Goal: Information Seeking & Learning: Learn about a topic

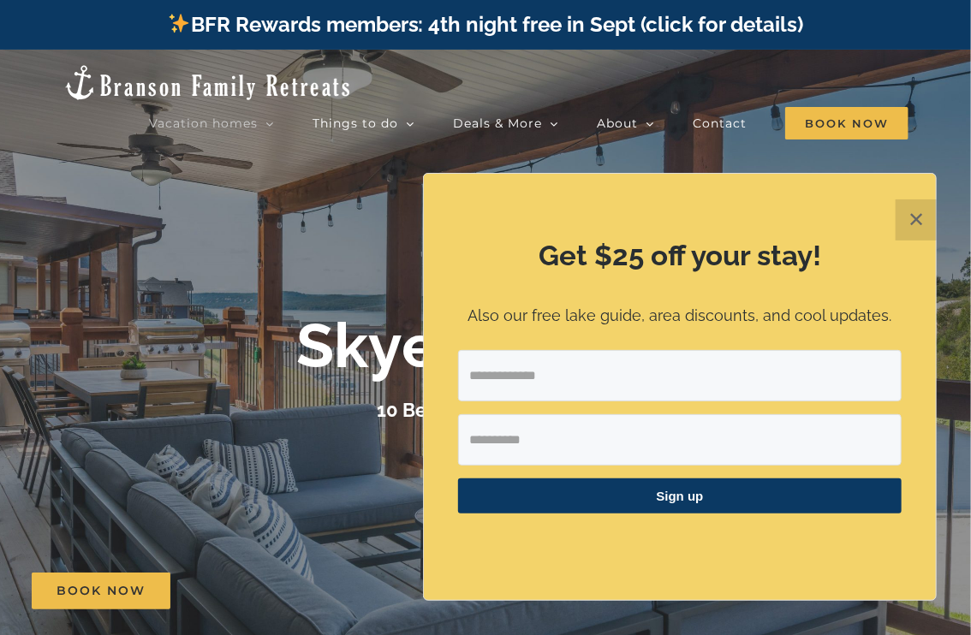
click at [923, 225] on button "✕" at bounding box center [915, 219] width 41 height 41
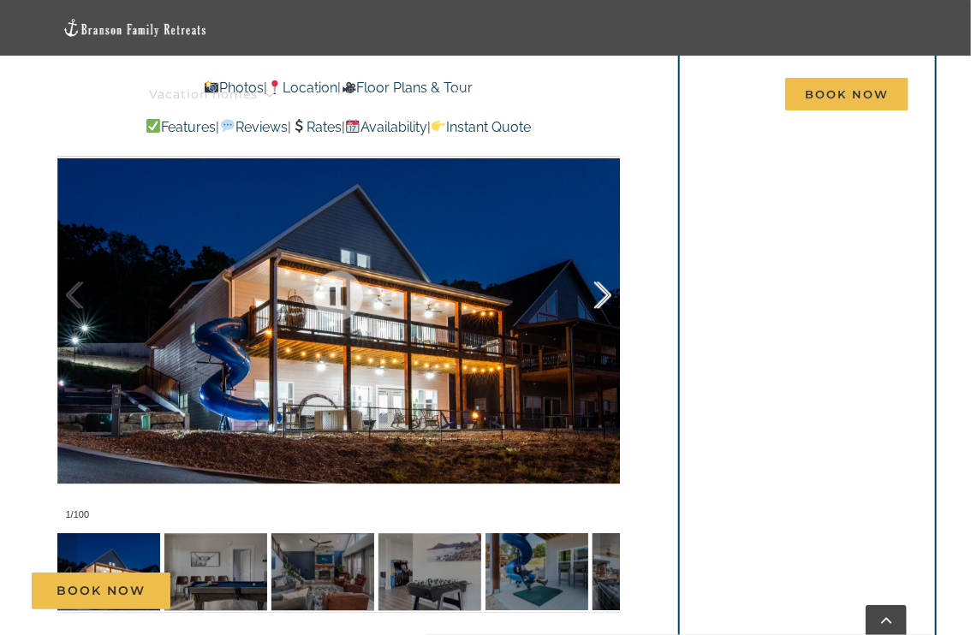
scroll to position [1284, 0]
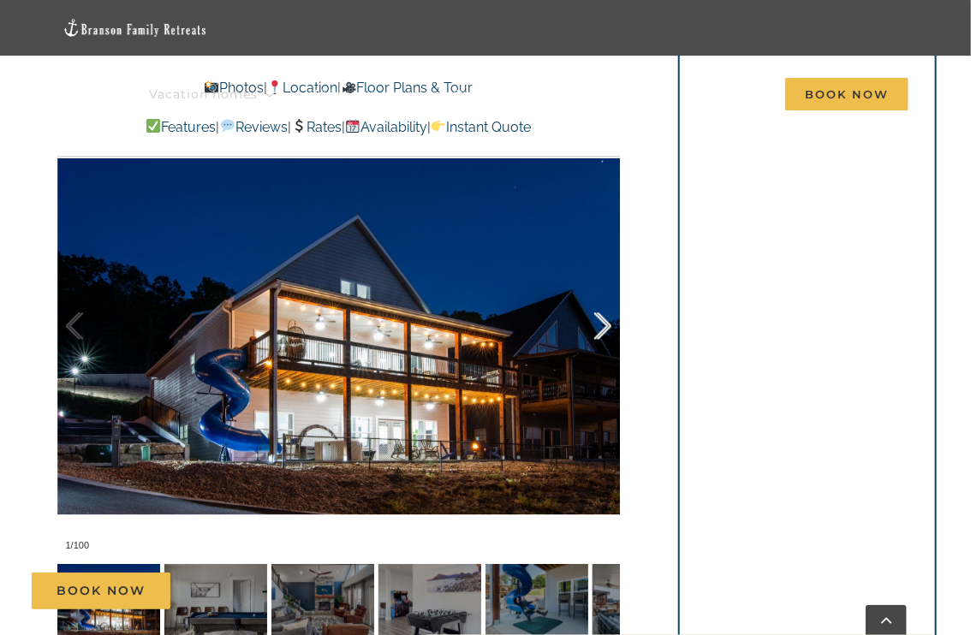
click at [598, 326] on div at bounding box center [584, 326] width 53 height 106
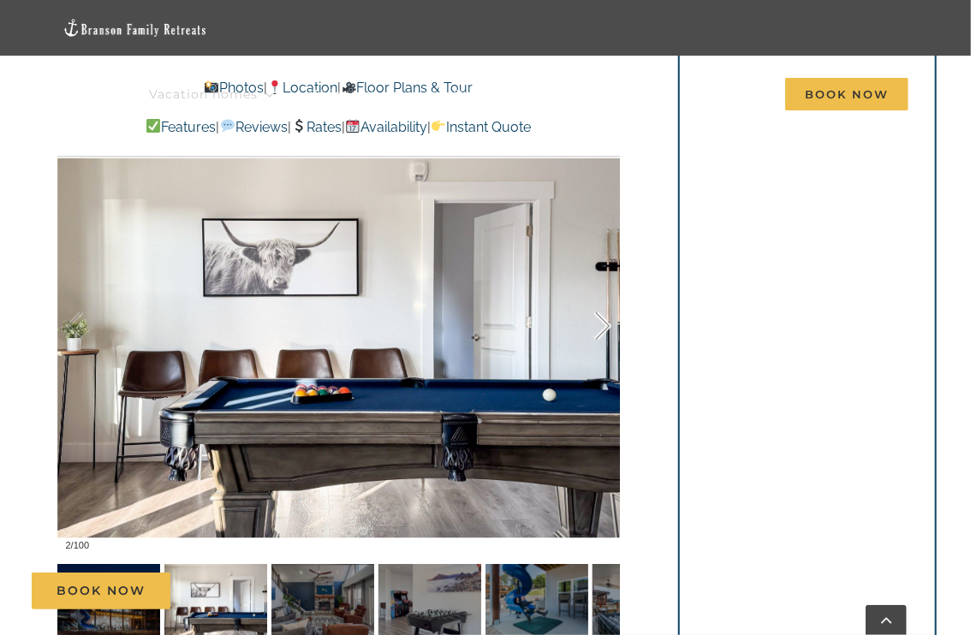
click at [603, 326] on div at bounding box center [584, 326] width 53 height 106
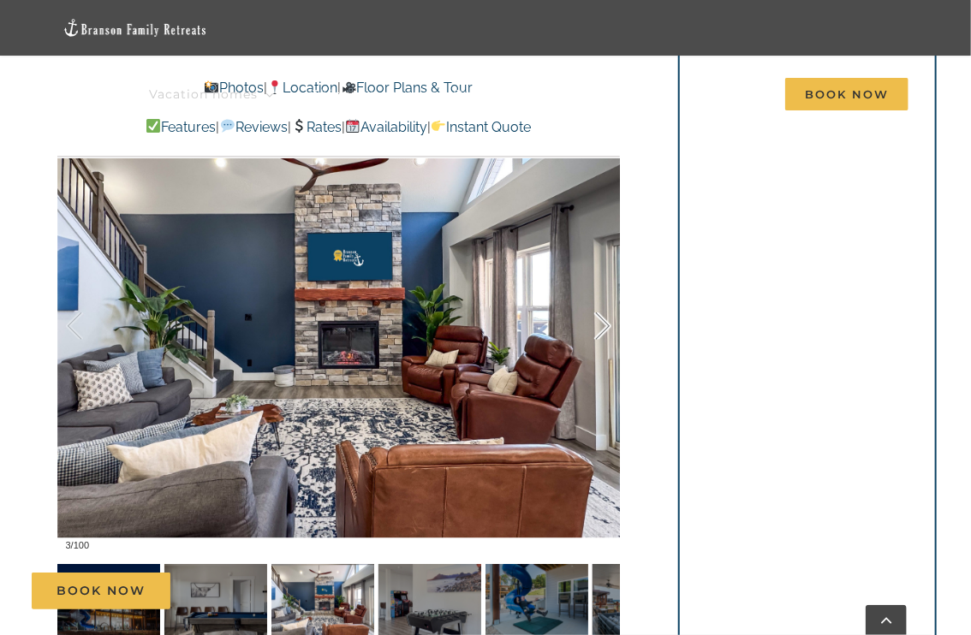
click at [604, 326] on div at bounding box center [584, 326] width 53 height 106
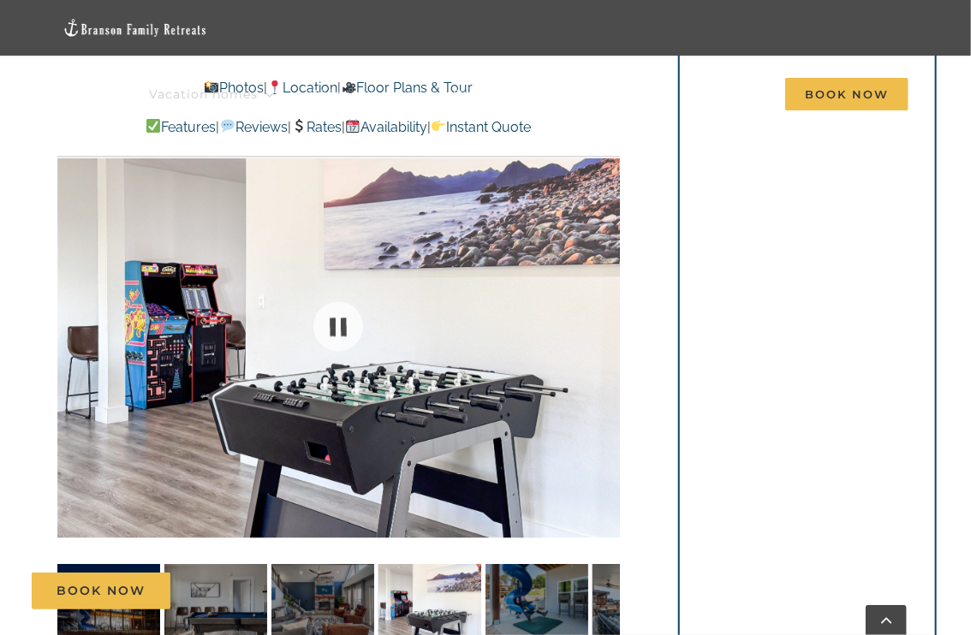
click at [604, 326] on div at bounding box center [338, 326] width 563 height 466
click at [604, 324] on div at bounding box center [584, 326] width 53 height 106
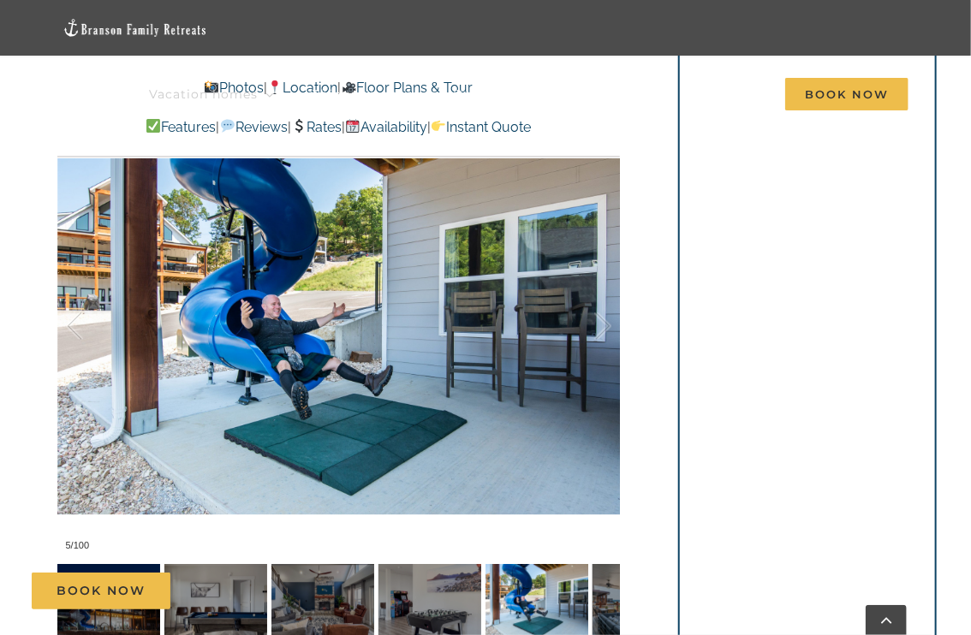
click at [599, 324] on div at bounding box center [584, 326] width 53 height 106
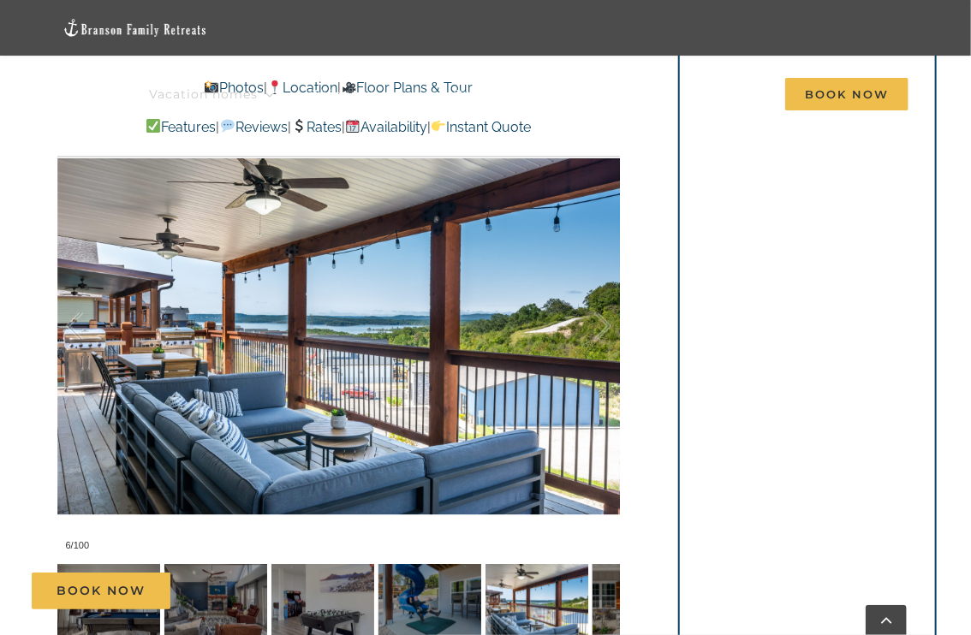
click at [599, 324] on div at bounding box center [584, 326] width 53 height 106
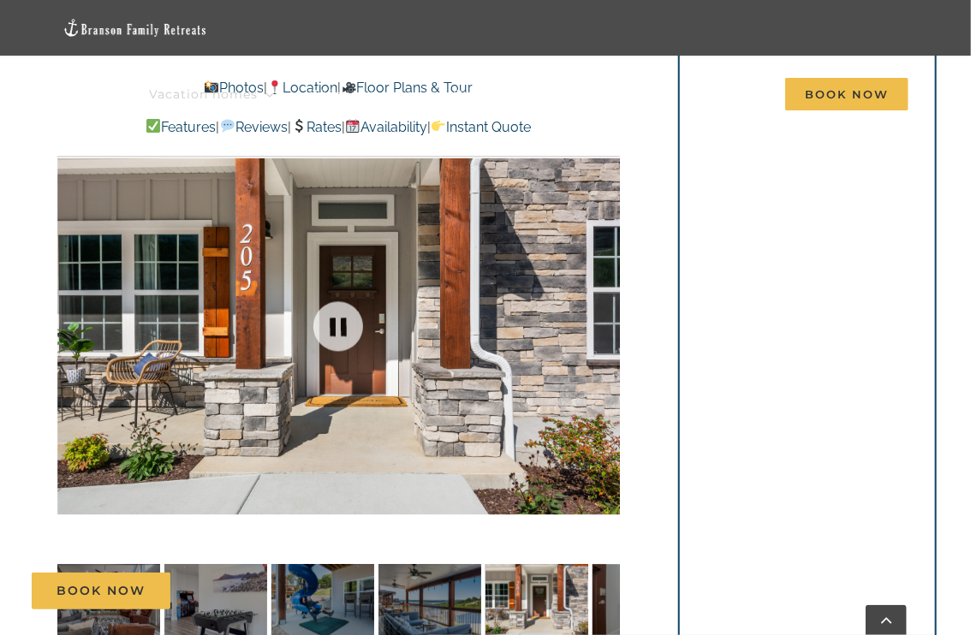
click at [599, 324] on div at bounding box center [338, 326] width 563 height 466
click at [603, 324] on div at bounding box center [584, 326] width 53 height 106
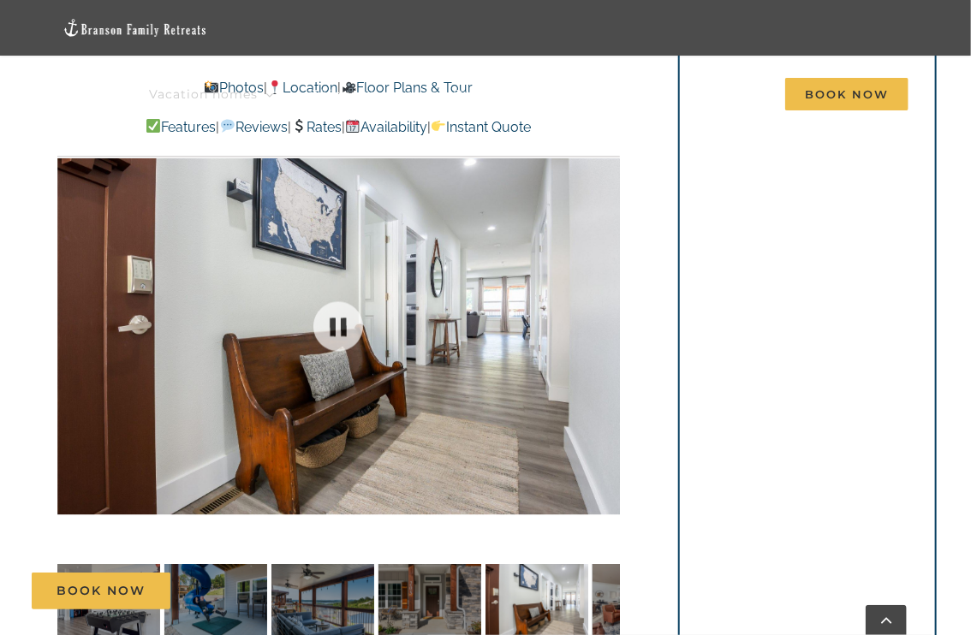
click at [603, 324] on div at bounding box center [338, 326] width 563 height 466
click at [603, 324] on div at bounding box center [584, 326] width 53 height 106
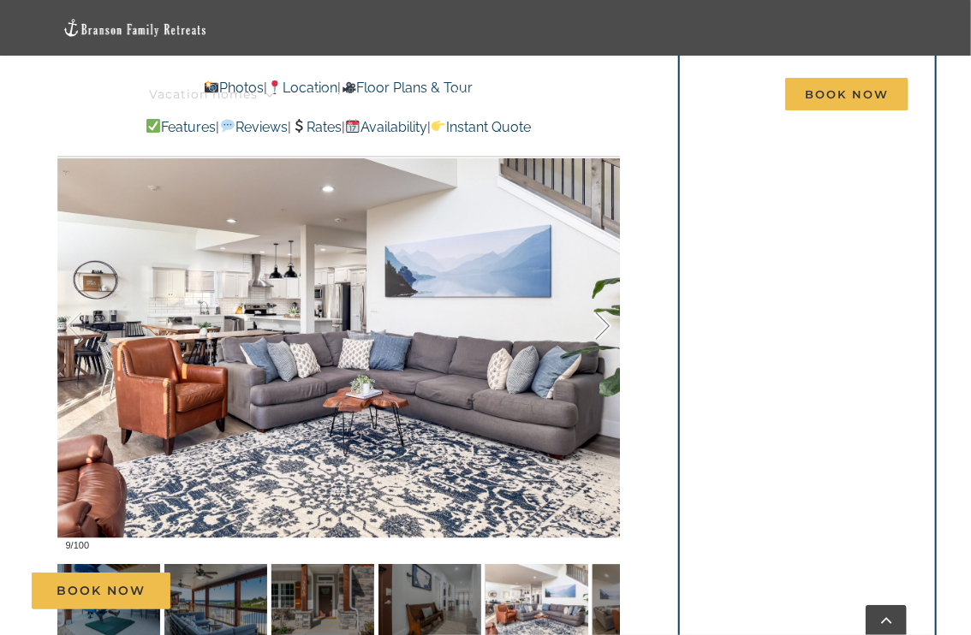
click at [604, 328] on div at bounding box center [584, 326] width 53 height 106
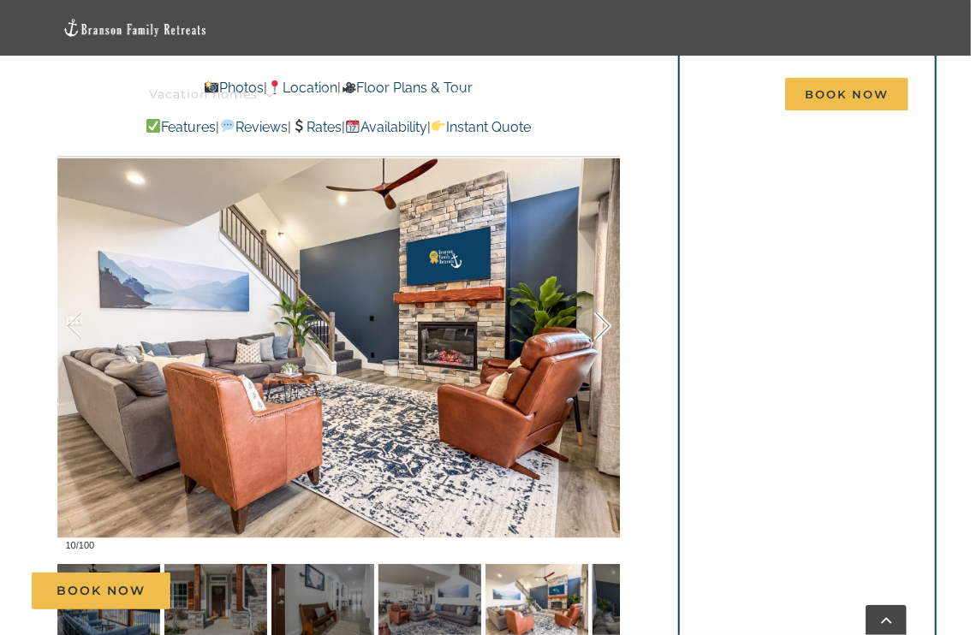
click at [601, 329] on div at bounding box center [584, 326] width 53 height 106
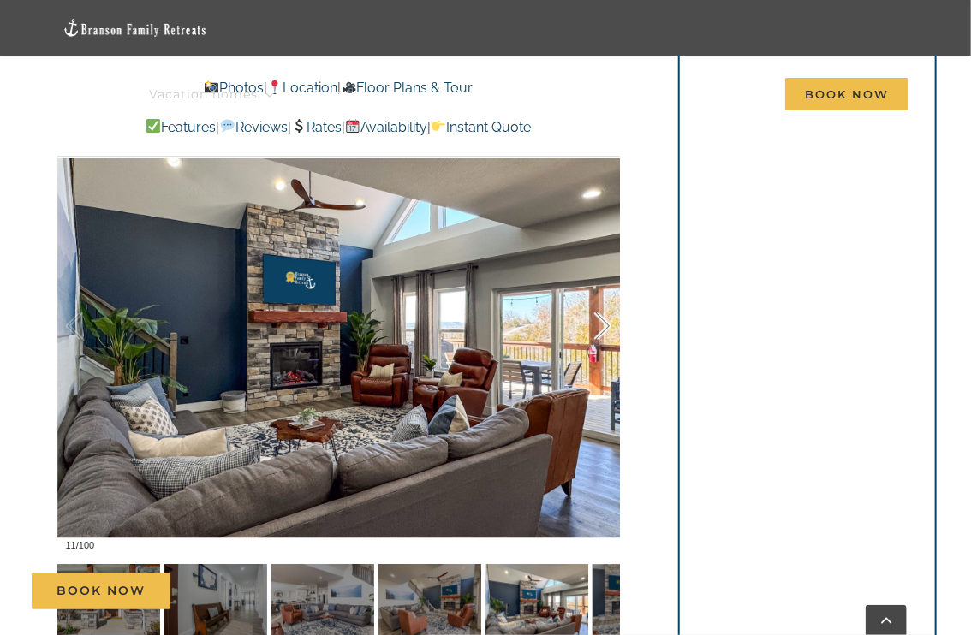
click at [601, 329] on div at bounding box center [584, 326] width 53 height 106
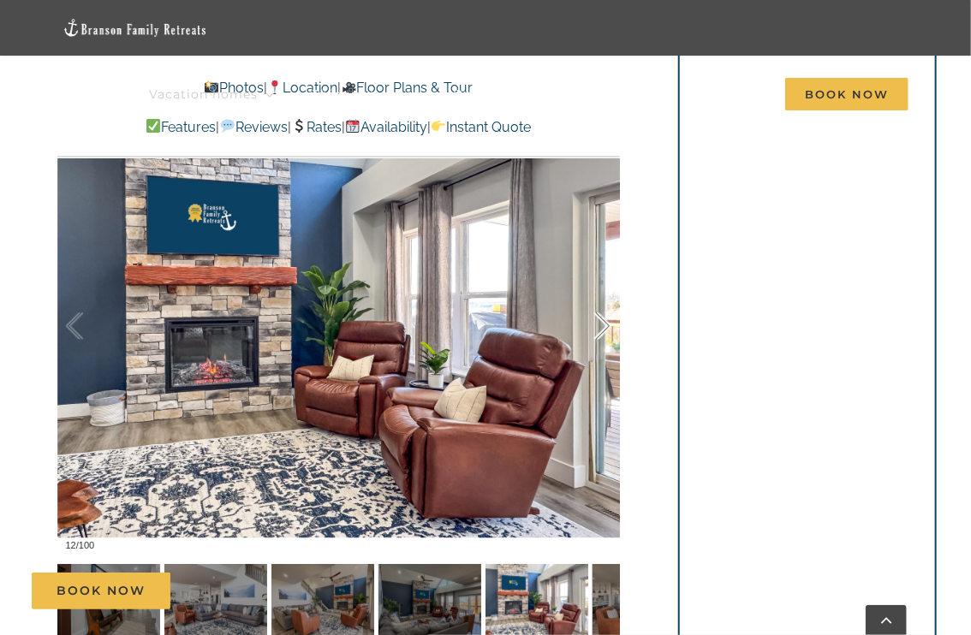
click at [601, 329] on div at bounding box center [584, 326] width 53 height 106
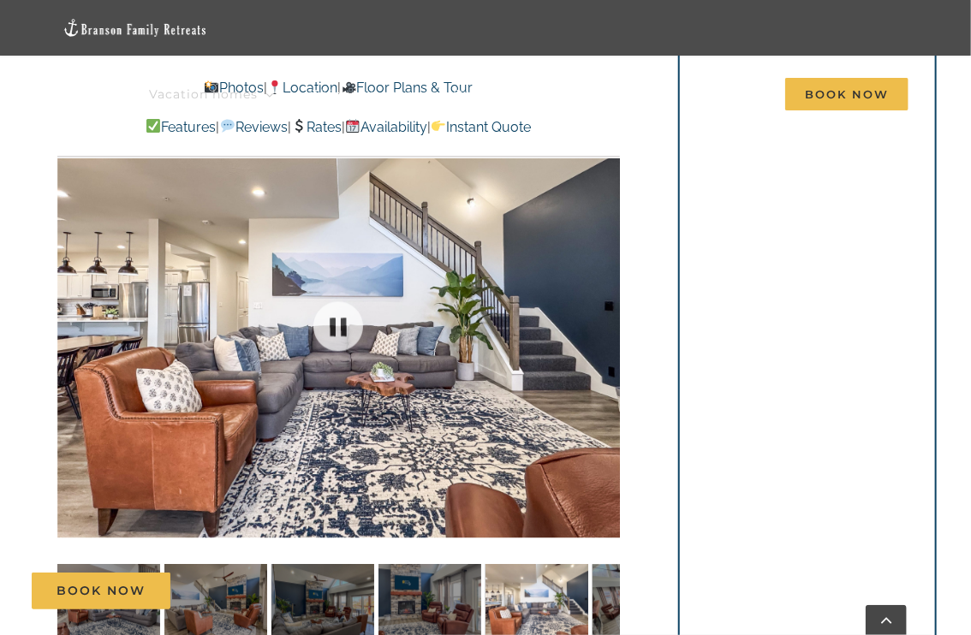
click at [601, 329] on div at bounding box center [338, 326] width 563 height 466
click at [601, 328] on div at bounding box center [584, 326] width 53 height 106
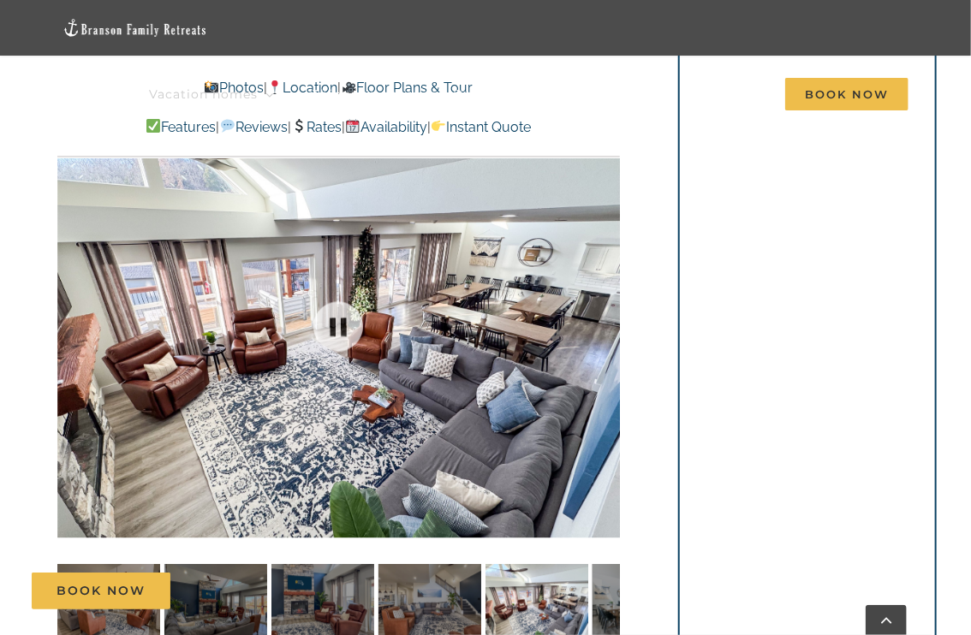
click at [601, 328] on div at bounding box center [338, 326] width 563 height 466
click at [601, 328] on div at bounding box center [584, 326] width 53 height 106
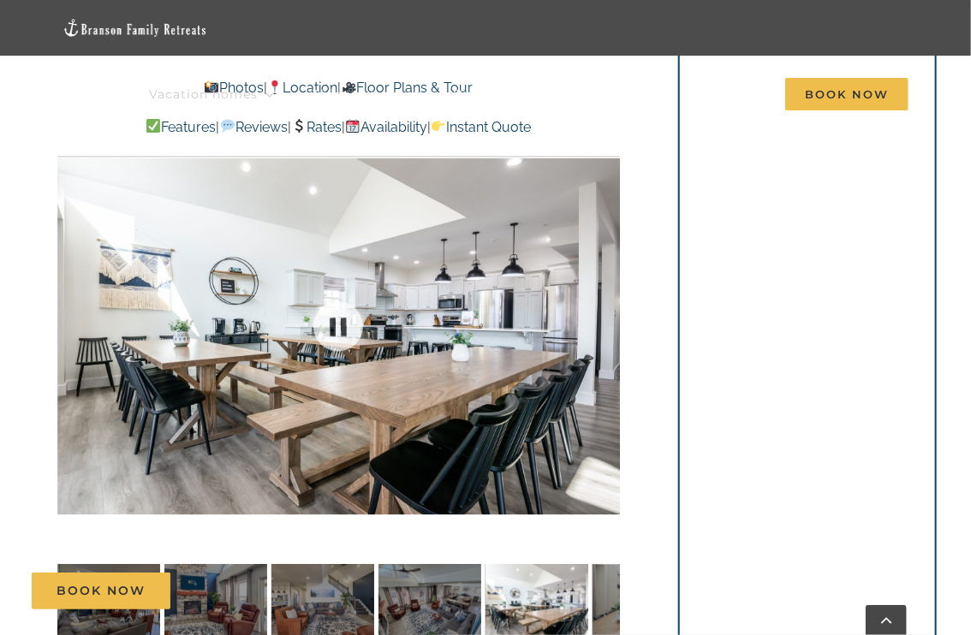
click at [602, 328] on div "15 / 100" at bounding box center [338, 326] width 563 height 466
click at [602, 328] on div at bounding box center [584, 326] width 53 height 106
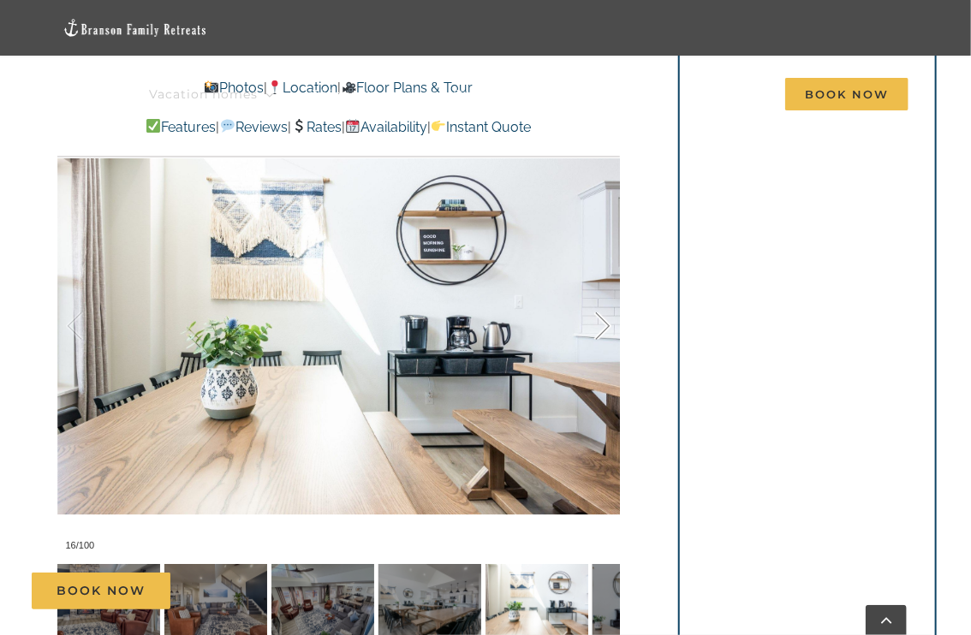
click at [602, 327] on div at bounding box center [584, 326] width 53 height 106
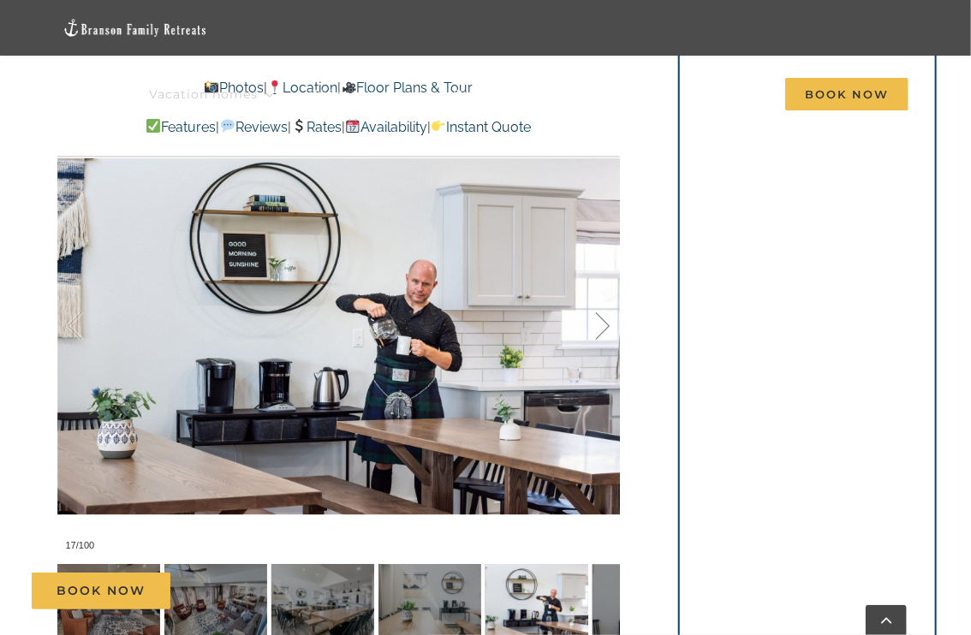
click at [602, 327] on div at bounding box center [584, 326] width 53 height 106
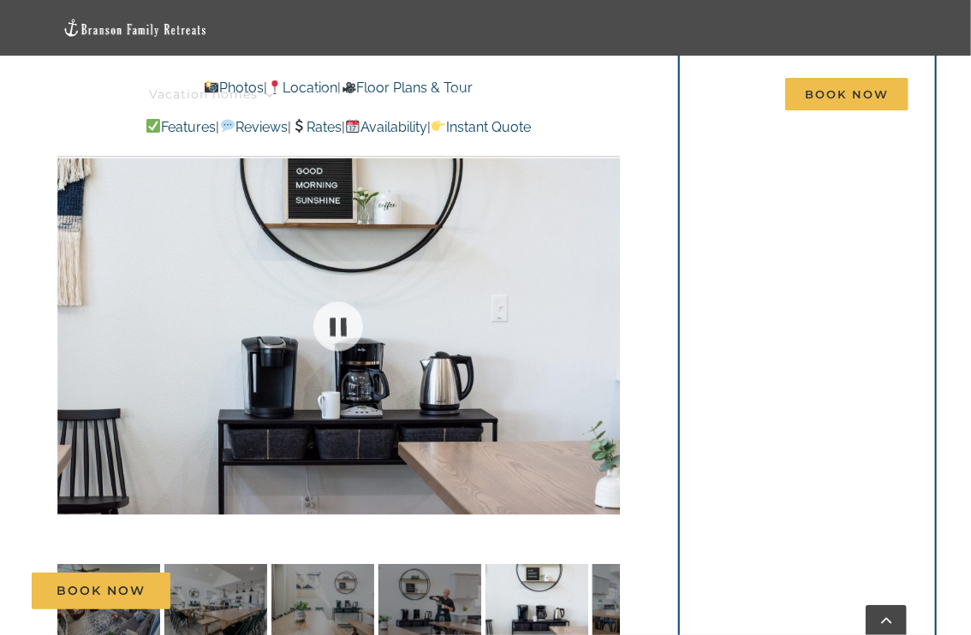
click at [602, 327] on div at bounding box center [338, 326] width 563 height 466
click at [602, 326] on div at bounding box center [584, 326] width 53 height 106
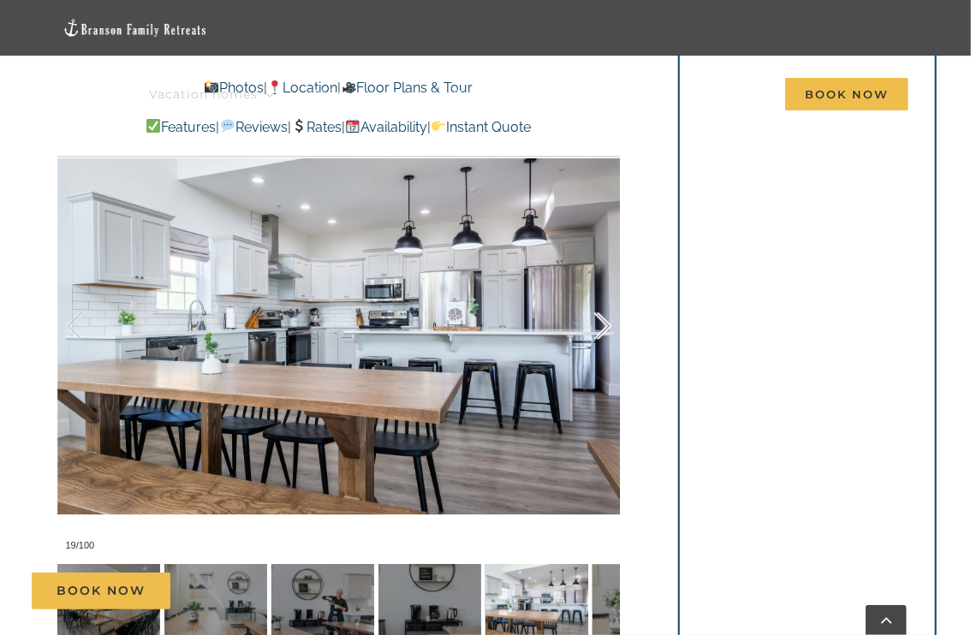
click at [602, 326] on div at bounding box center [584, 326] width 53 height 106
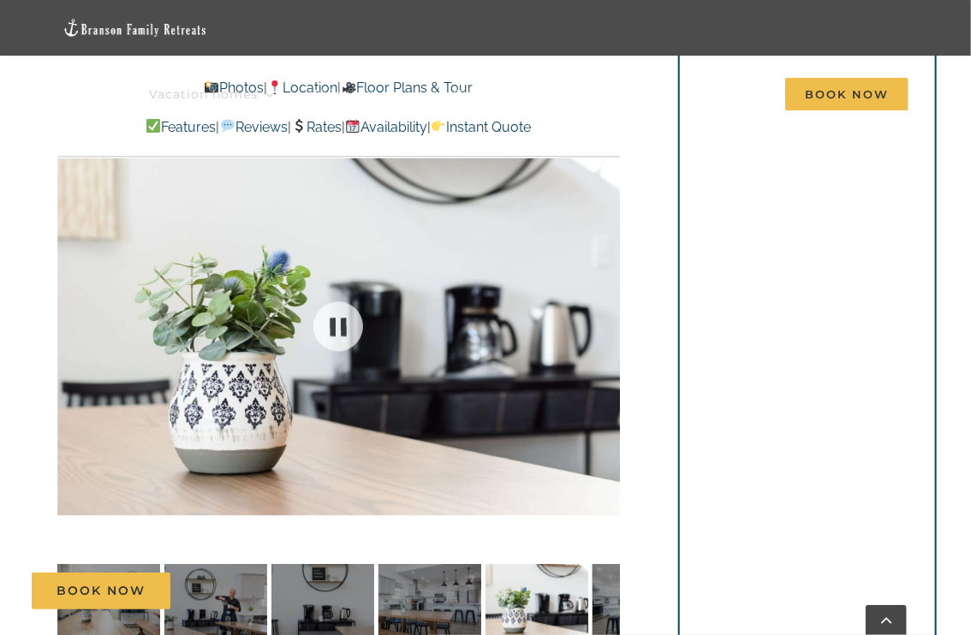
click at [602, 326] on div at bounding box center [338, 326] width 563 height 466
click at [602, 326] on div at bounding box center [584, 326] width 53 height 106
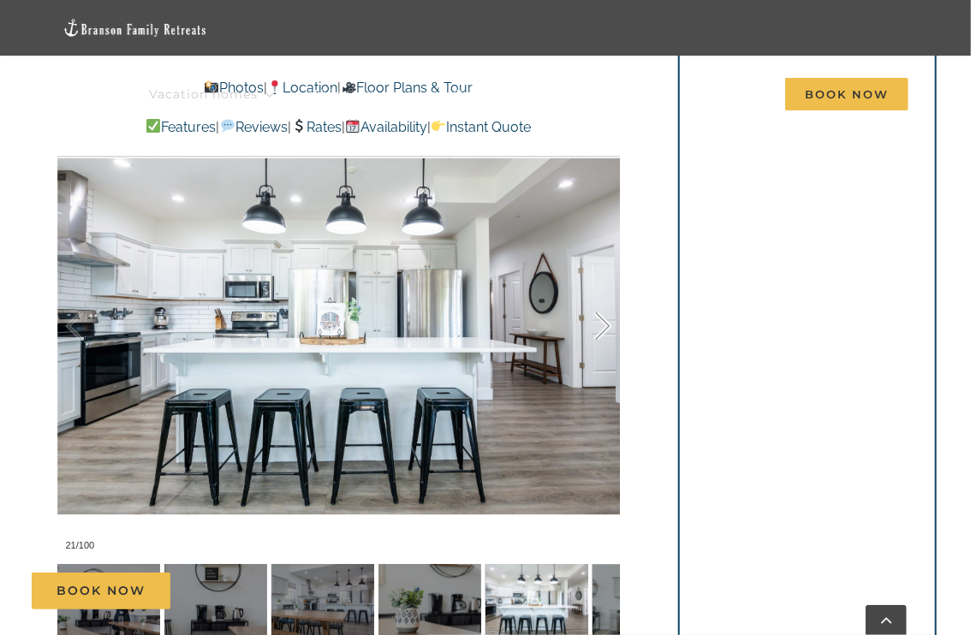
click at [603, 324] on div at bounding box center [584, 326] width 53 height 106
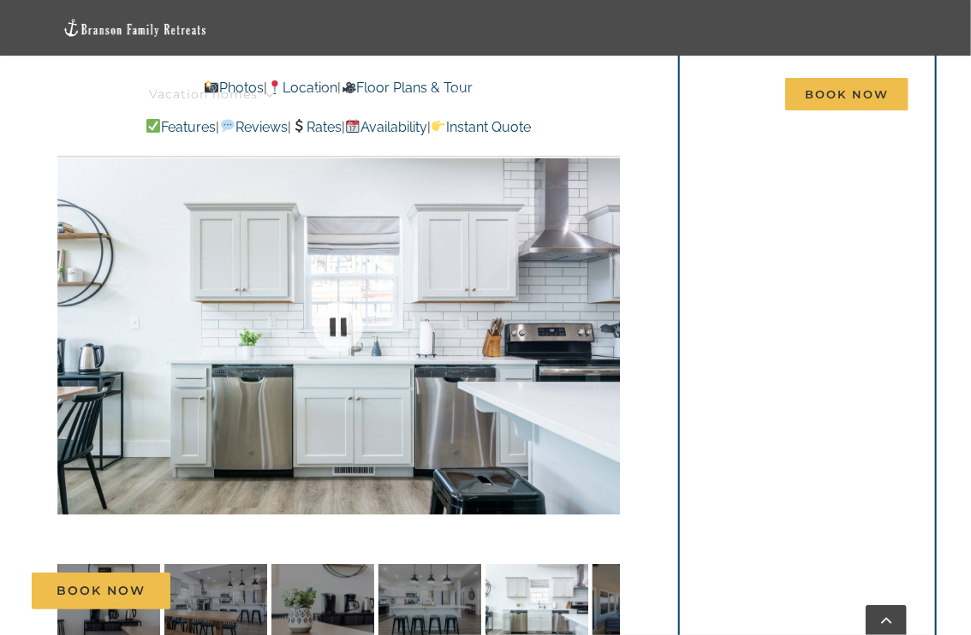
click at [603, 324] on div at bounding box center [338, 326] width 563 height 466
click at [603, 324] on div at bounding box center [584, 326] width 53 height 106
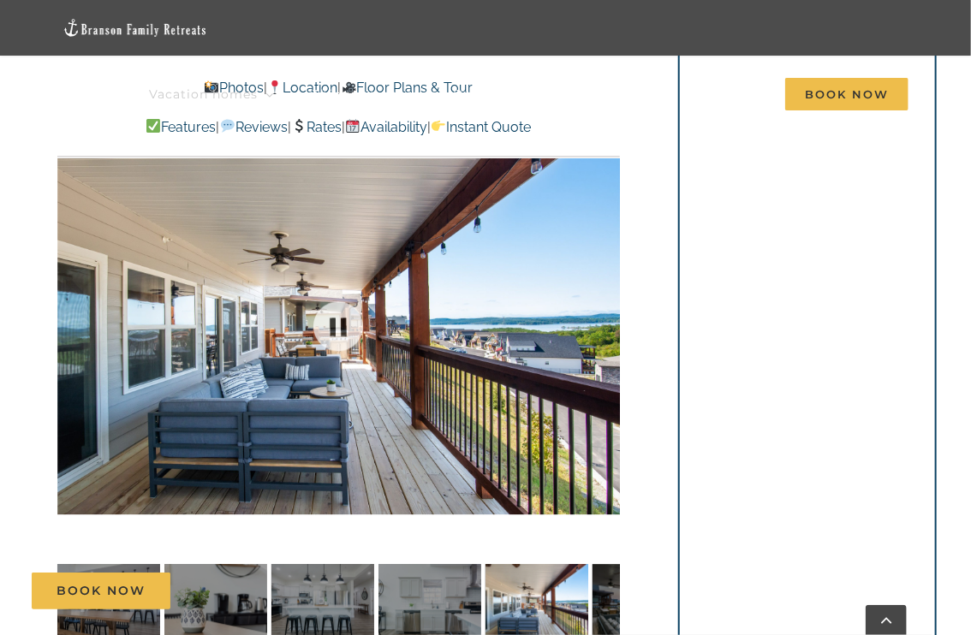
click at [607, 325] on div at bounding box center [338, 326] width 563 height 466
click at [604, 326] on div at bounding box center [584, 326] width 53 height 106
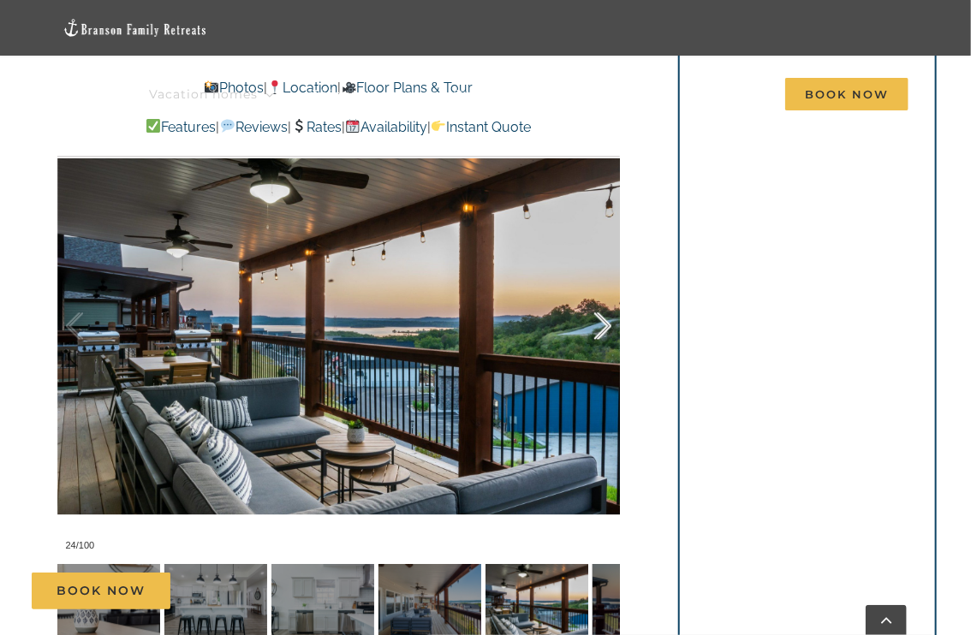
click at [604, 326] on div at bounding box center [584, 326] width 53 height 106
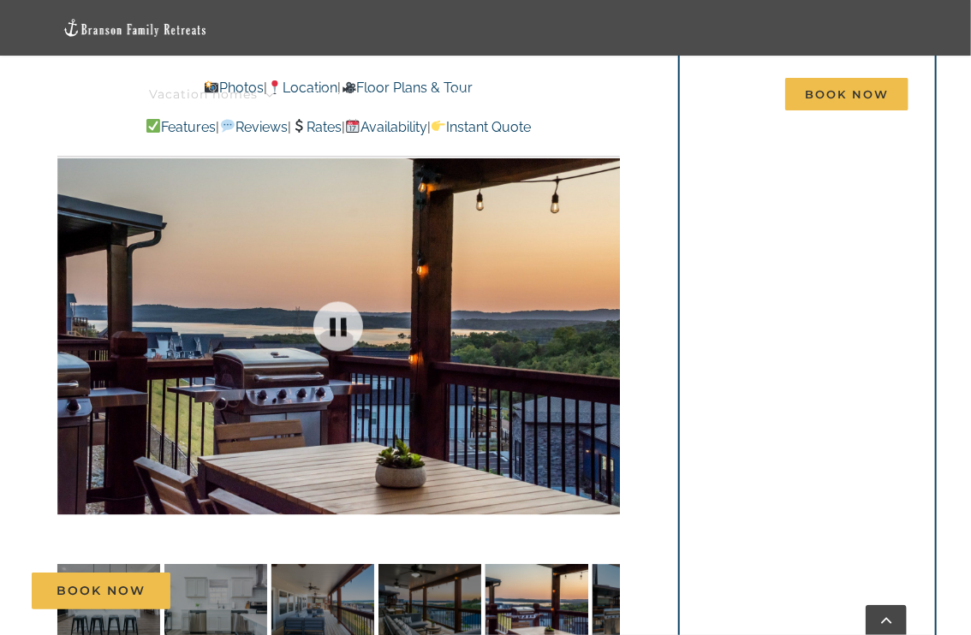
click at [604, 326] on div at bounding box center [338, 326] width 563 height 466
click at [604, 326] on div at bounding box center [584, 326] width 53 height 106
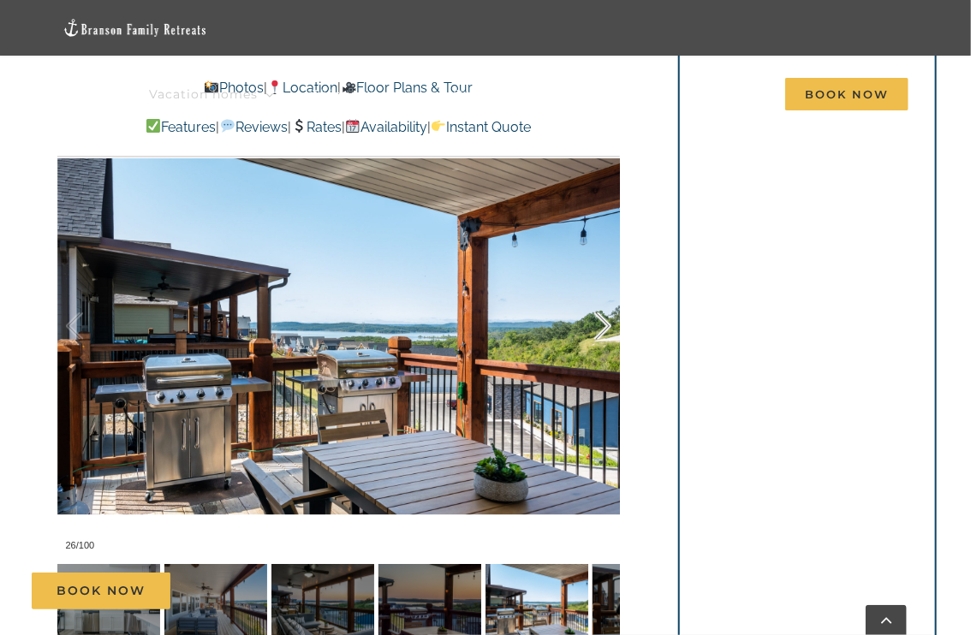
click at [598, 323] on div at bounding box center [584, 326] width 53 height 106
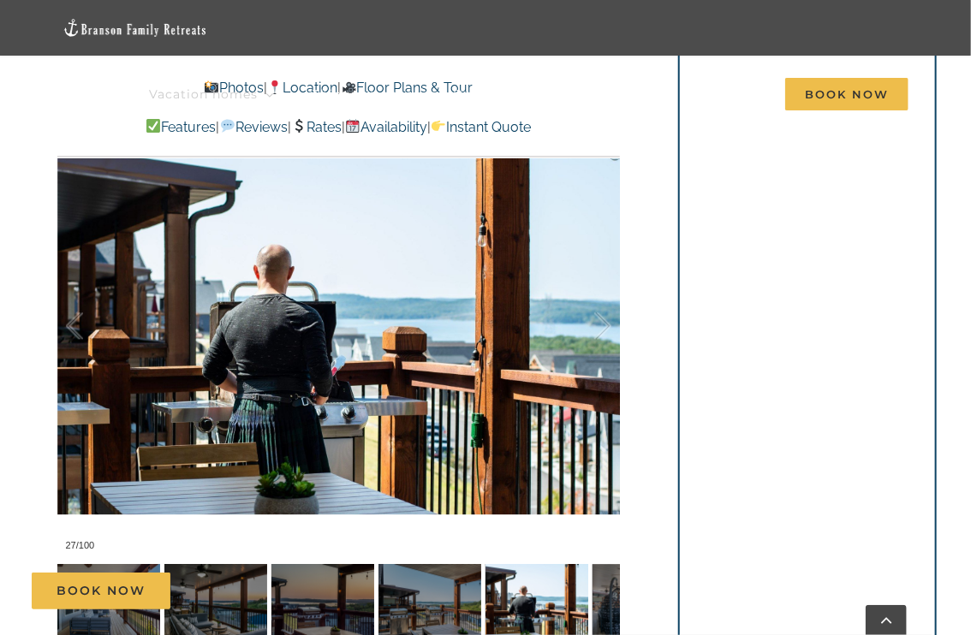
click at [599, 323] on div at bounding box center [584, 326] width 53 height 106
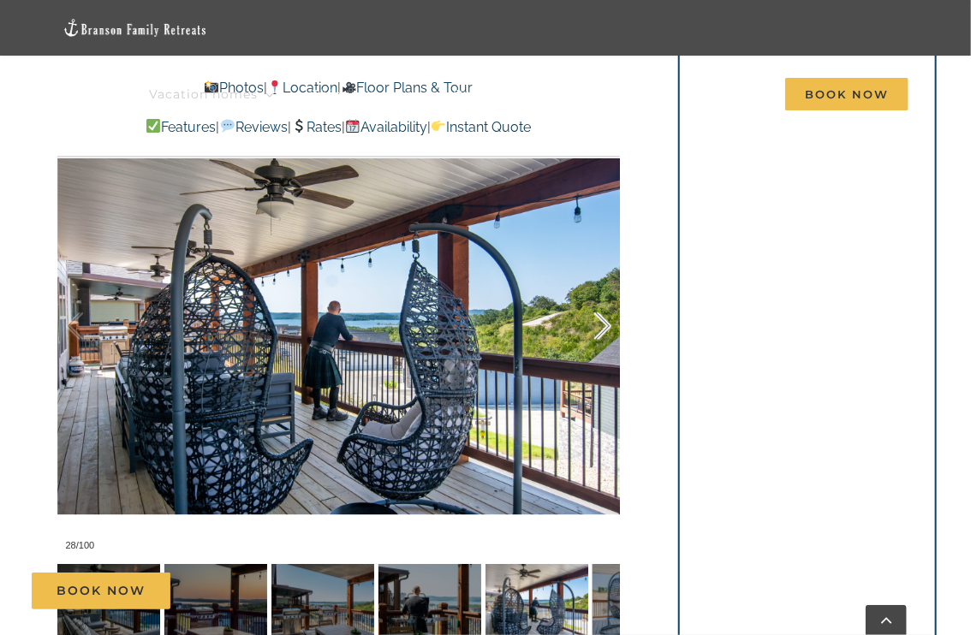
click at [603, 323] on div at bounding box center [584, 326] width 53 height 106
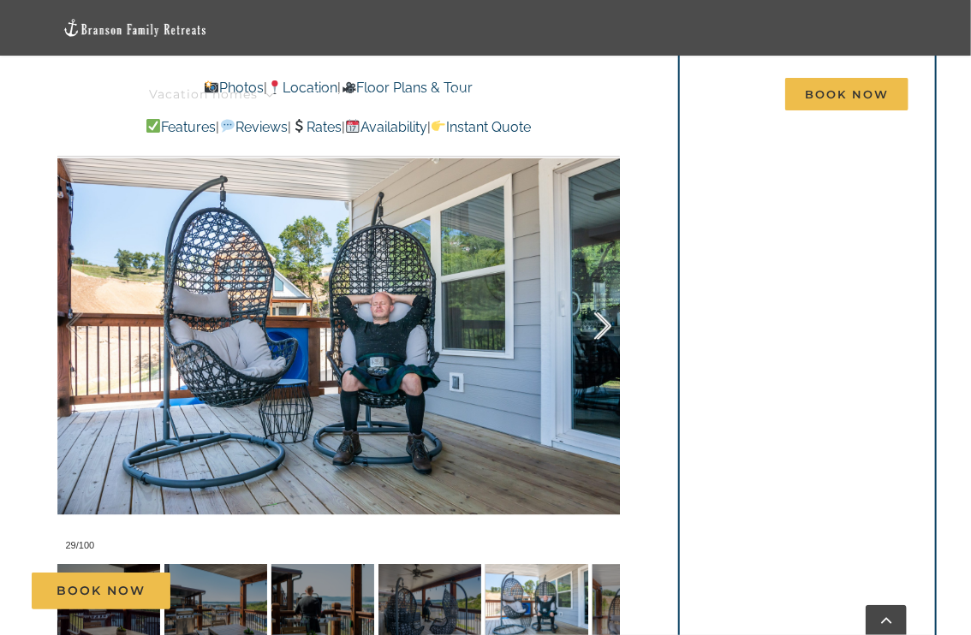
click at [603, 323] on div at bounding box center [584, 326] width 53 height 106
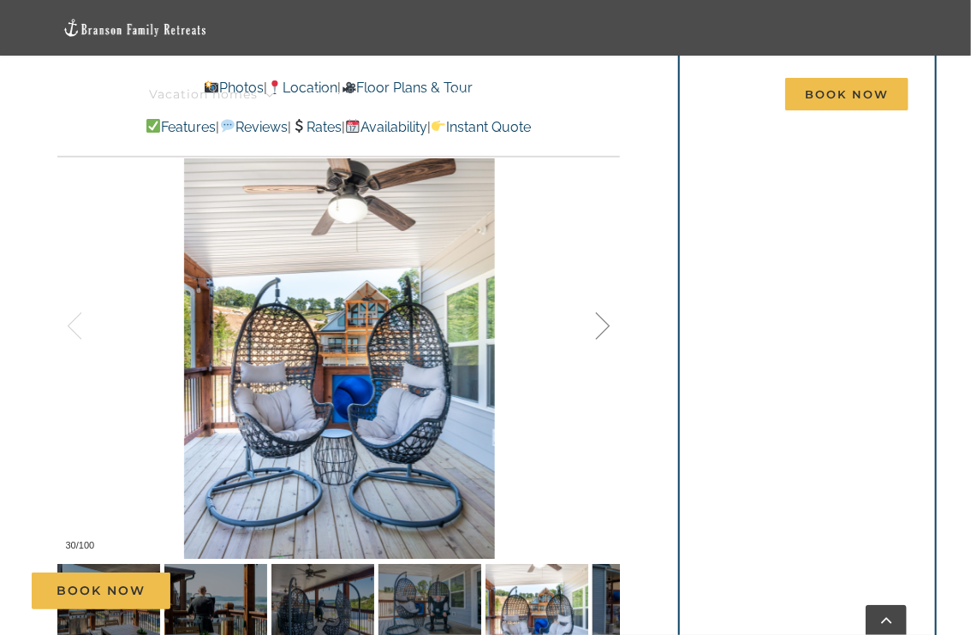
click at [603, 323] on div at bounding box center [584, 326] width 53 height 106
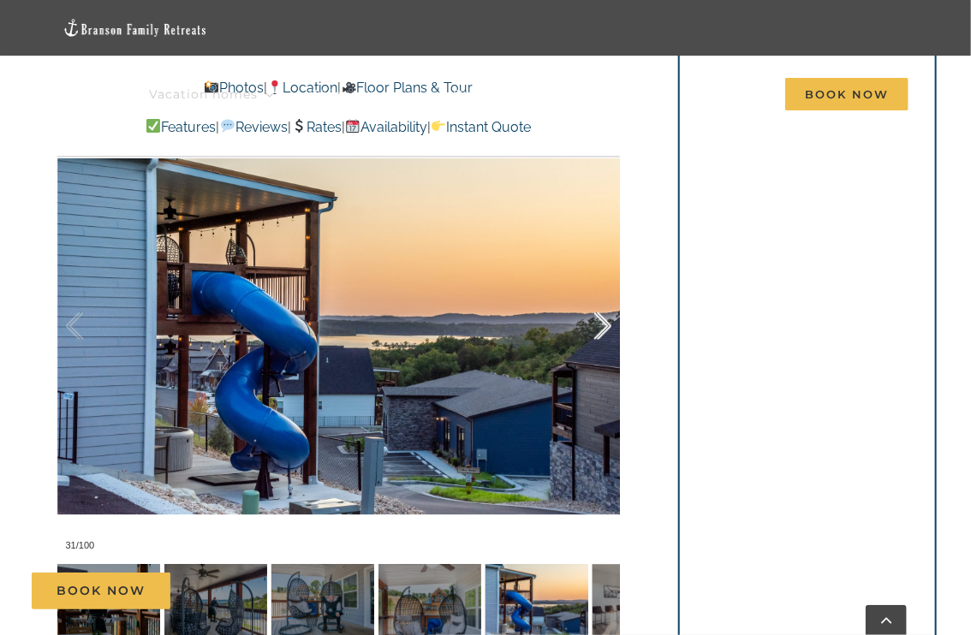
click at [603, 323] on div at bounding box center [584, 326] width 53 height 106
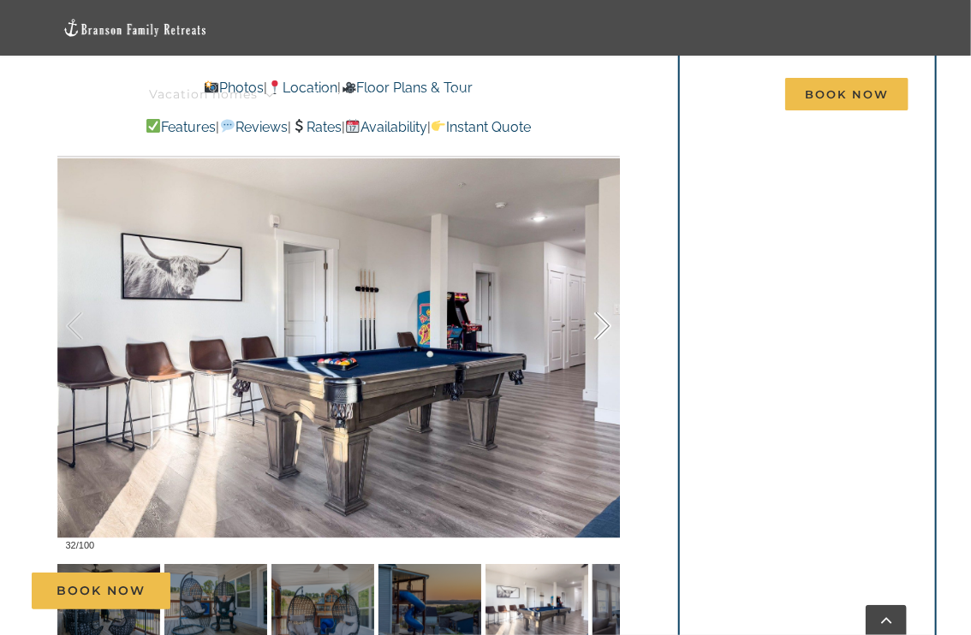
click at [603, 326] on div at bounding box center [584, 326] width 53 height 106
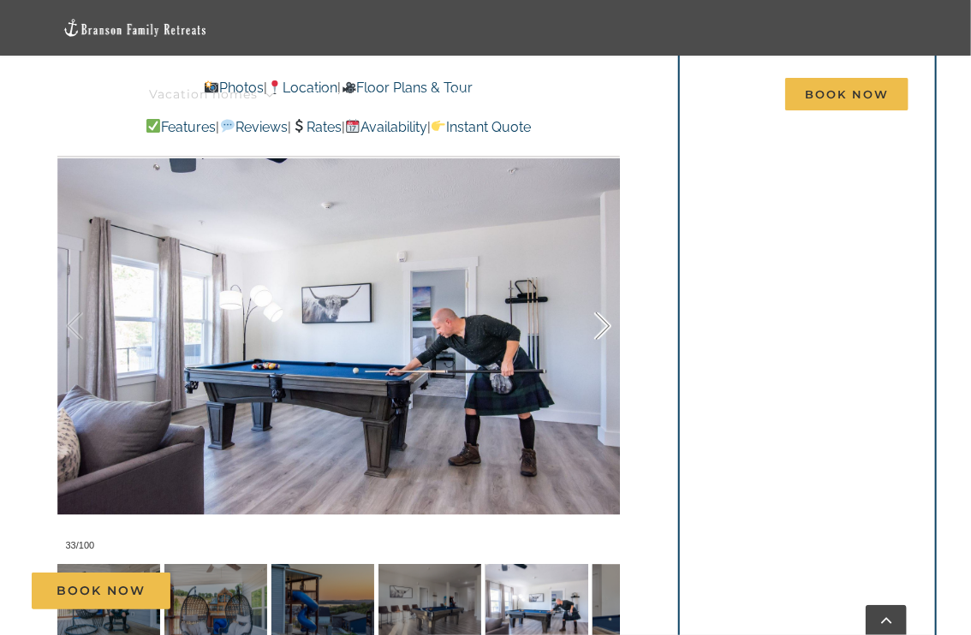
click at [604, 326] on div at bounding box center [584, 326] width 53 height 106
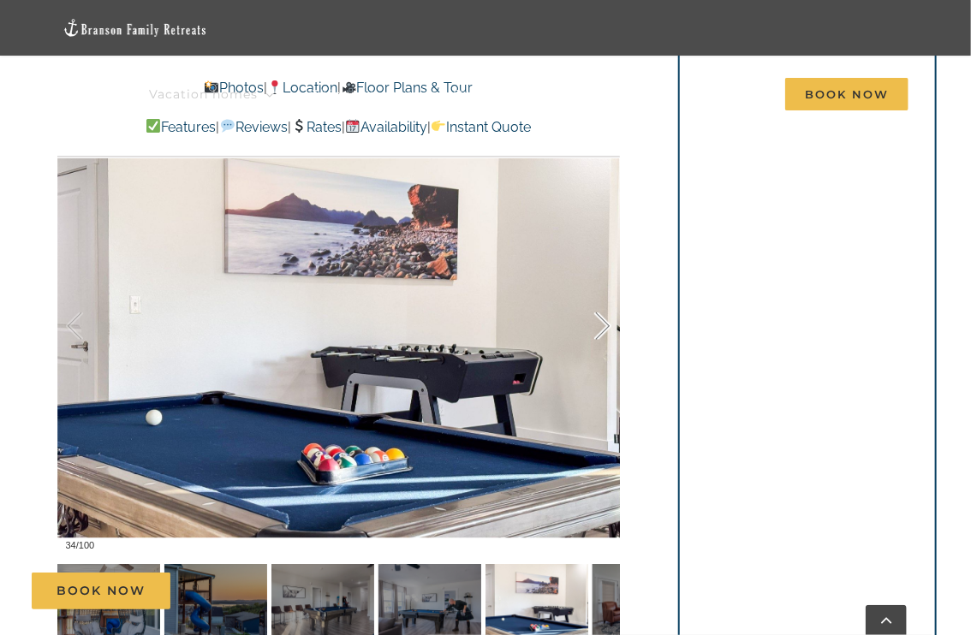
click at [604, 326] on div at bounding box center [584, 326] width 53 height 106
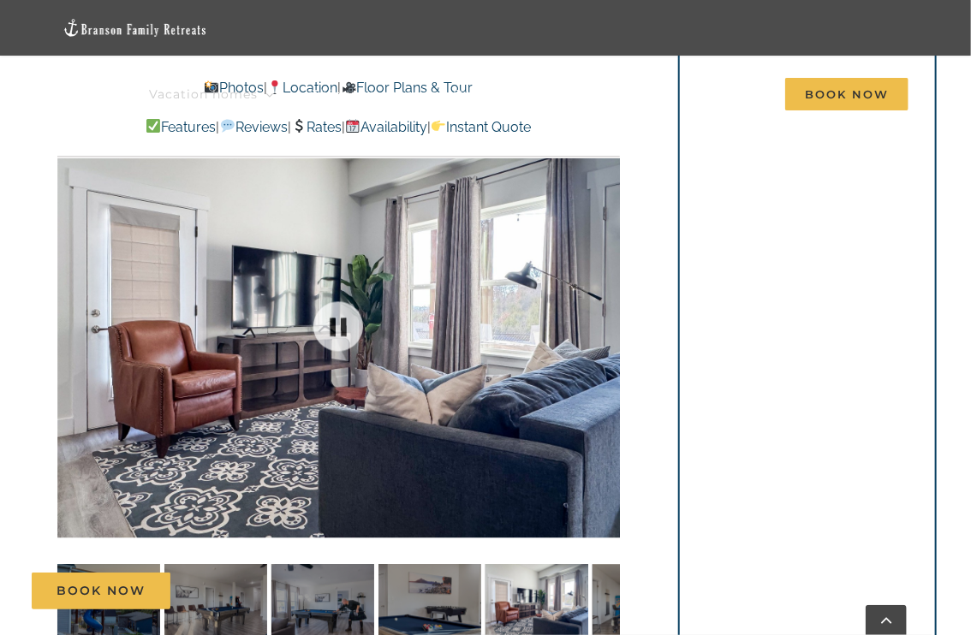
click at [604, 326] on div at bounding box center [338, 326] width 563 height 466
click at [604, 326] on div at bounding box center [584, 326] width 53 height 106
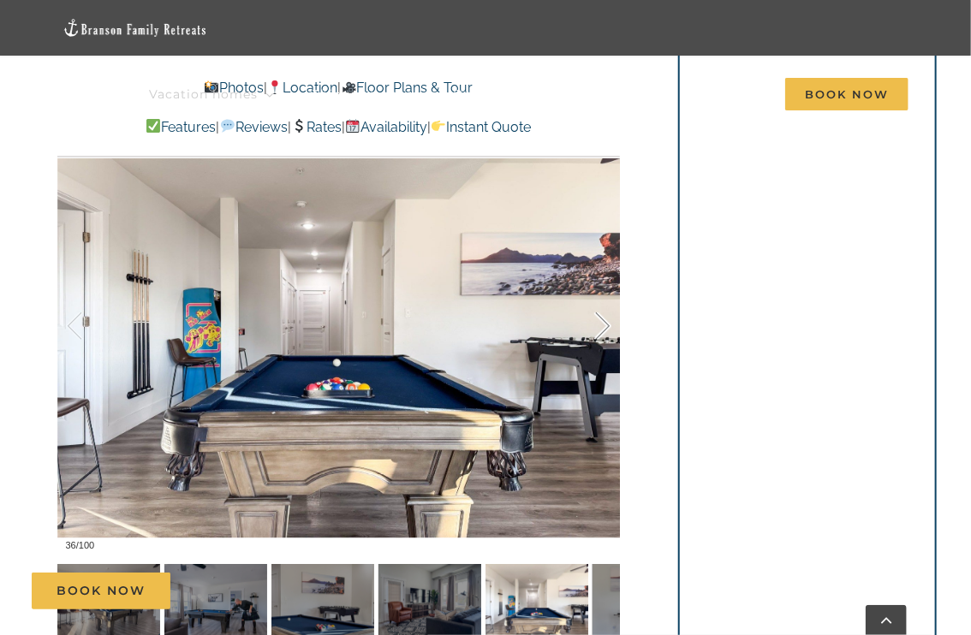
click at [604, 326] on div at bounding box center [584, 326] width 53 height 106
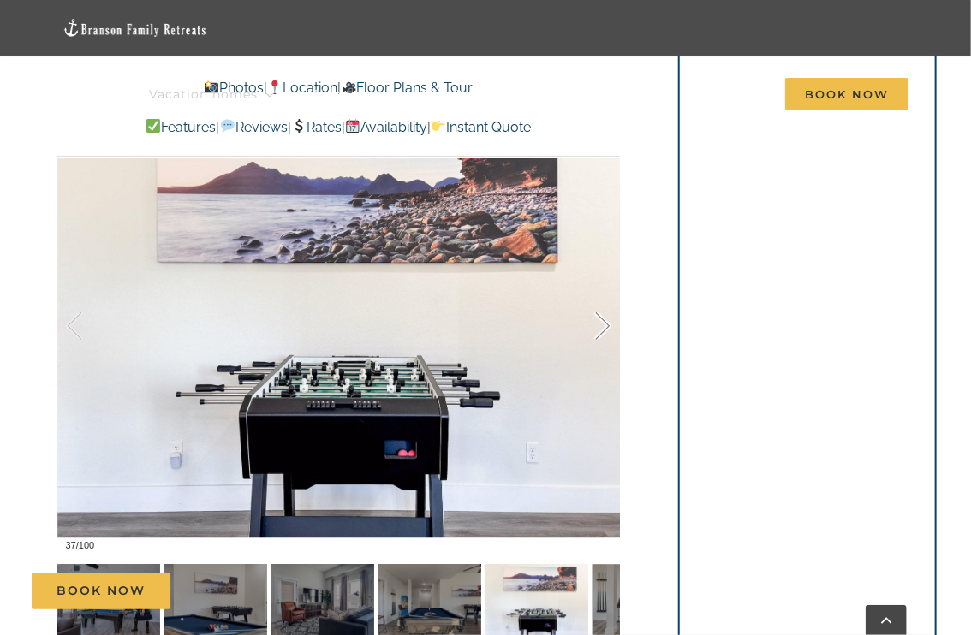
click at [604, 326] on div at bounding box center [584, 326] width 53 height 106
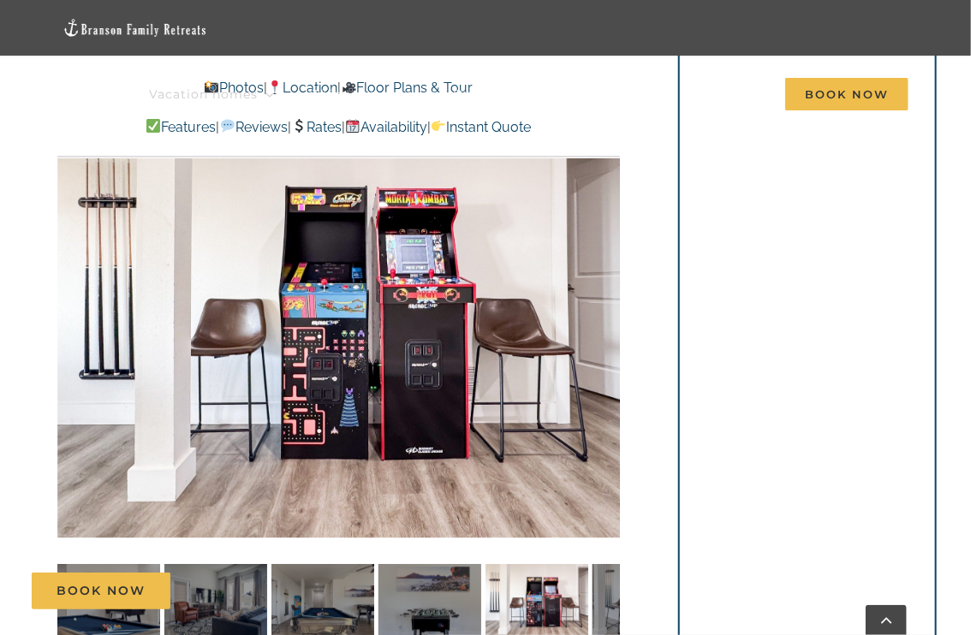
click at [604, 326] on div "38 / 100" at bounding box center [338, 326] width 563 height 466
click at [604, 326] on div at bounding box center [584, 326] width 53 height 106
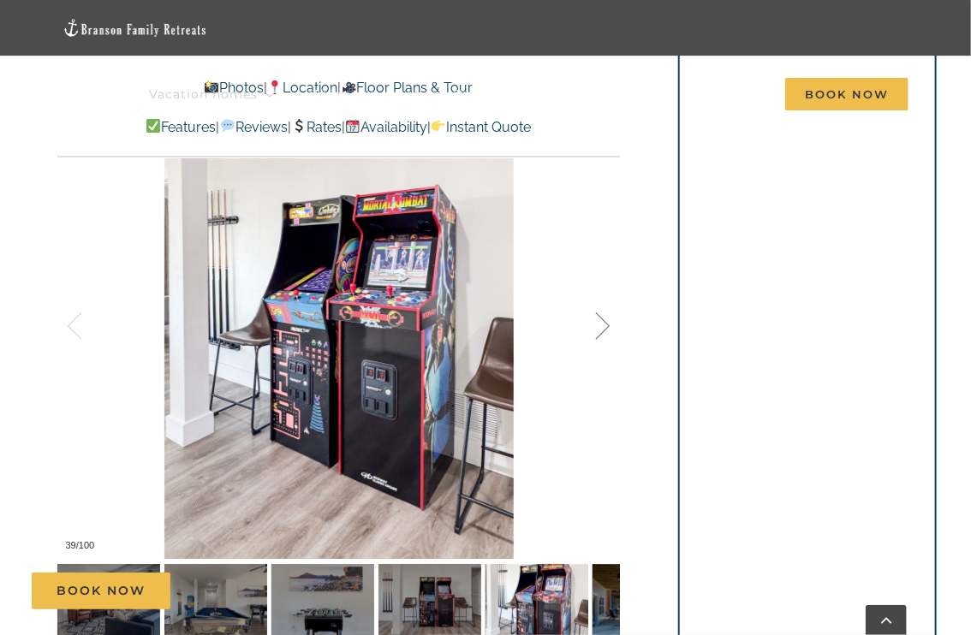
click at [604, 326] on div at bounding box center [584, 326] width 53 height 106
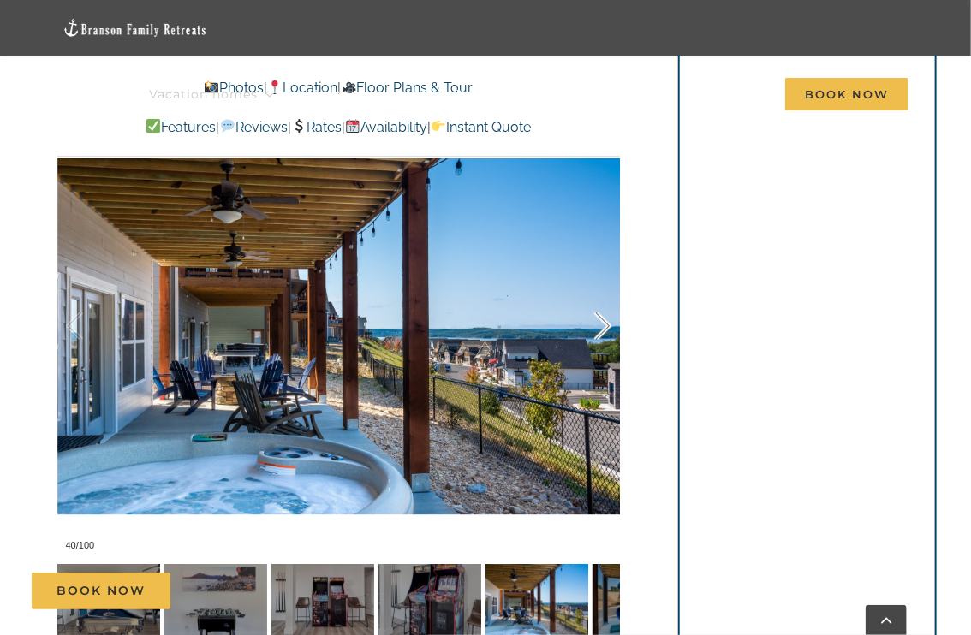
click at [603, 335] on div at bounding box center [584, 326] width 53 height 106
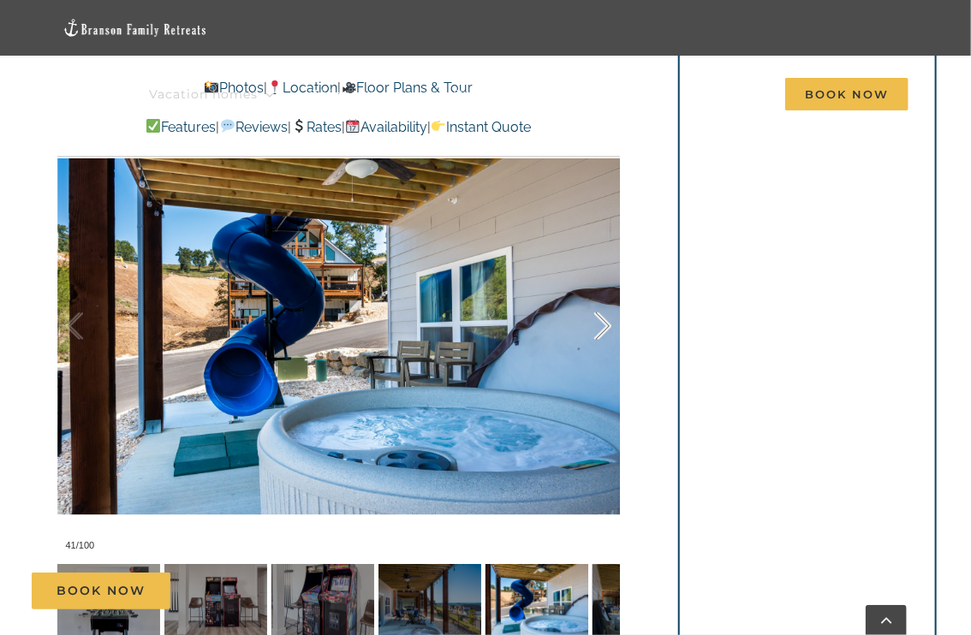
click at [603, 335] on div at bounding box center [584, 326] width 53 height 106
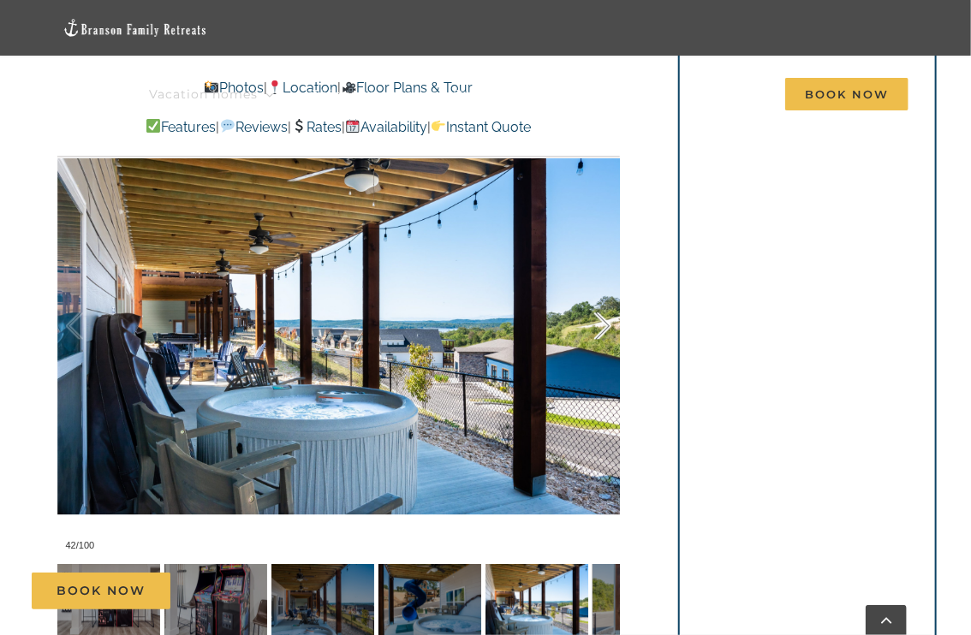
click at [603, 335] on div at bounding box center [584, 326] width 53 height 106
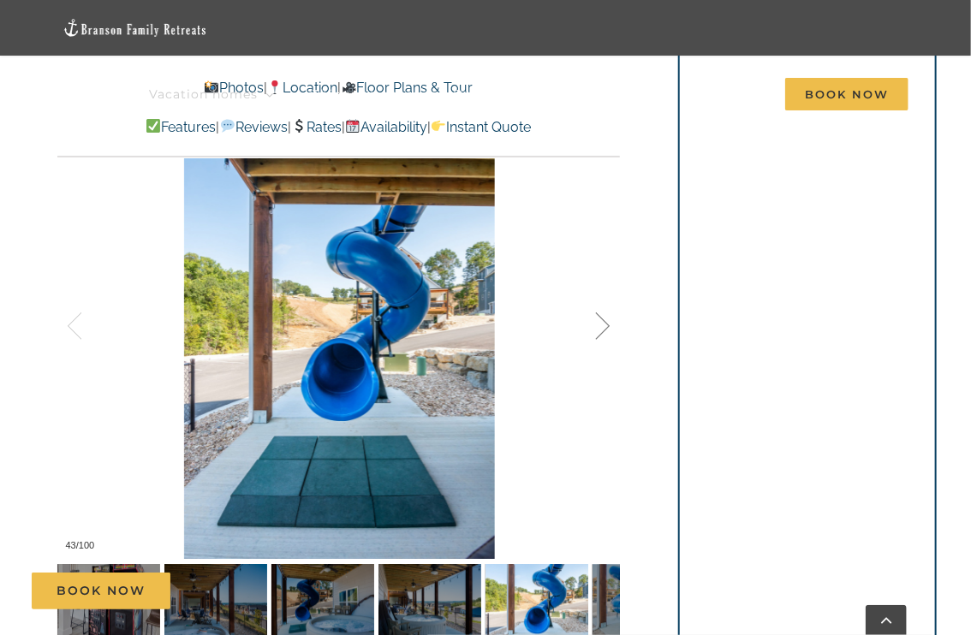
click at [603, 335] on div at bounding box center [584, 326] width 53 height 106
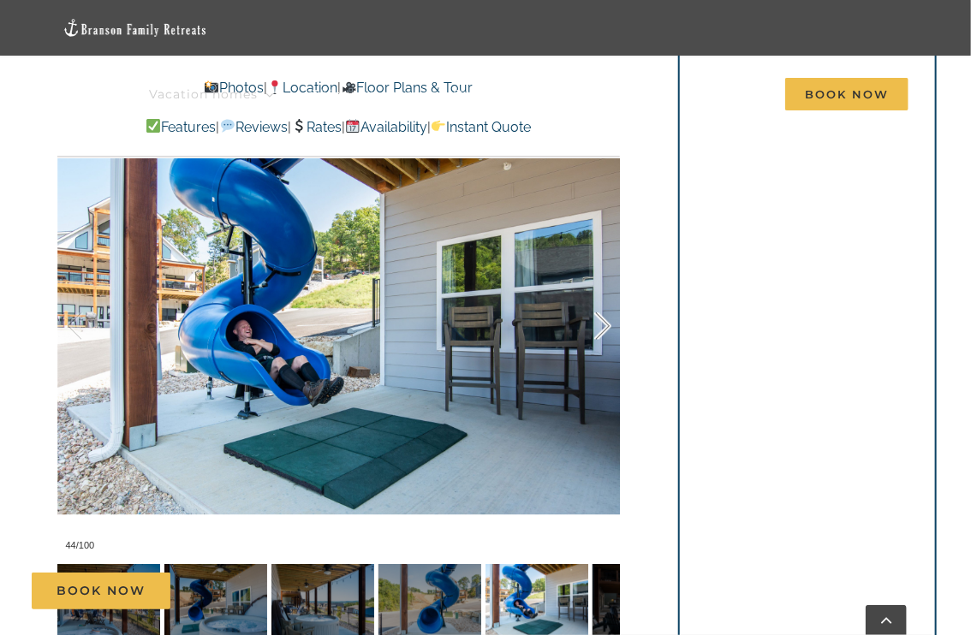
click at [603, 335] on div at bounding box center [584, 326] width 53 height 106
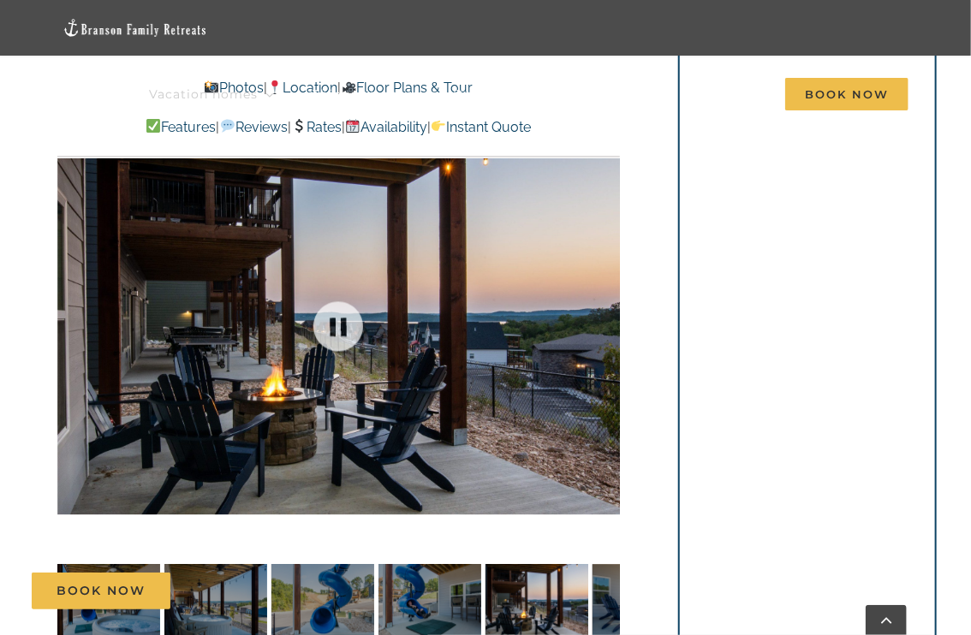
click at [603, 335] on div at bounding box center [338, 326] width 563 height 466
click at [603, 325] on div at bounding box center [584, 326] width 53 height 106
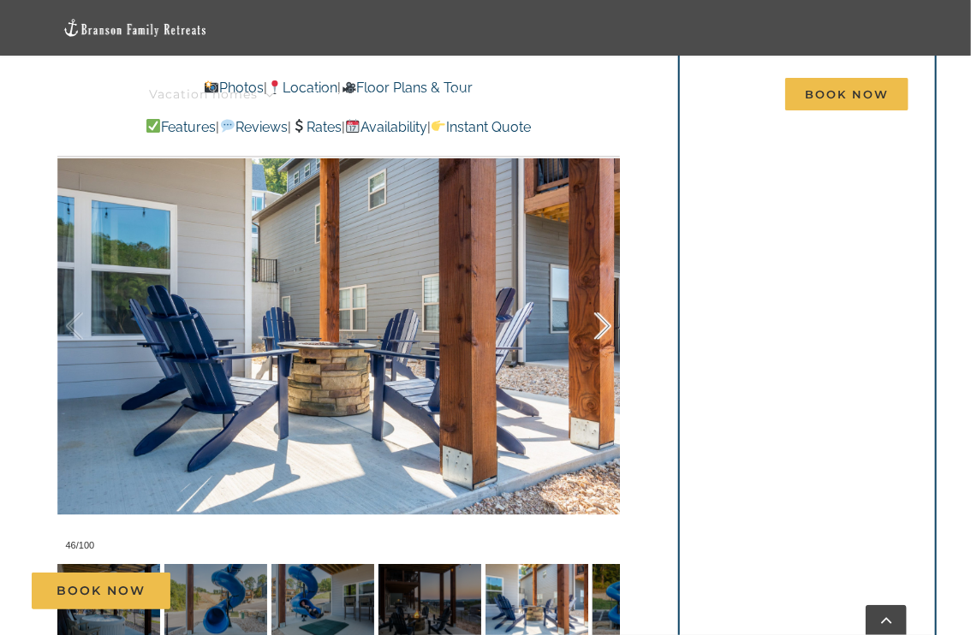
click at [603, 325] on div at bounding box center [584, 326] width 53 height 106
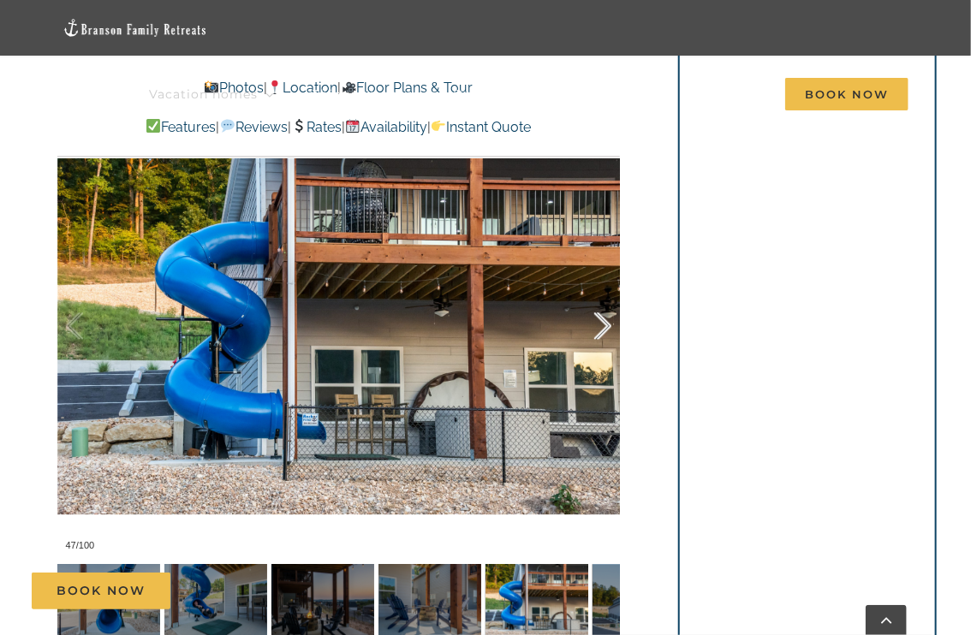
click at [603, 325] on div at bounding box center [584, 326] width 53 height 106
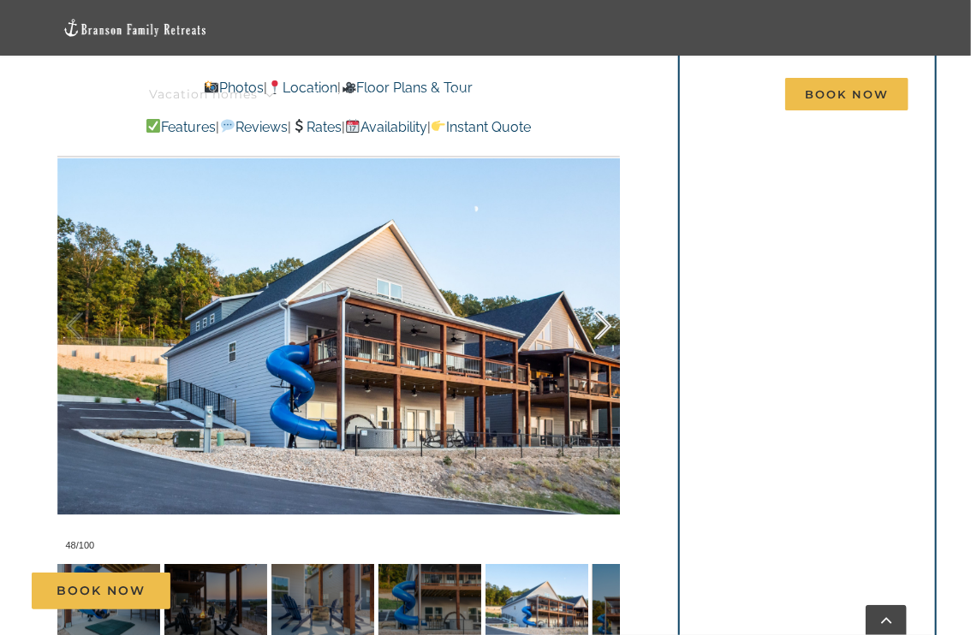
click at [603, 325] on div at bounding box center [584, 326] width 53 height 106
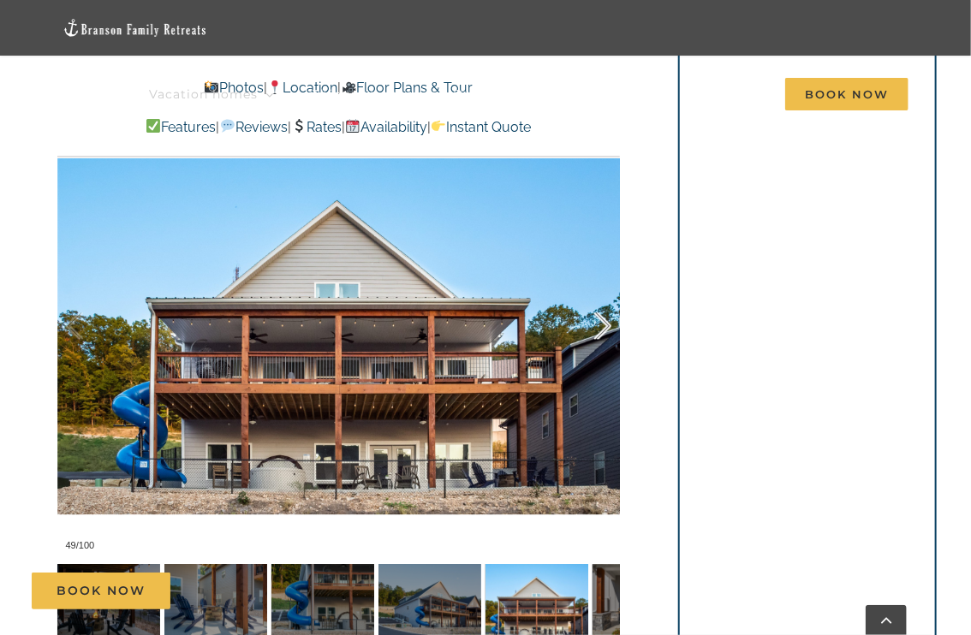
click at [603, 325] on div at bounding box center [584, 326] width 53 height 106
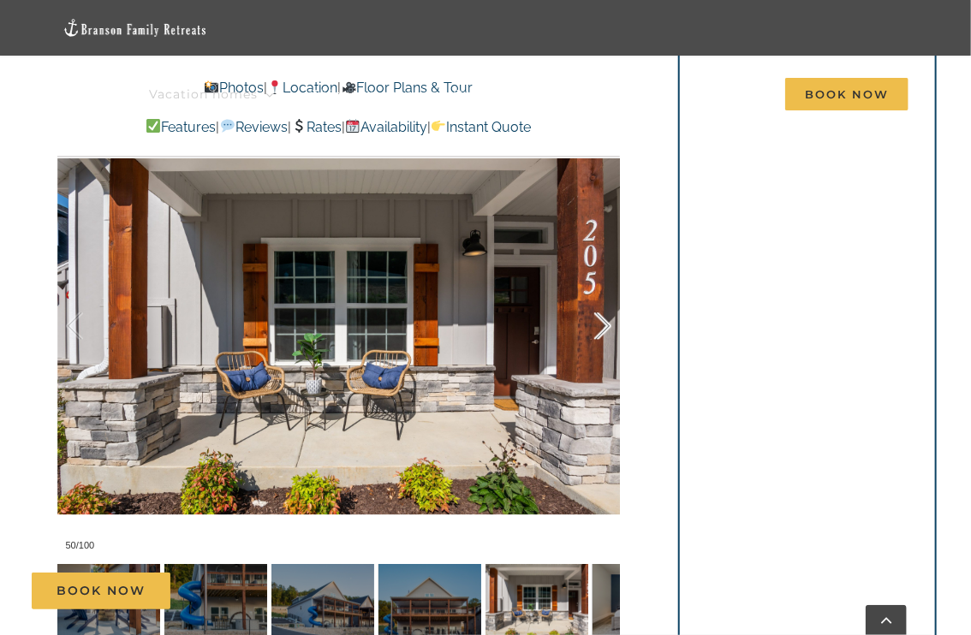
click at [603, 325] on div at bounding box center [584, 326] width 53 height 106
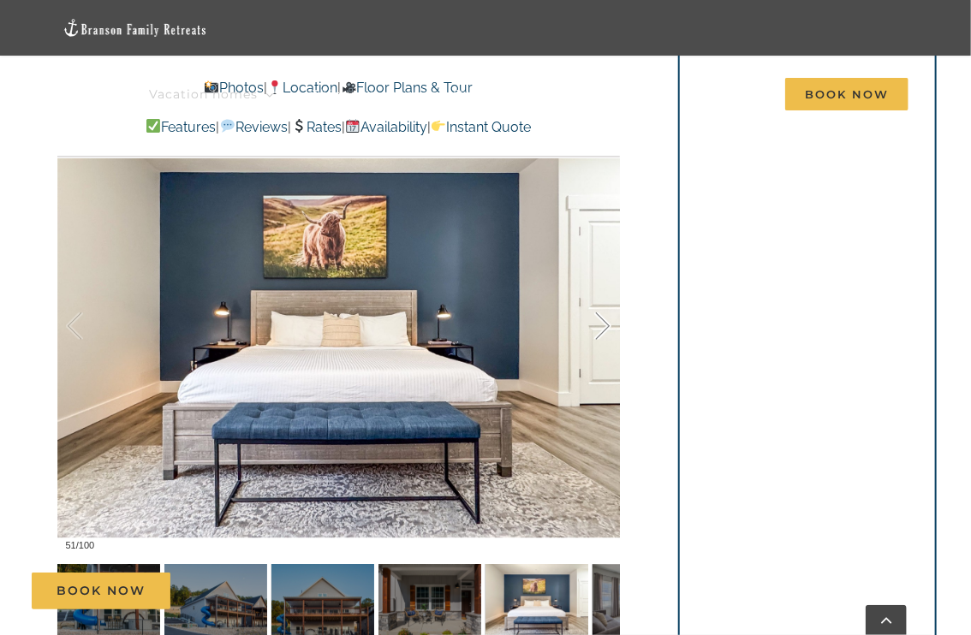
click at [603, 325] on div at bounding box center [584, 326] width 53 height 106
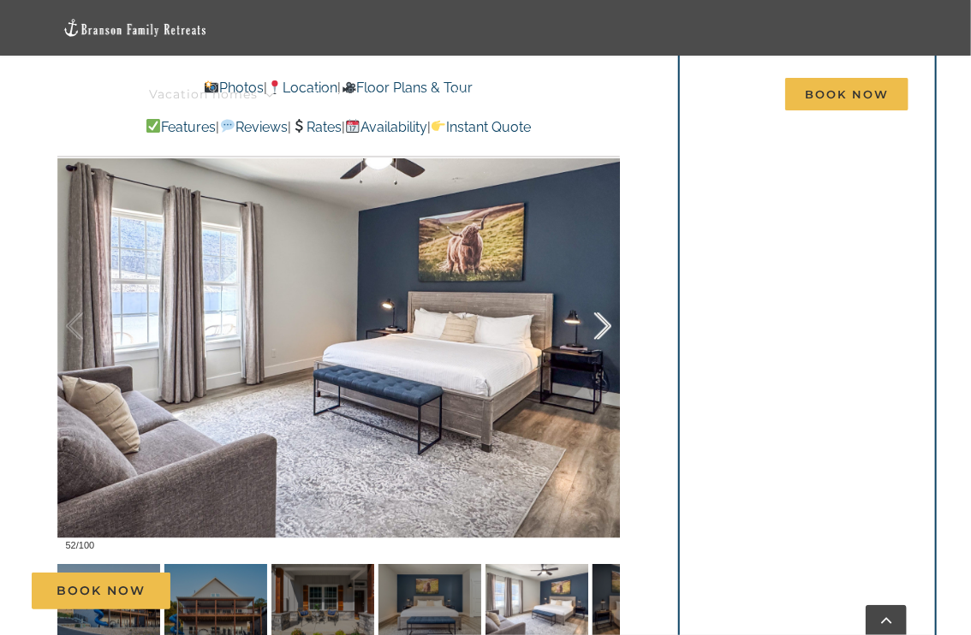
click at [603, 325] on div at bounding box center [584, 326] width 53 height 106
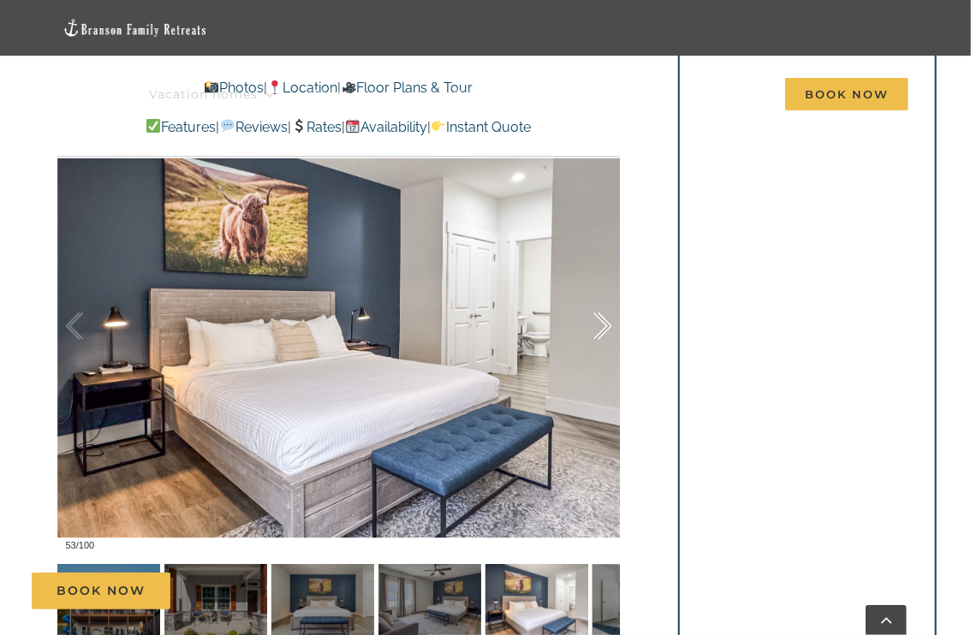
click at [603, 325] on div at bounding box center [584, 326] width 53 height 106
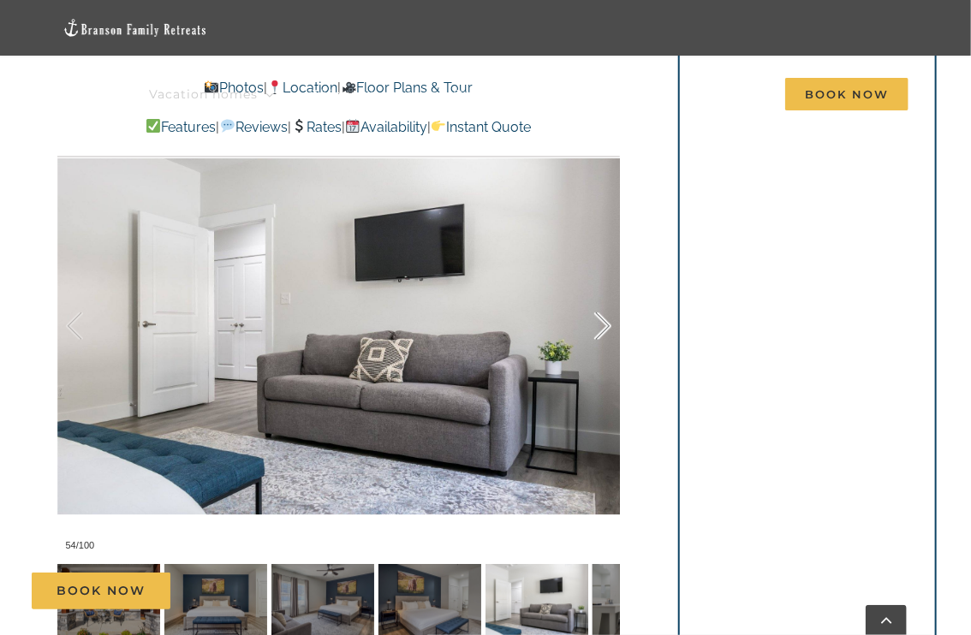
click at [603, 325] on div at bounding box center [584, 326] width 53 height 106
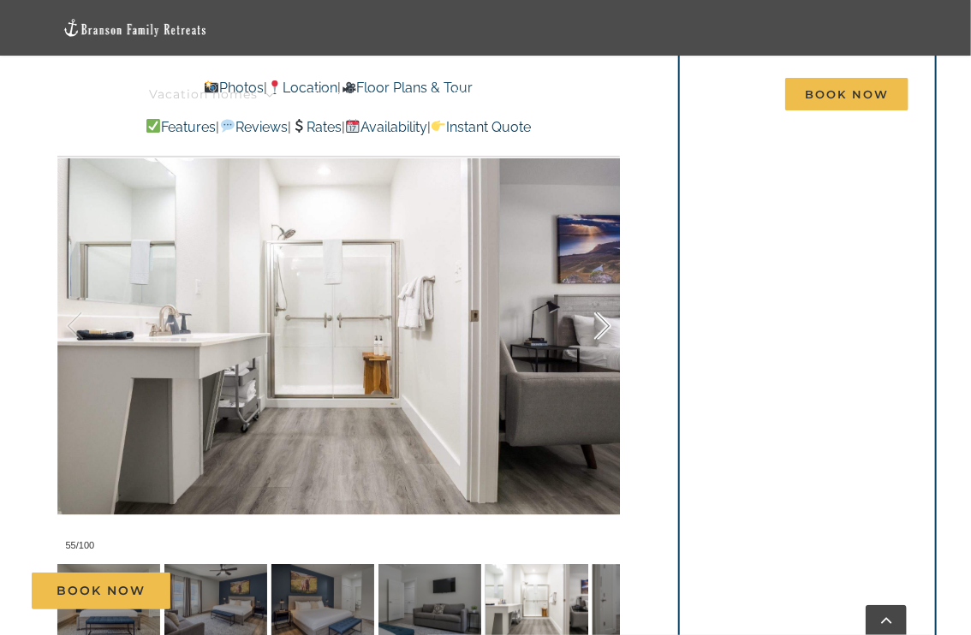
click at [603, 325] on div at bounding box center [584, 326] width 53 height 106
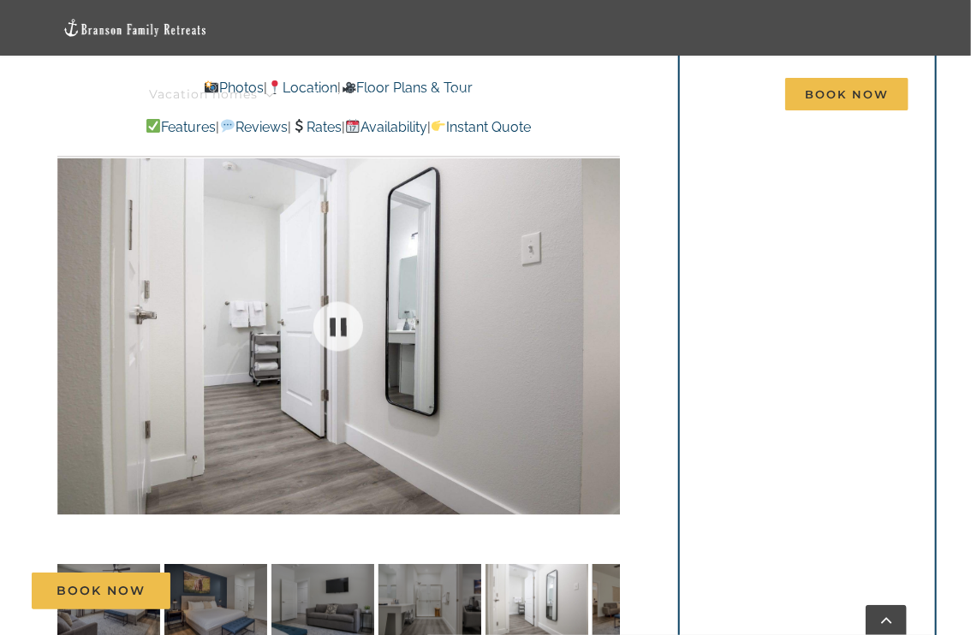
click at [603, 325] on div at bounding box center [338, 326] width 563 height 466
click at [603, 325] on div at bounding box center [584, 326] width 53 height 106
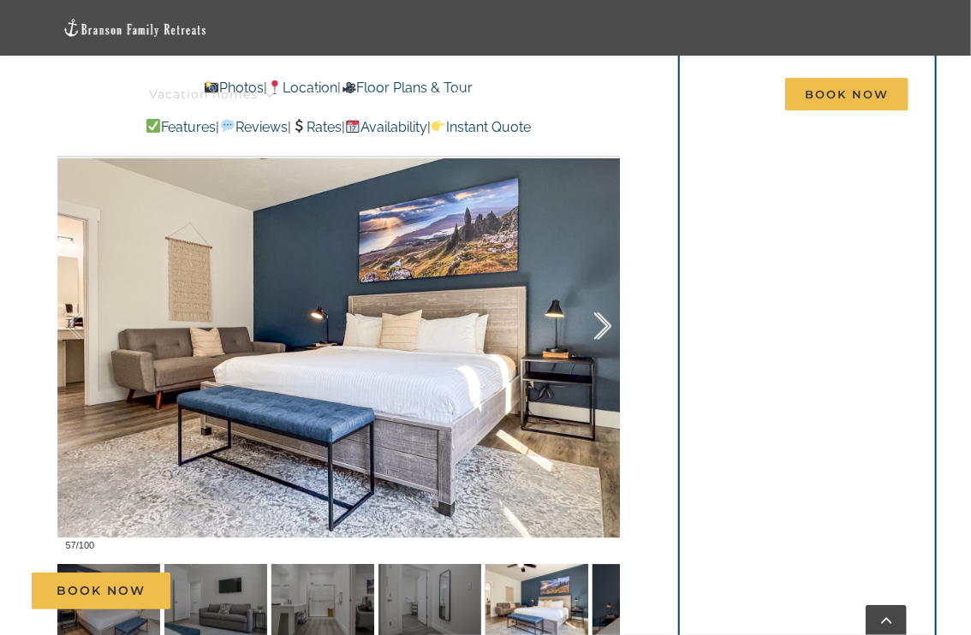
click at [603, 325] on div at bounding box center [584, 326] width 53 height 106
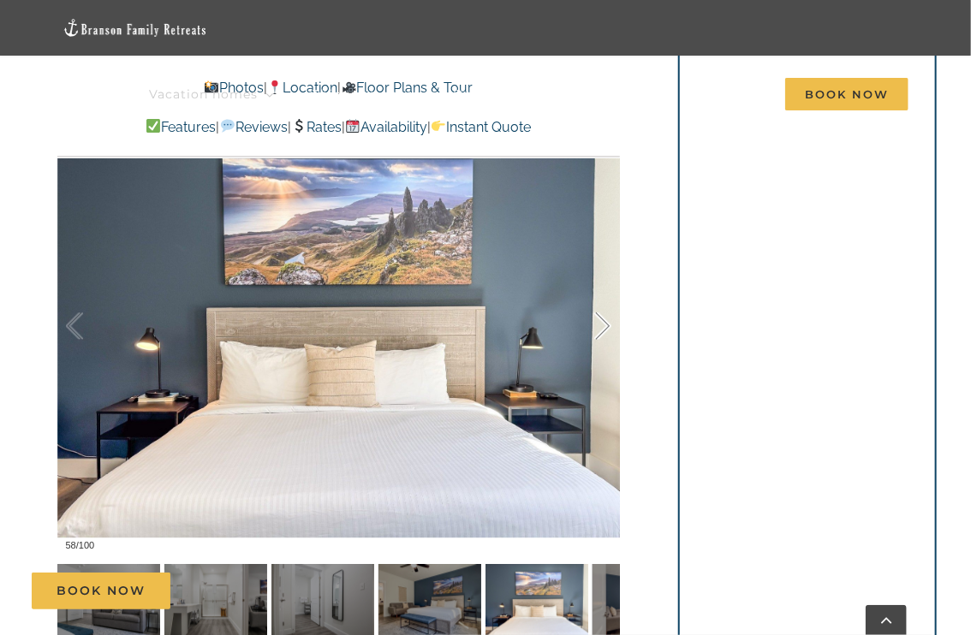
click at [603, 325] on div at bounding box center [584, 326] width 53 height 106
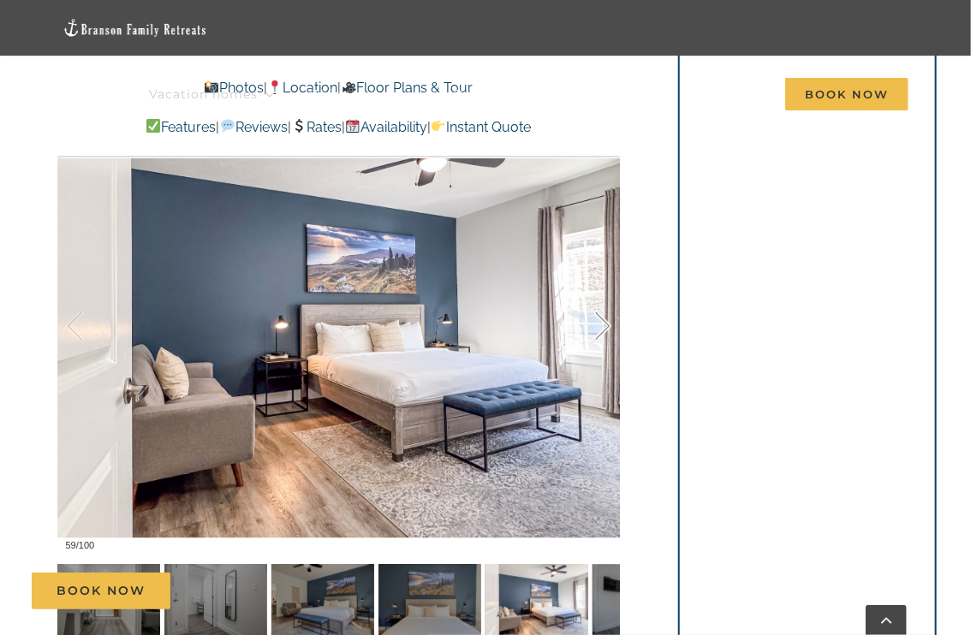
click at [603, 325] on div at bounding box center [584, 326] width 53 height 106
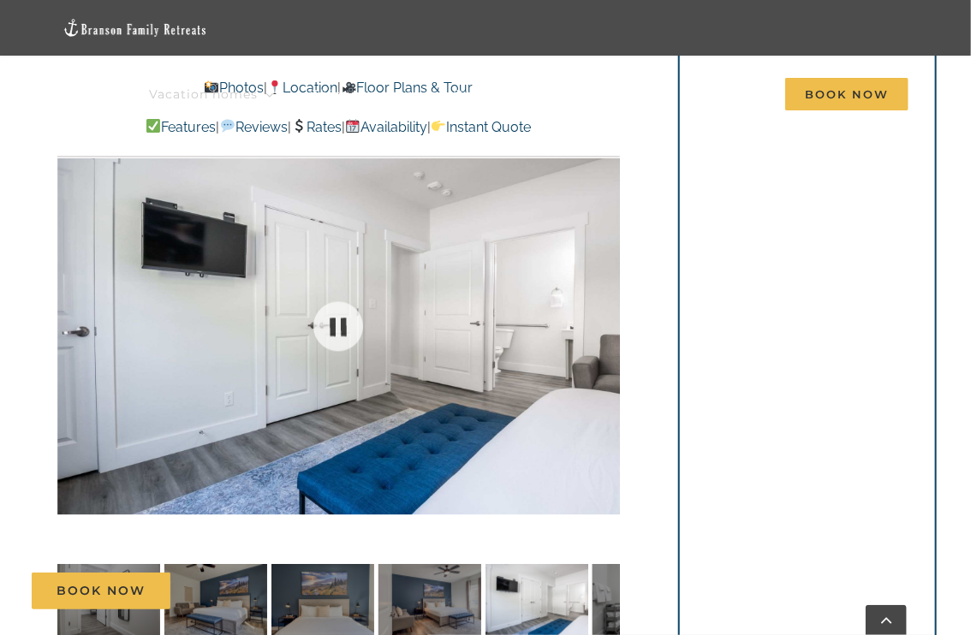
click at [603, 325] on div at bounding box center [338, 326] width 563 height 466
click at [603, 325] on div at bounding box center [584, 326] width 53 height 106
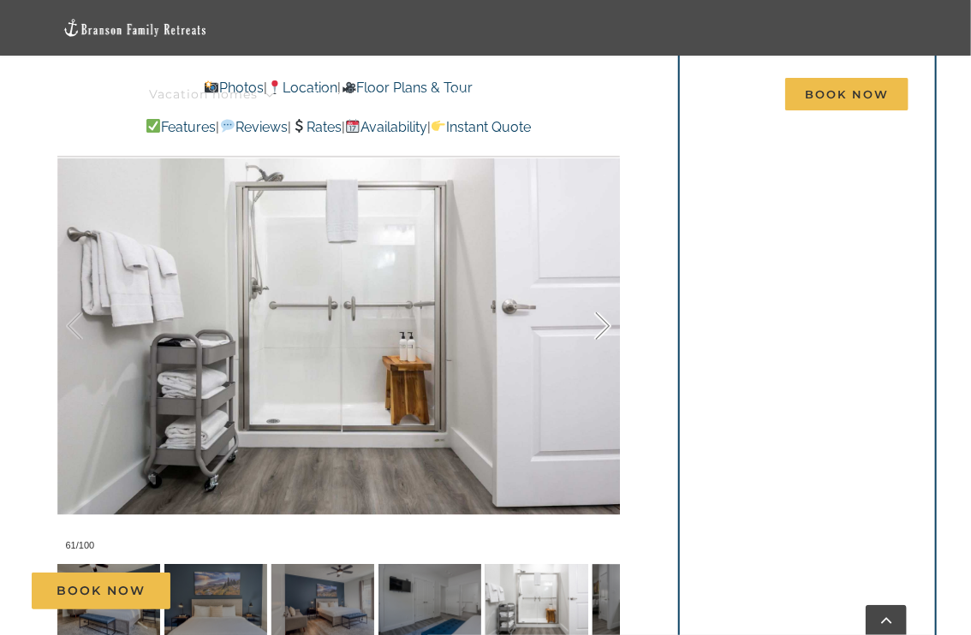
click at [603, 324] on div at bounding box center [584, 326] width 53 height 106
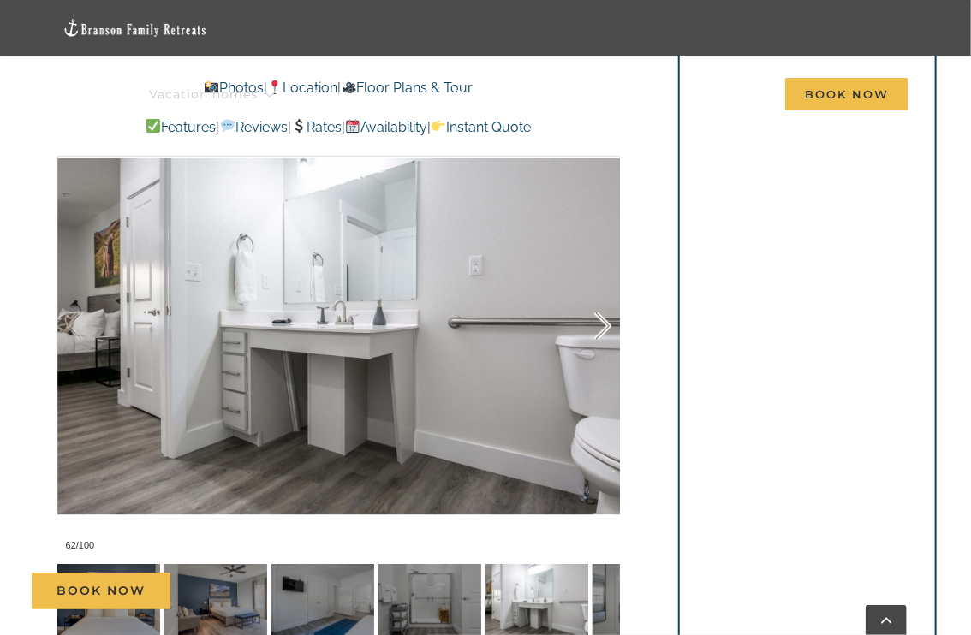
click at [603, 324] on div at bounding box center [584, 326] width 53 height 106
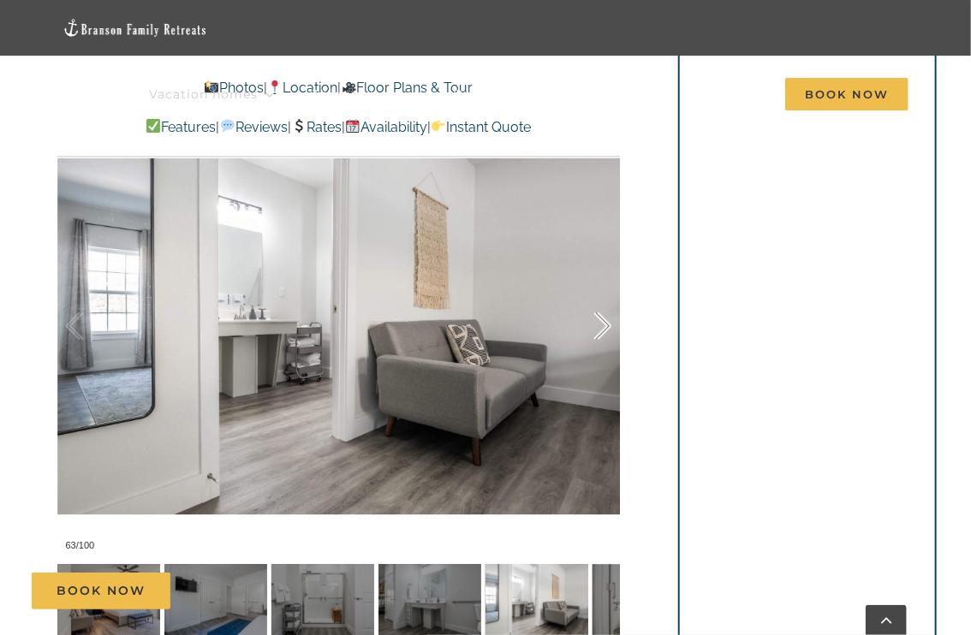
click at [603, 324] on div at bounding box center [584, 326] width 53 height 106
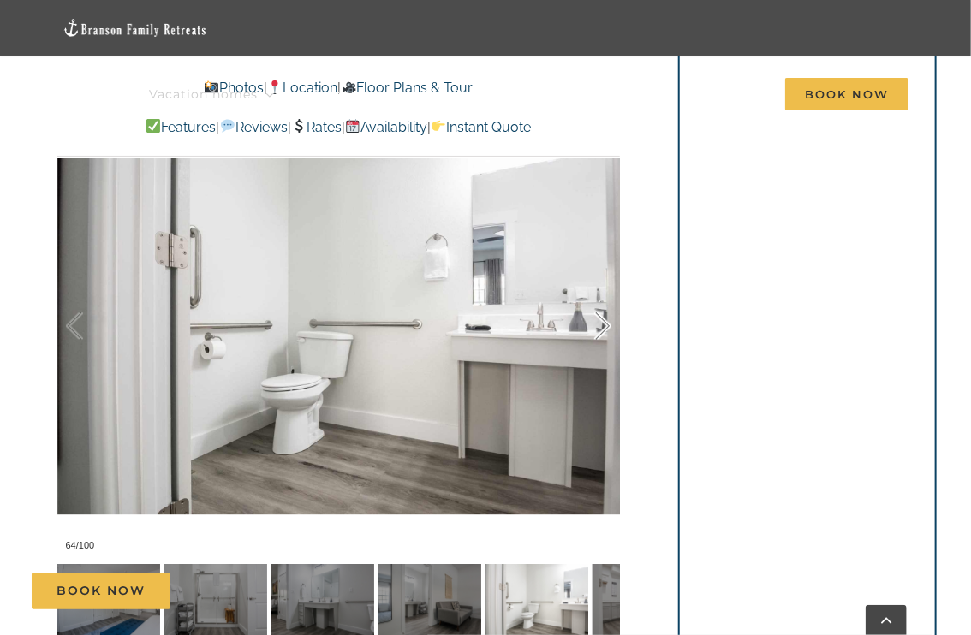
click at [603, 324] on div at bounding box center [584, 326] width 53 height 106
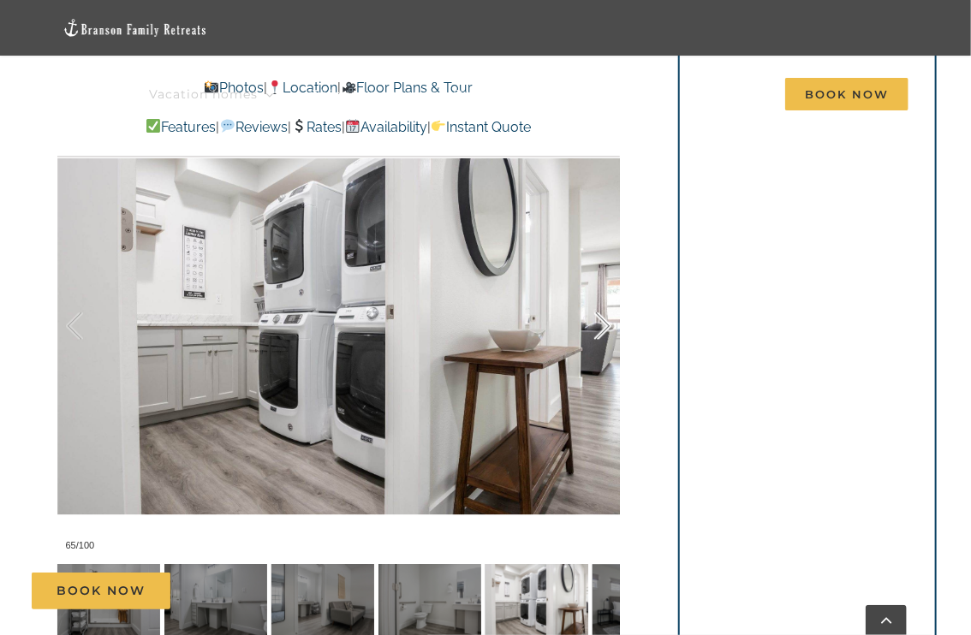
click at [603, 324] on div at bounding box center [584, 326] width 53 height 106
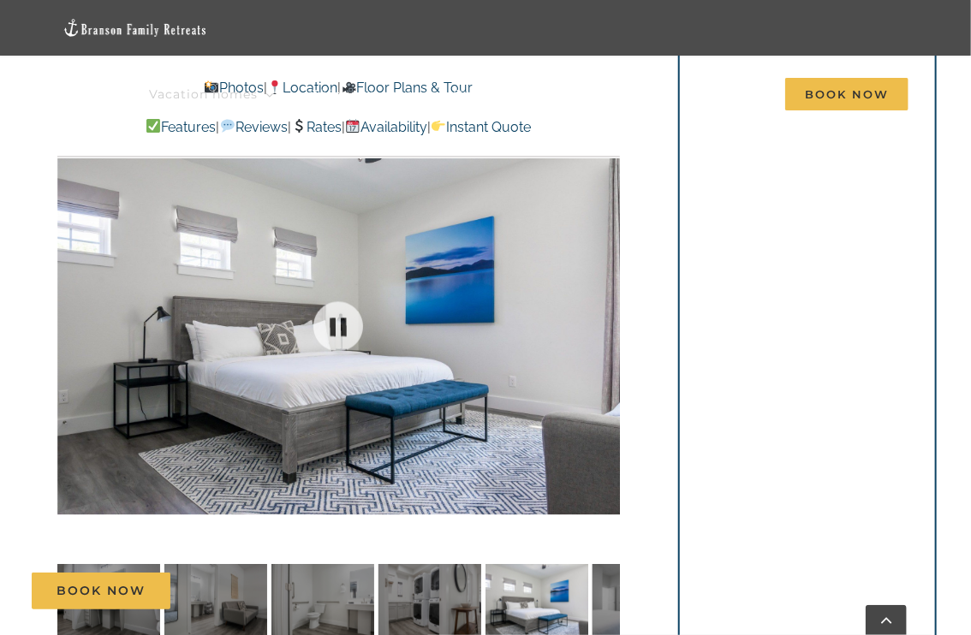
click at [603, 324] on div at bounding box center [338, 326] width 563 height 466
click at [603, 324] on div at bounding box center [584, 326] width 53 height 106
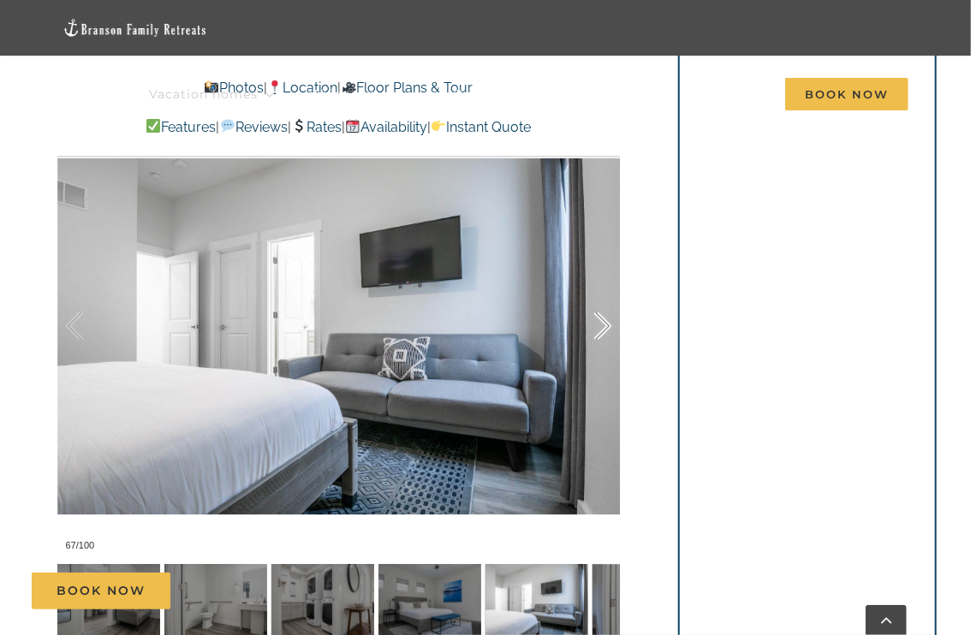
click at [603, 324] on div at bounding box center [584, 326] width 53 height 106
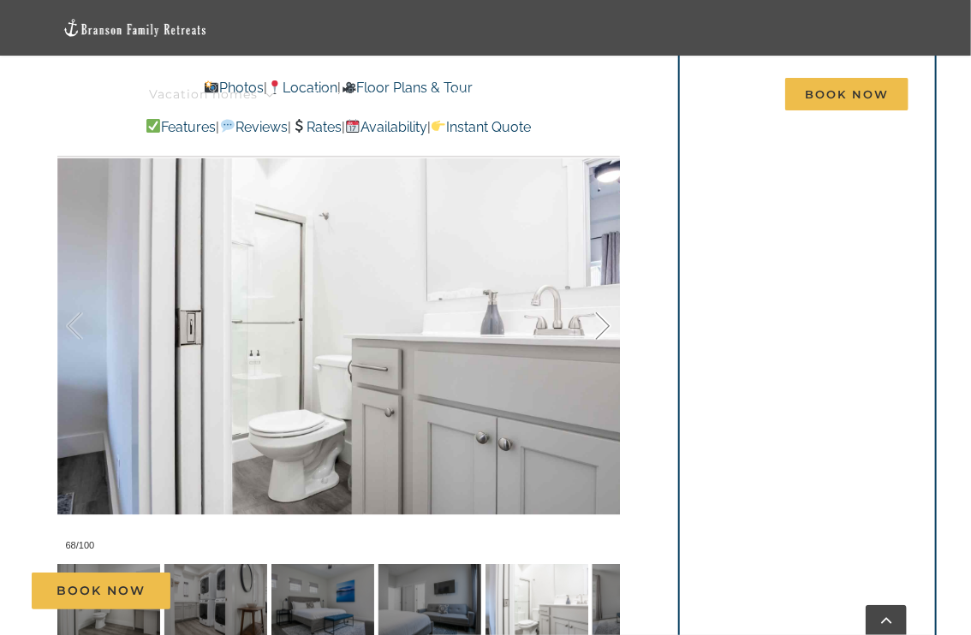
click at [603, 324] on div at bounding box center [584, 326] width 53 height 106
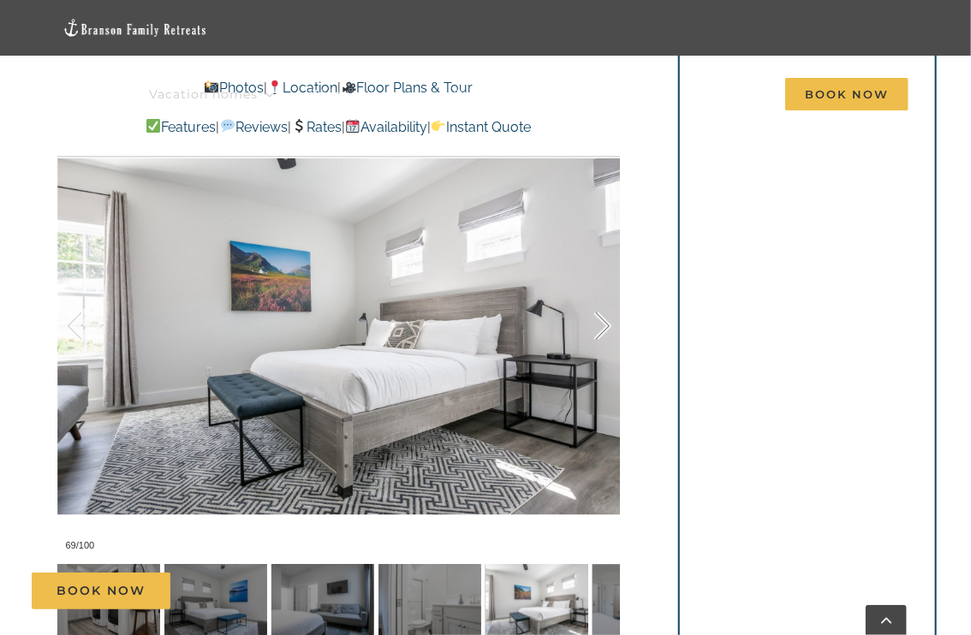
click at [603, 324] on div at bounding box center [584, 326] width 53 height 106
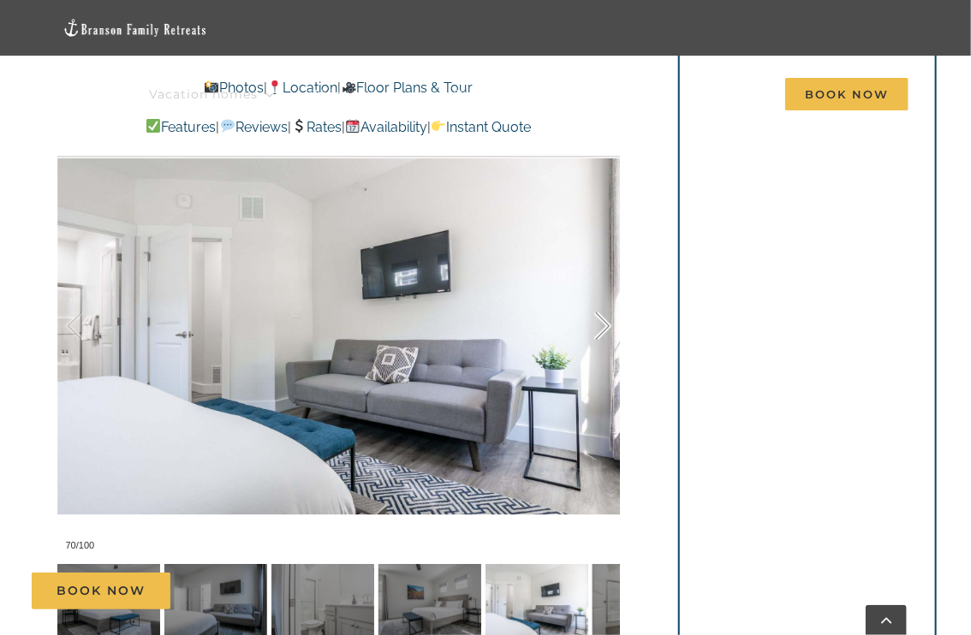
click at [603, 324] on div at bounding box center [584, 326] width 53 height 106
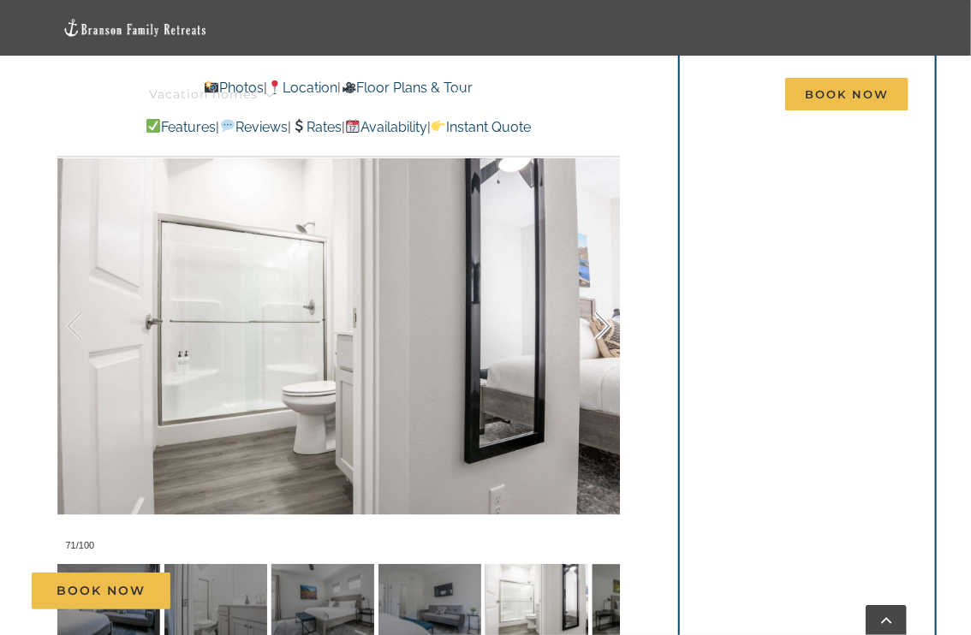
click at [603, 324] on div at bounding box center [584, 326] width 53 height 106
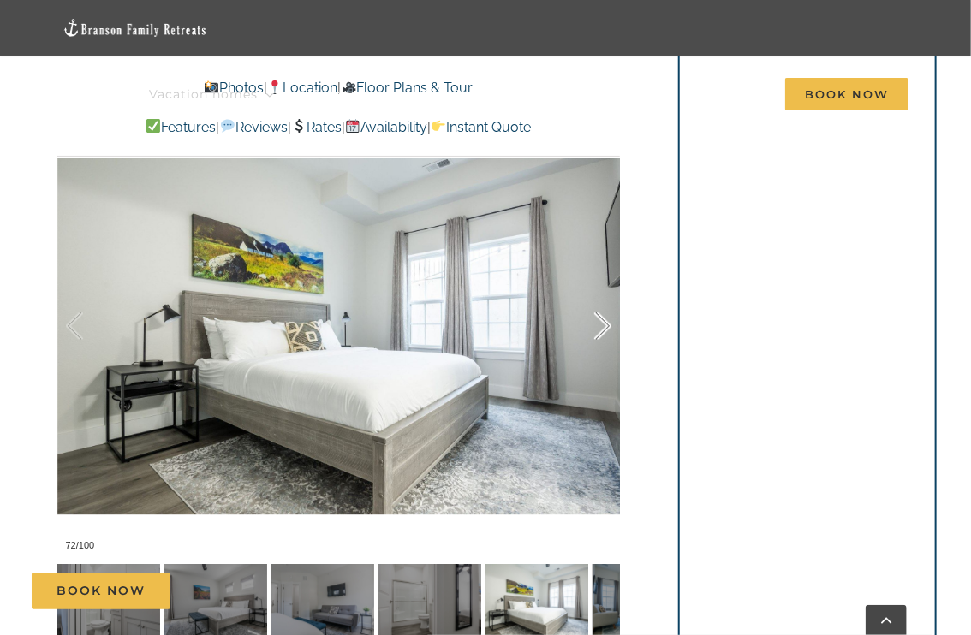
click at [603, 324] on div at bounding box center [584, 326] width 53 height 106
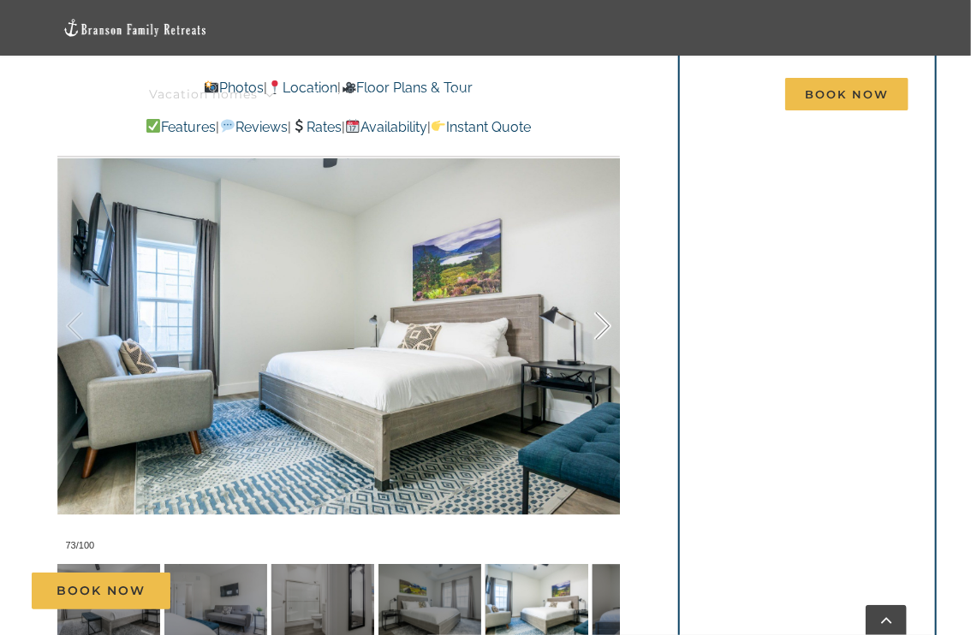
click at [603, 324] on div at bounding box center [584, 326] width 53 height 106
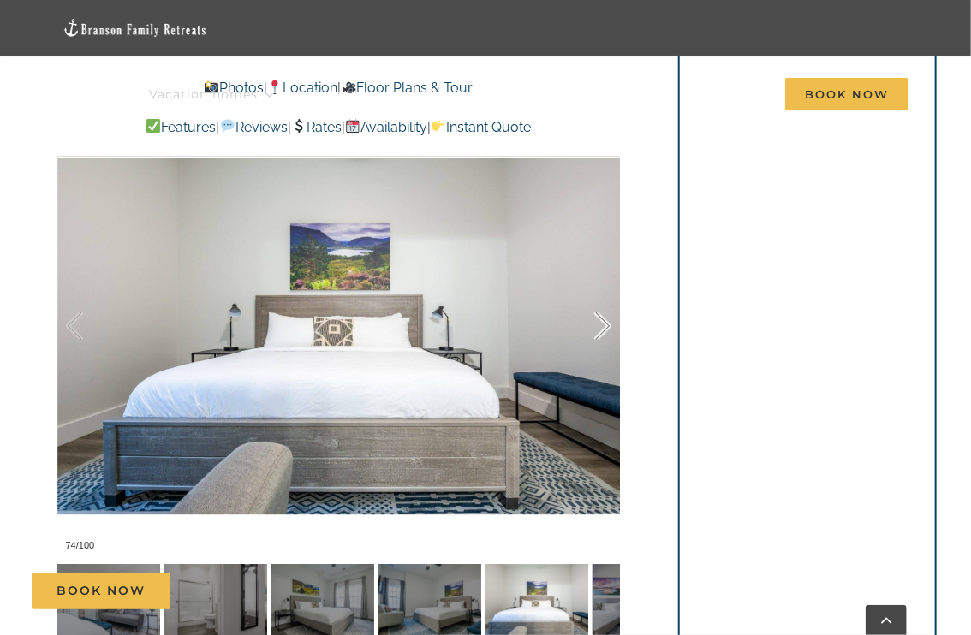
click at [603, 324] on div at bounding box center [584, 326] width 53 height 106
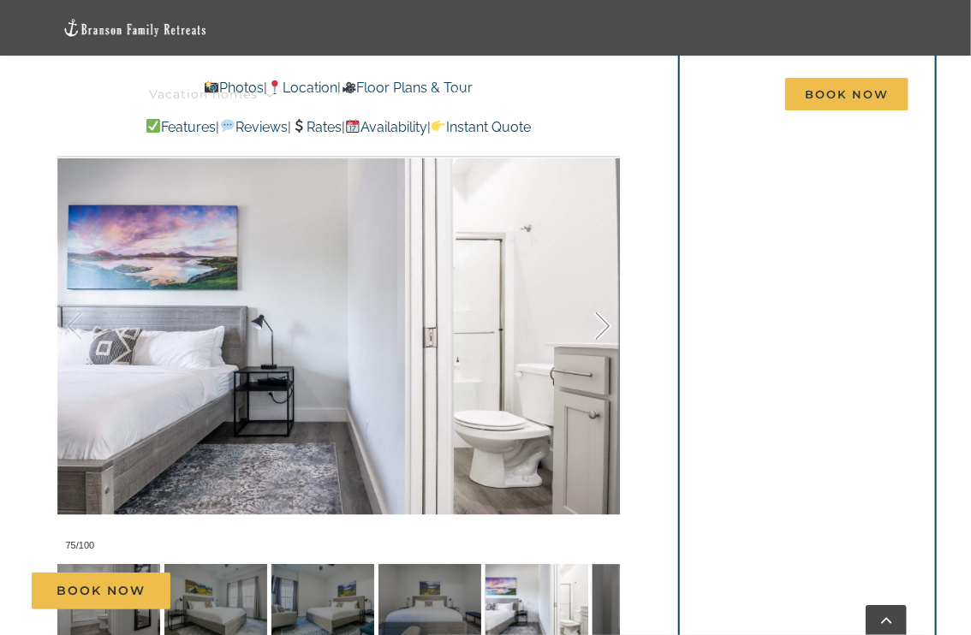
click at [603, 324] on div at bounding box center [584, 326] width 53 height 106
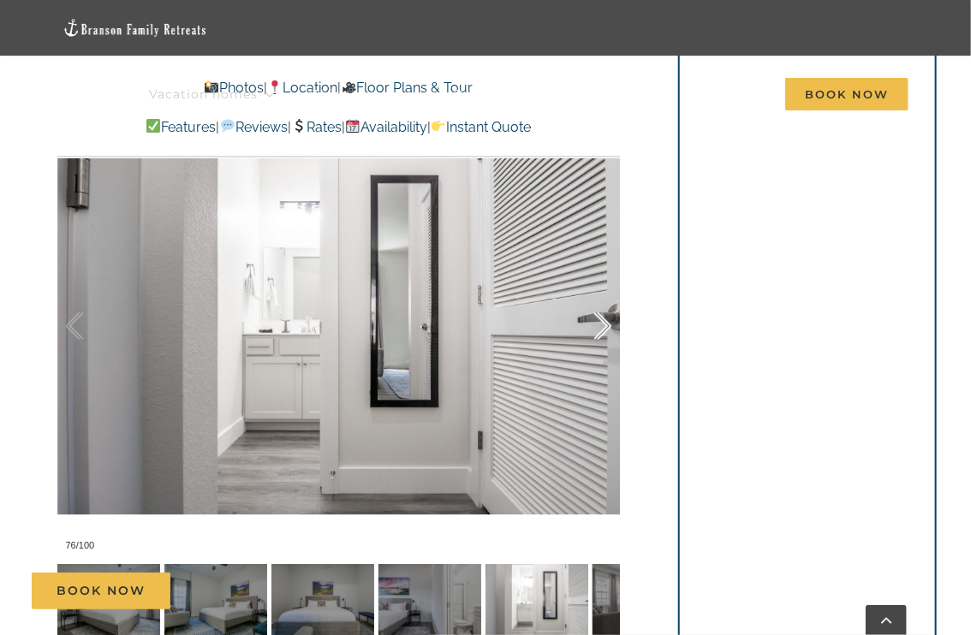
click at [603, 324] on div at bounding box center [584, 326] width 53 height 106
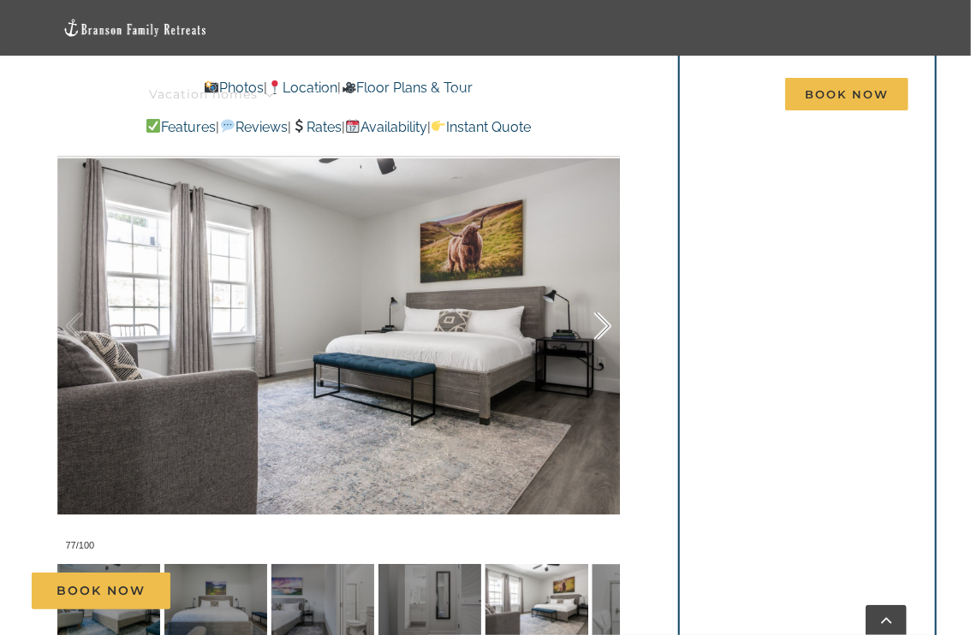
click at [603, 324] on div at bounding box center [584, 326] width 53 height 106
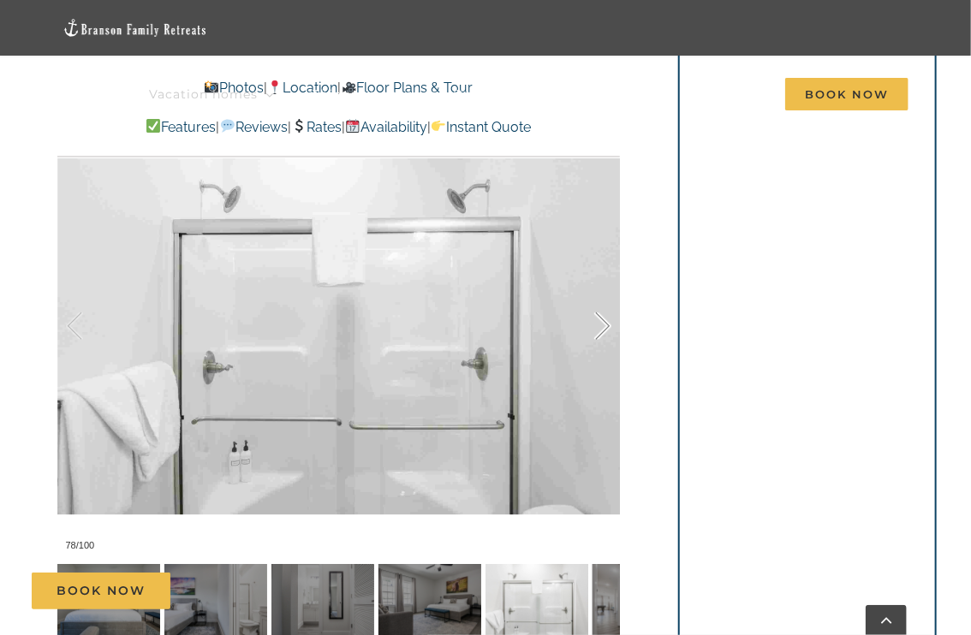
click at [603, 324] on div at bounding box center [584, 326] width 53 height 106
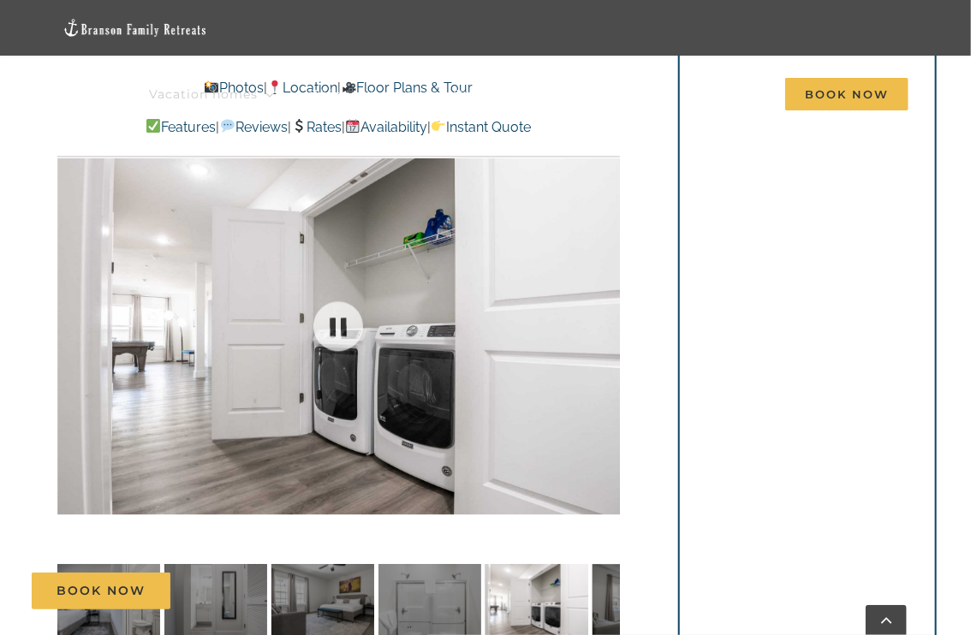
click at [603, 324] on div at bounding box center [338, 326] width 563 height 466
click at [603, 324] on div at bounding box center [584, 326] width 53 height 106
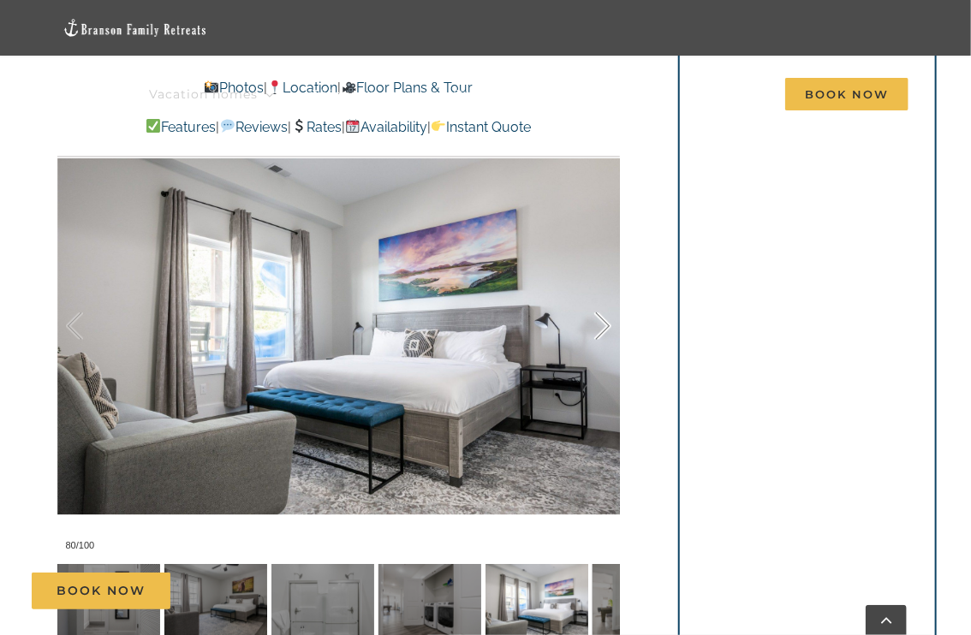
click at [603, 324] on div at bounding box center [584, 326] width 53 height 106
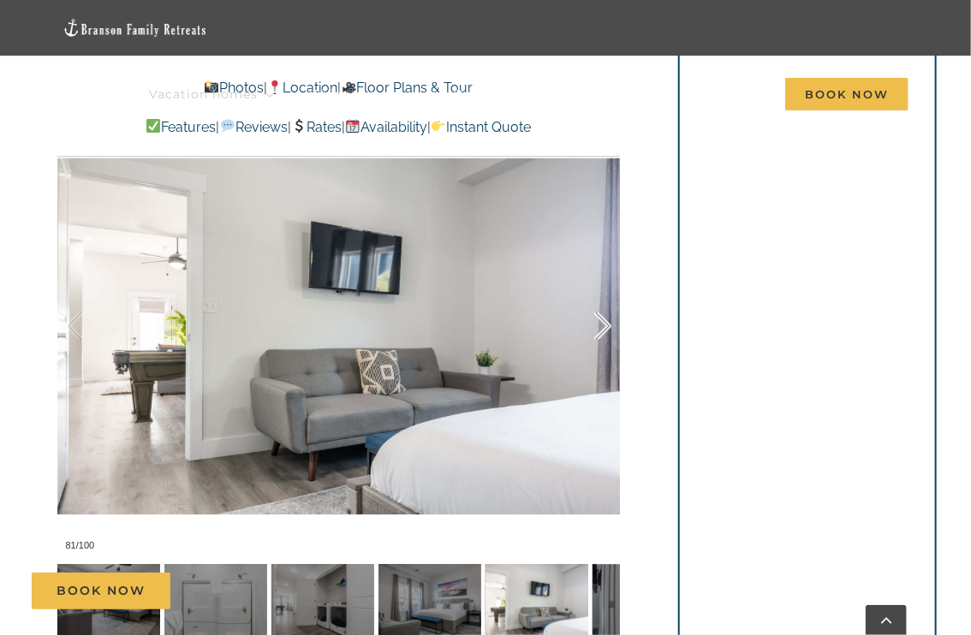
click at [603, 324] on div at bounding box center [584, 326] width 53 height 106
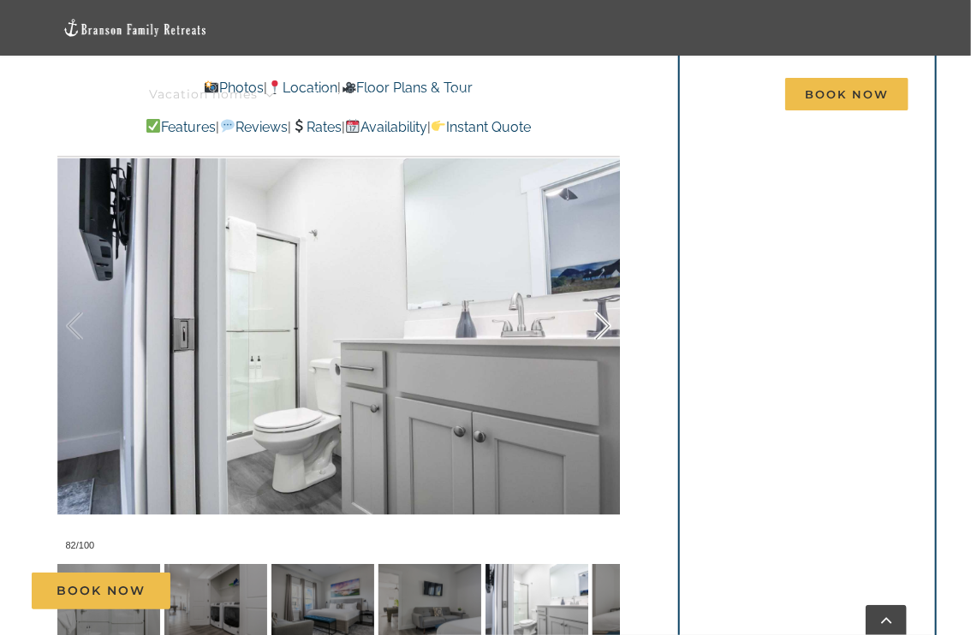
click at [603, 324] on div at bounding box center [584, 326] width 53 height 106
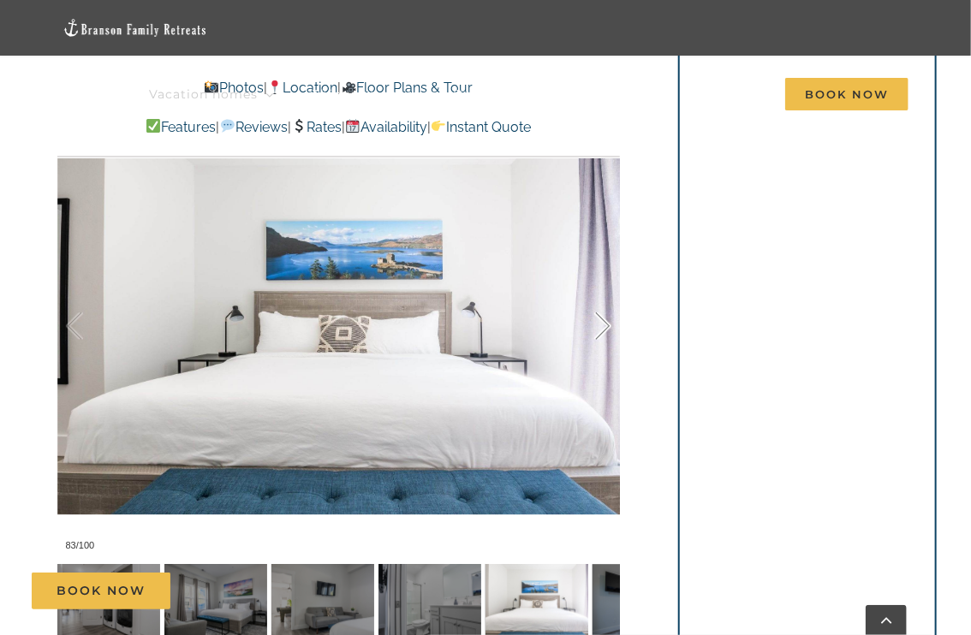
click at [603, 324] on div at bounding box center [584, 326] width 53 height 106
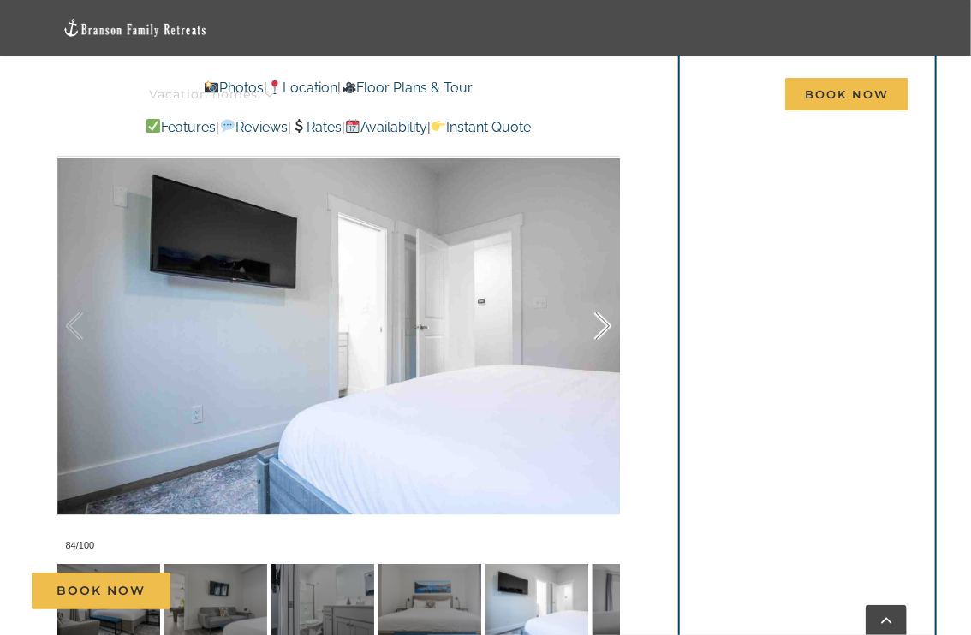
click at [603, 323] on div at bounding box center [584, 326] width 53 height 106
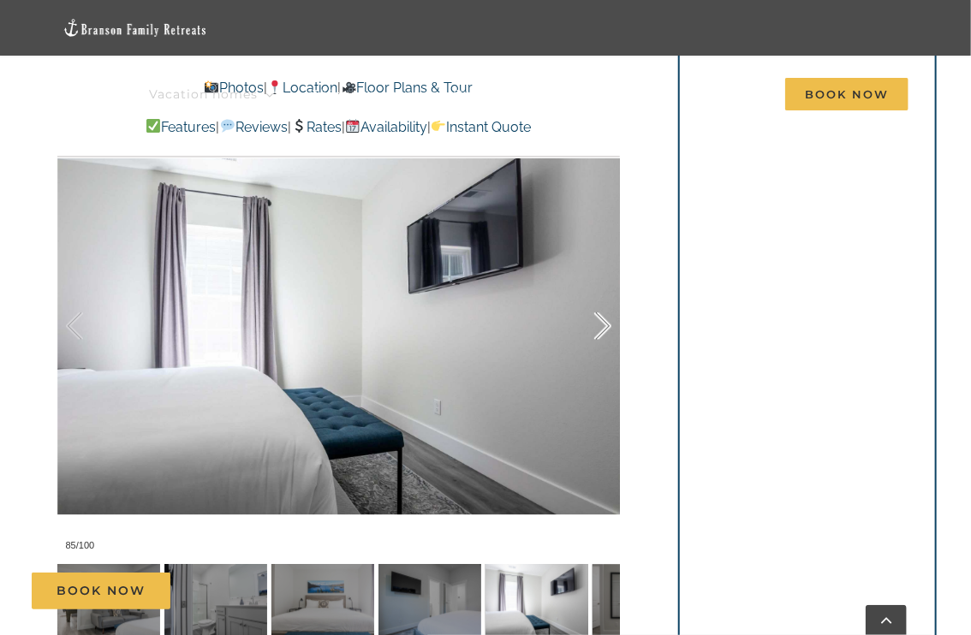
click at [603, 323] on div at bounding box center [584, 326] width 53 height 106
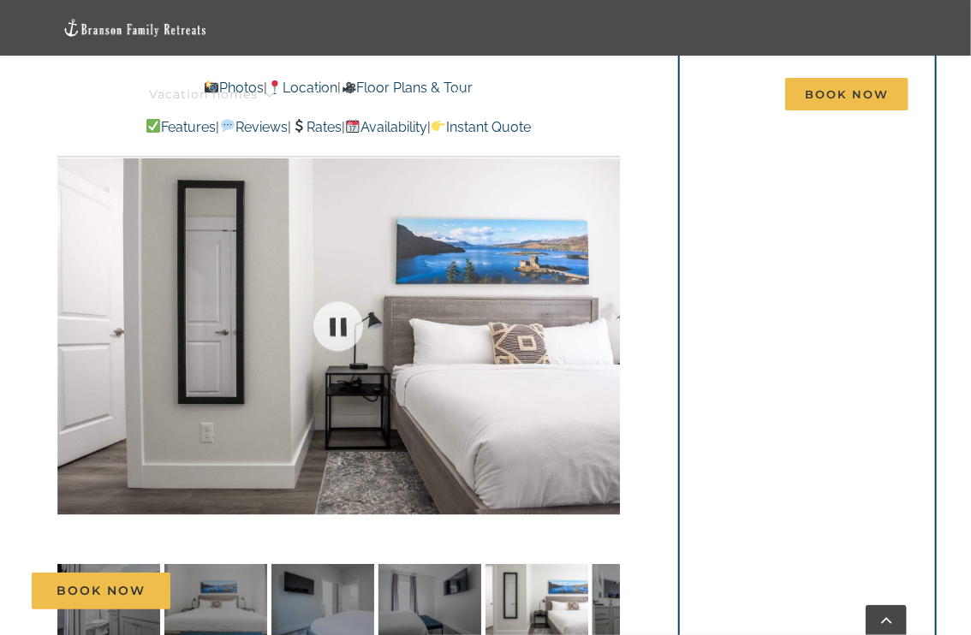
click at [603, 323] on div at bounding box center [338, 326] width 563 height 466
click at [603, 323] on div at bounding box center [584, 326] width 53 height 106
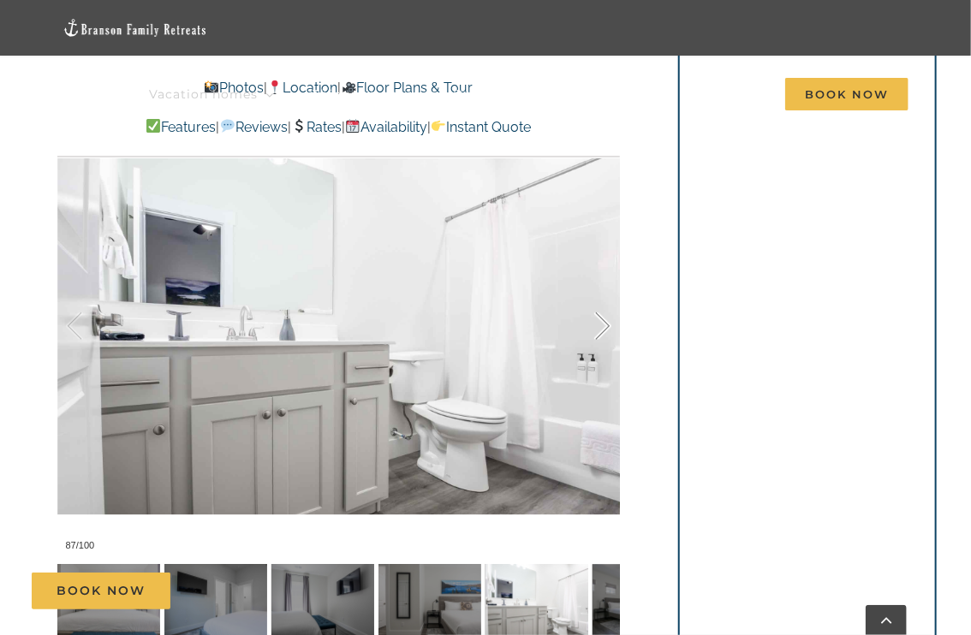
click at [603, 323] on div at bounding box center [584, 326] width 53 height 106
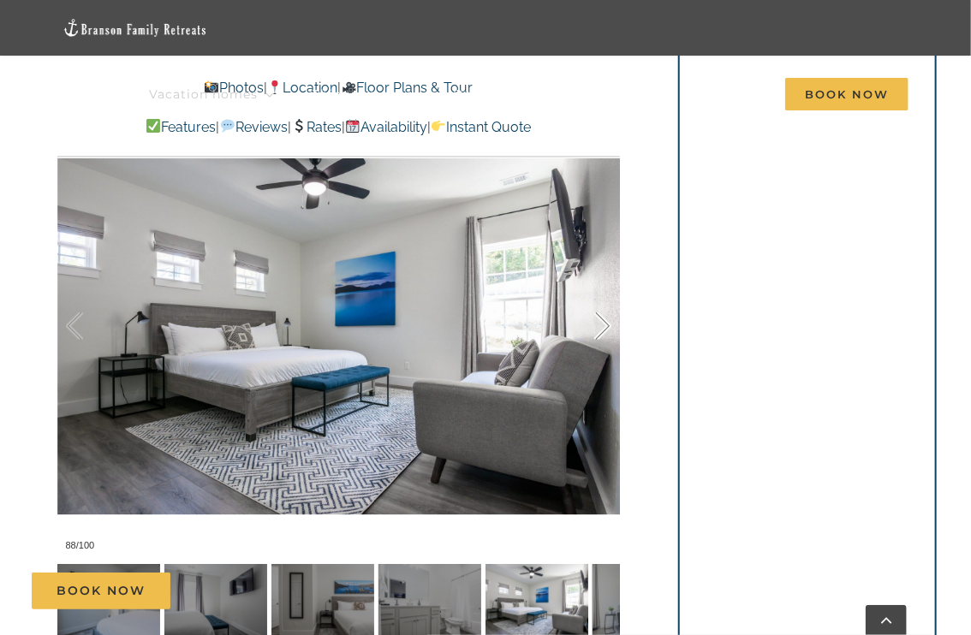
click at [603, 323] on div at bounding box center [584, 326] width 53 height 106
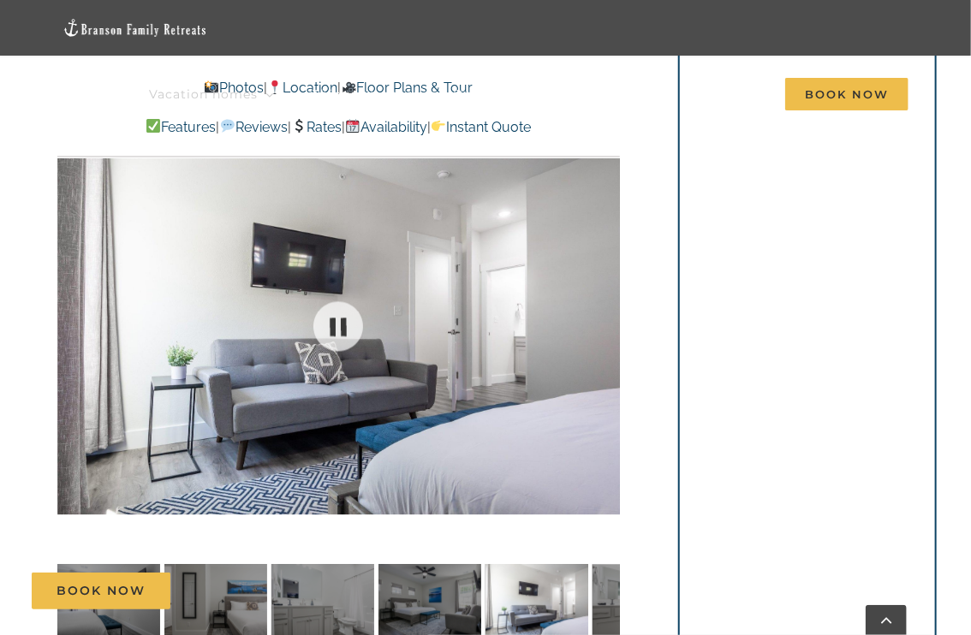
click at [603, 323] on div at bounding box center [338, 326] width 563 height 466
click at [603, 323] on div at bounding box center [584, 326] width 53 height 106
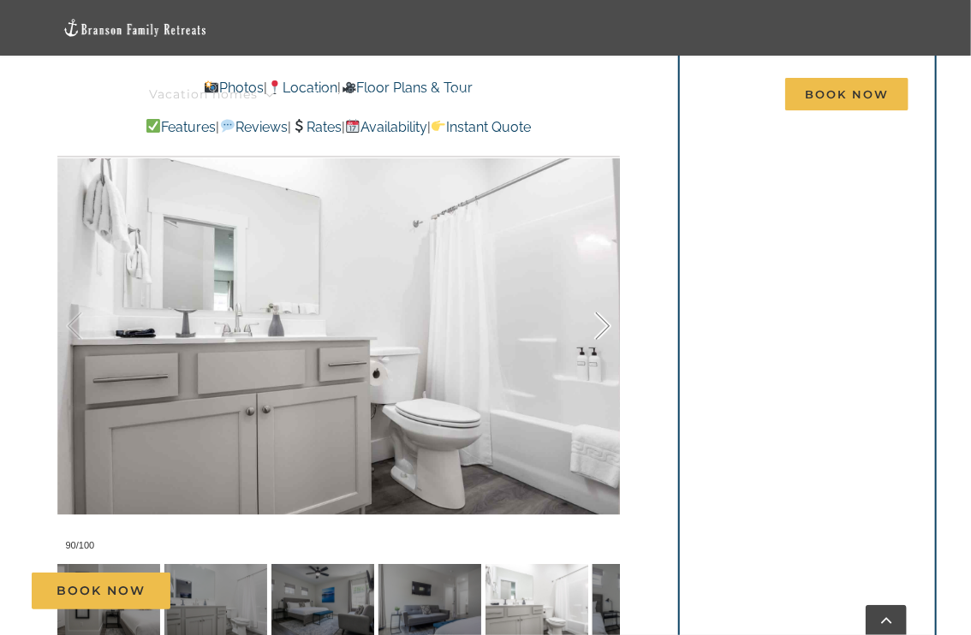
click at [603, 323] on div at bounding box center [584, 326] width 53 height 106
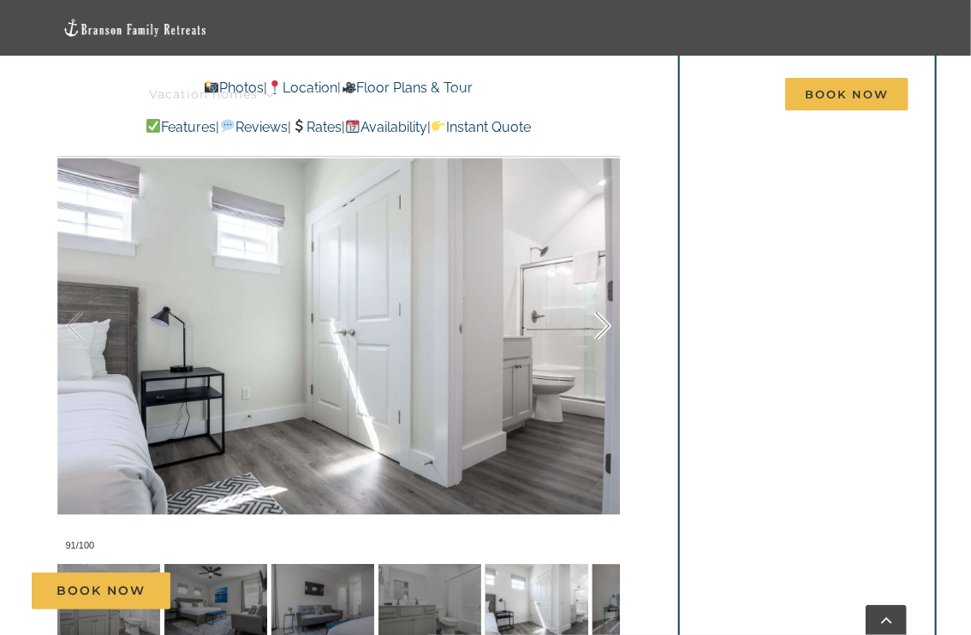
click at [603, 323] on div at bounding box center [584, 326] width 53 height 106
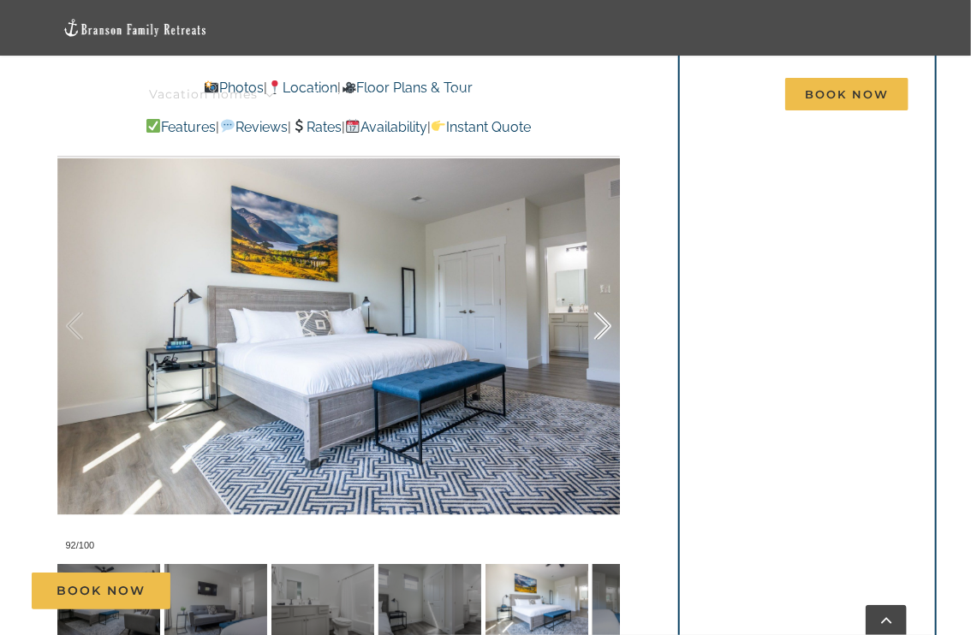
click at [603, 323] on div at bounding box center [584, 326] width 53 height 106
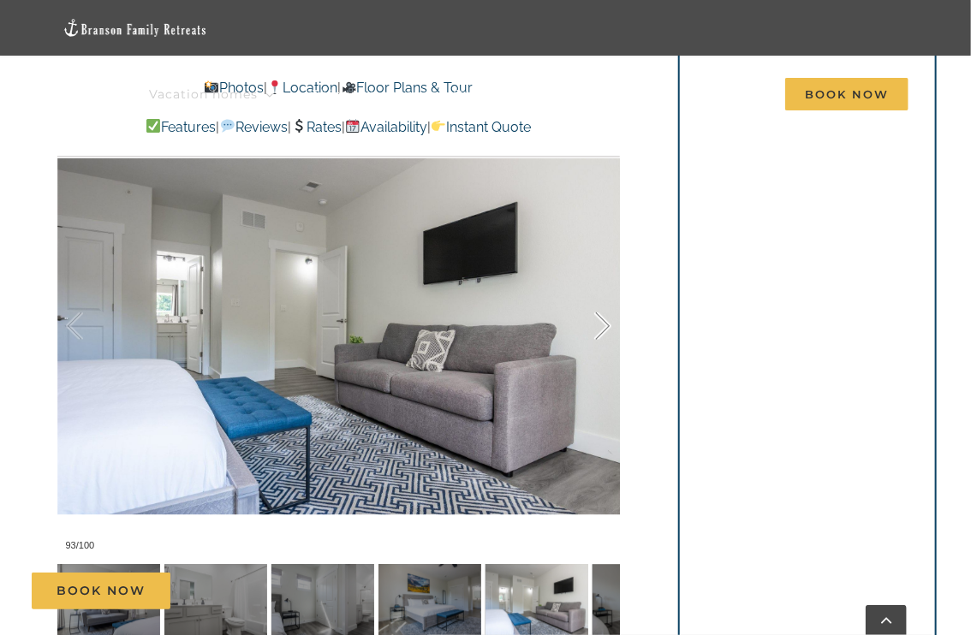
click at [603, 323] on div at bounding box center [584, 326] width 53 height 106
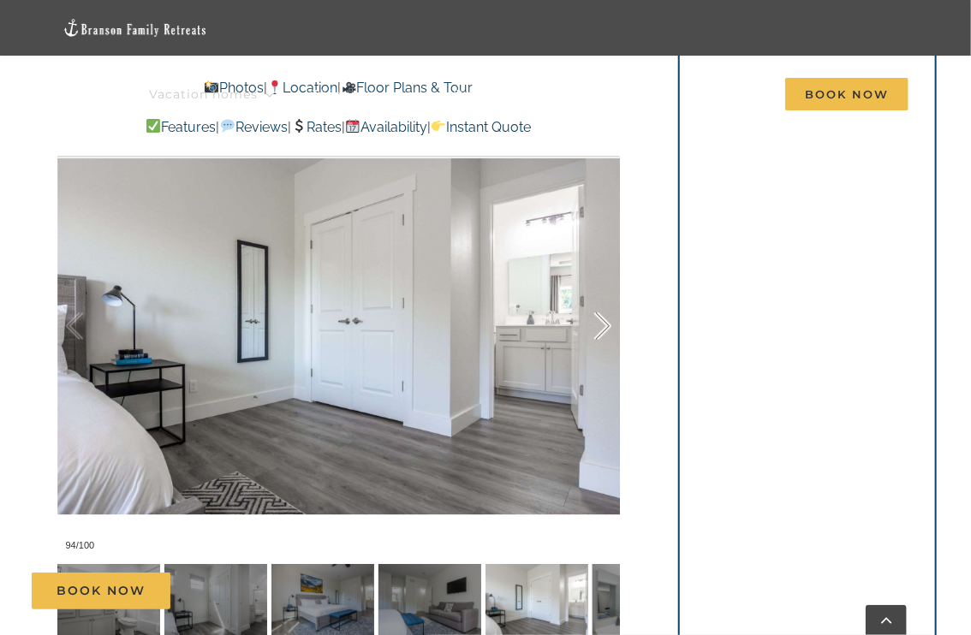
click at [603, 323] on div at bounding box center [584, 326] width 53 height 106
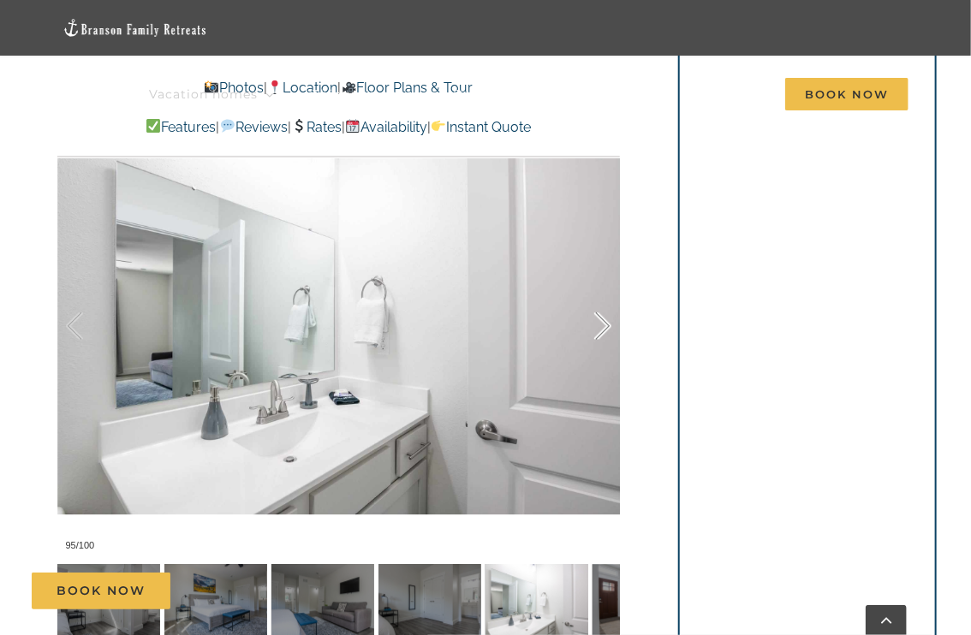
click at [603, 323] on div at bounding box center [584, 326] width 53 height 106
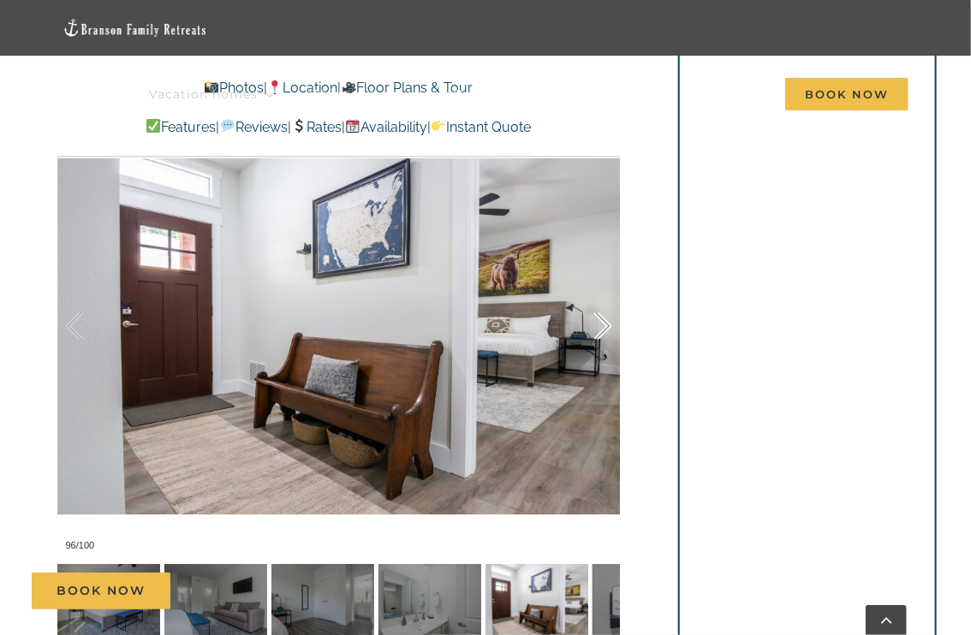
click at [603, 323] on div at bounding box center [584, 326] width 53 height 106
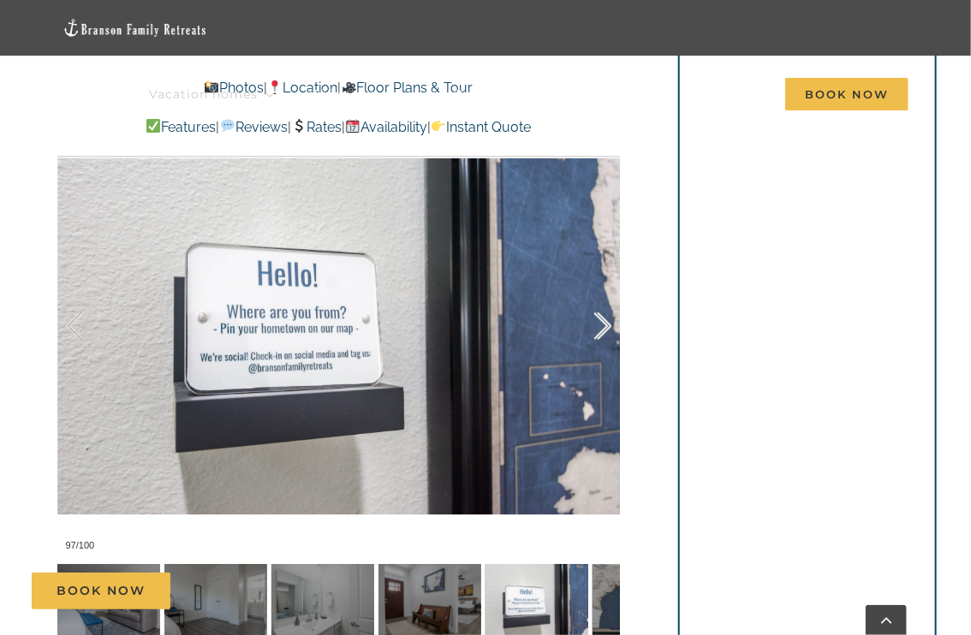
click at [603, 323] on div at bounding box center [584, 326] width 53 height 106
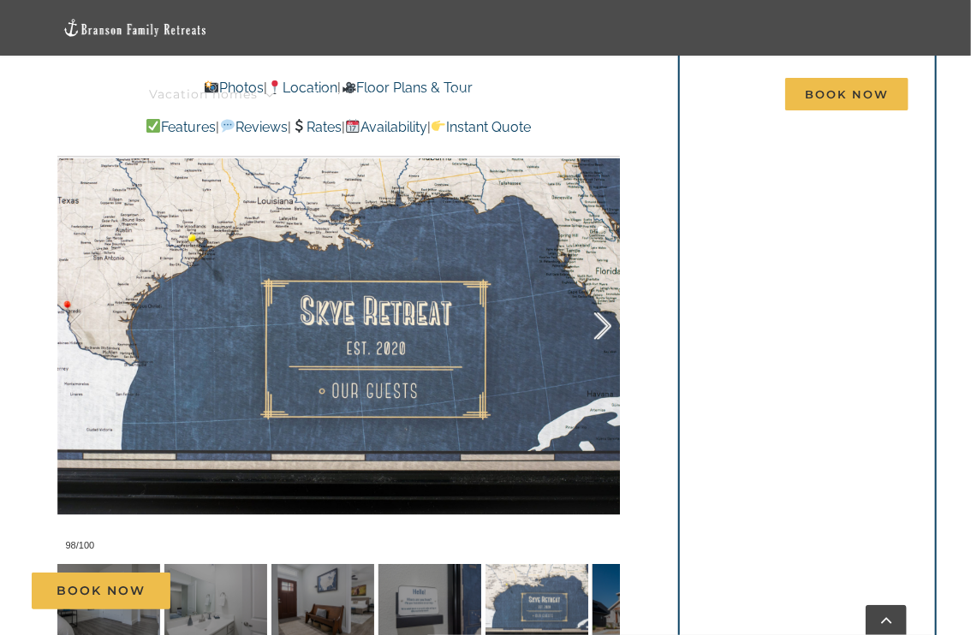
click at [603, 323] on div at bounding box center [584, 326] width 53 height 106
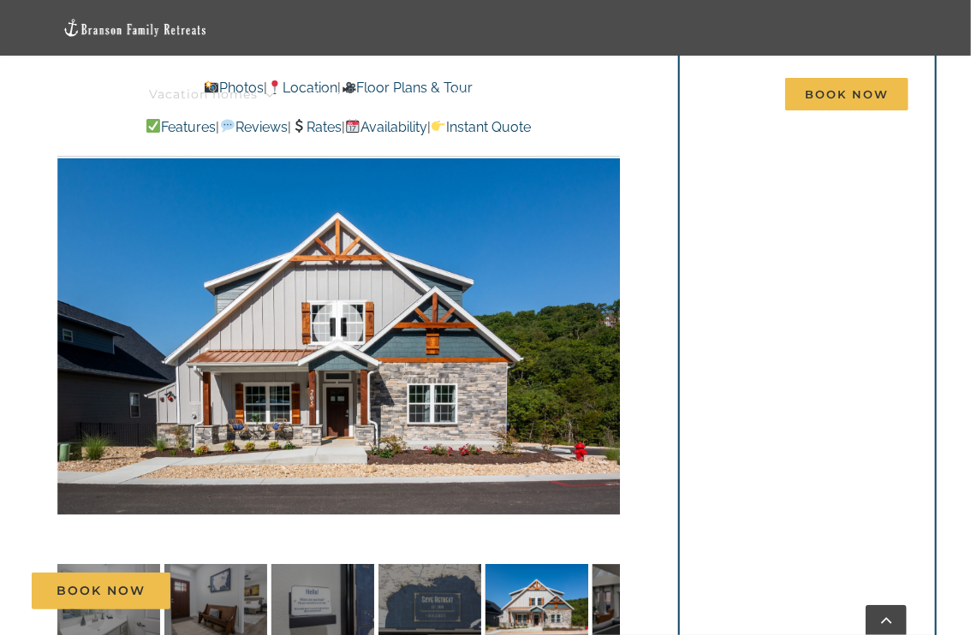
click at [603, 323] on div at bounding box center [338, 326] width 563 height 466
click at [603, 323] on div at bounding box center [584, 326] width 53 height 106
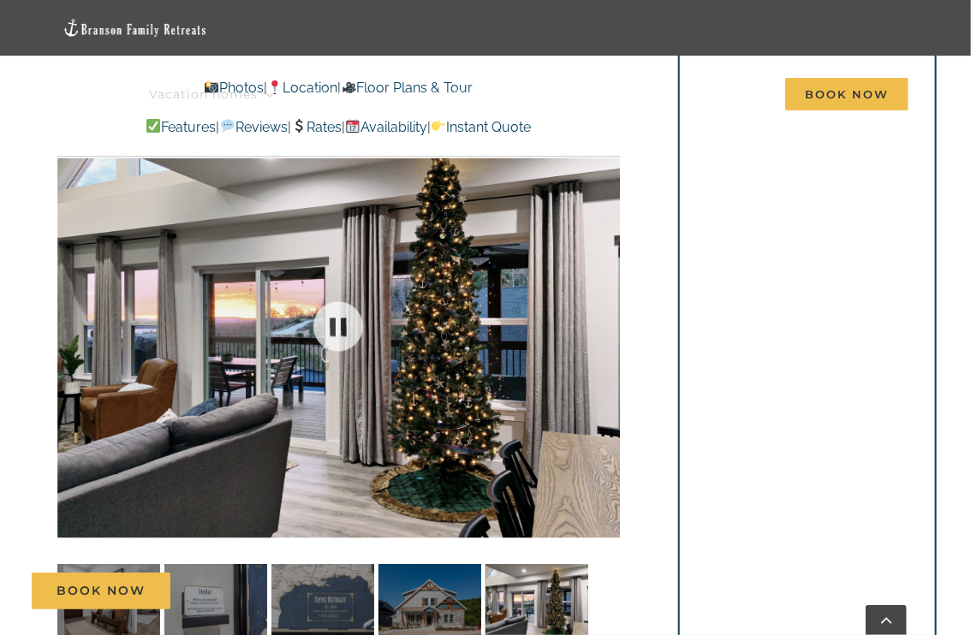
click at [603, 323] on div at bounding box center [338, 326] width 563 height 466
click at [603, 321] on div at bounding box center [338, 326] width 563 height 466
click at [603, 321] on div at bounding box center [584, 326] width 53 height 106
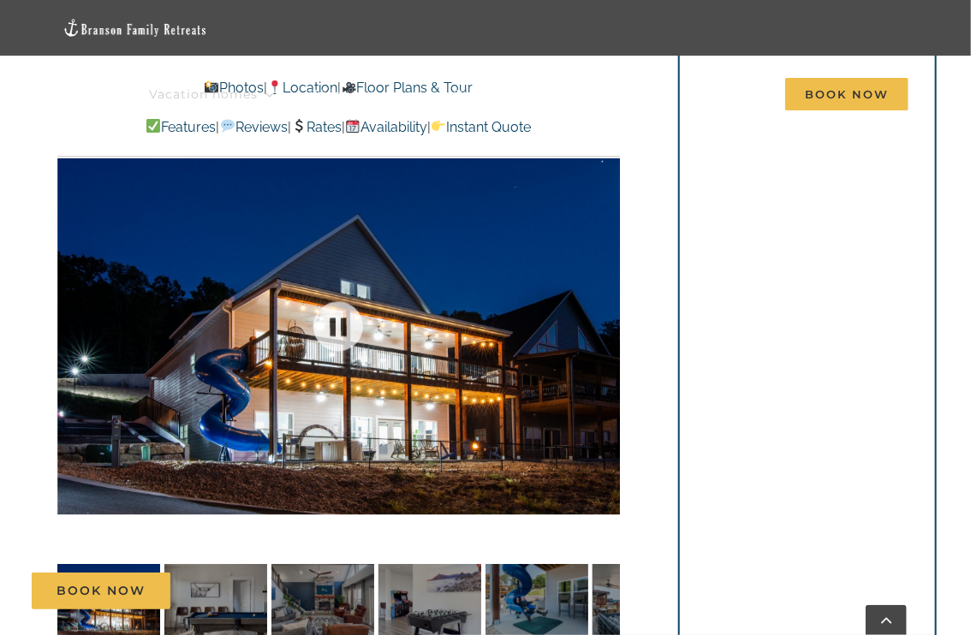
click at [603, 321] on div at bounding box center [338, 326] width 563 height 466
click at [603, 321] on div at bounding box center [584, 326] width 53 height 106
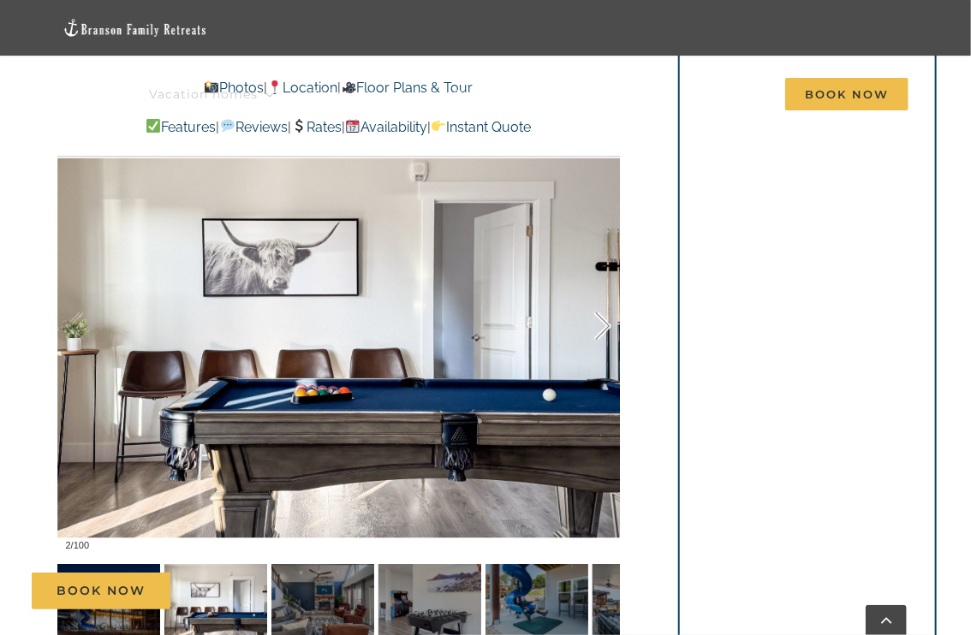
click at [603, 321] on div at bounding box center [584, 326] width 53 height 106
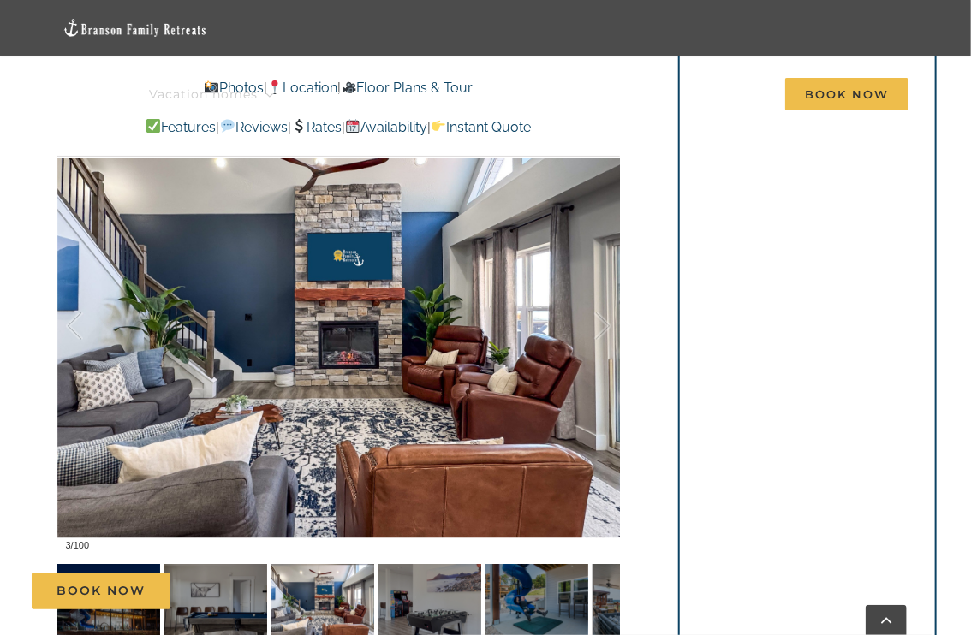
click at [314, 127] on link "Rates" at bounding box center [316, 127] width 50 height 16
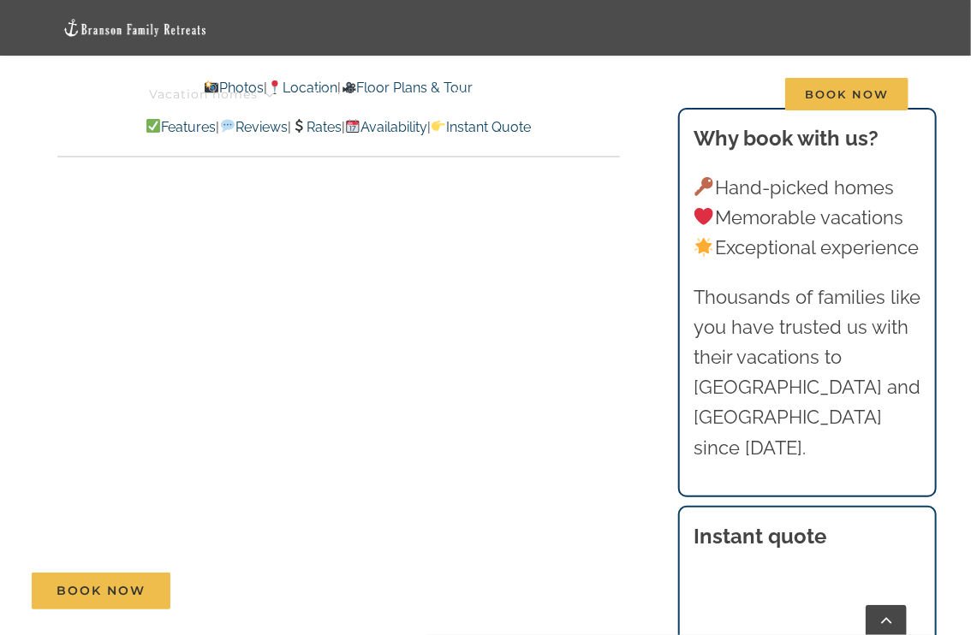
scroll to position [9438, 0]
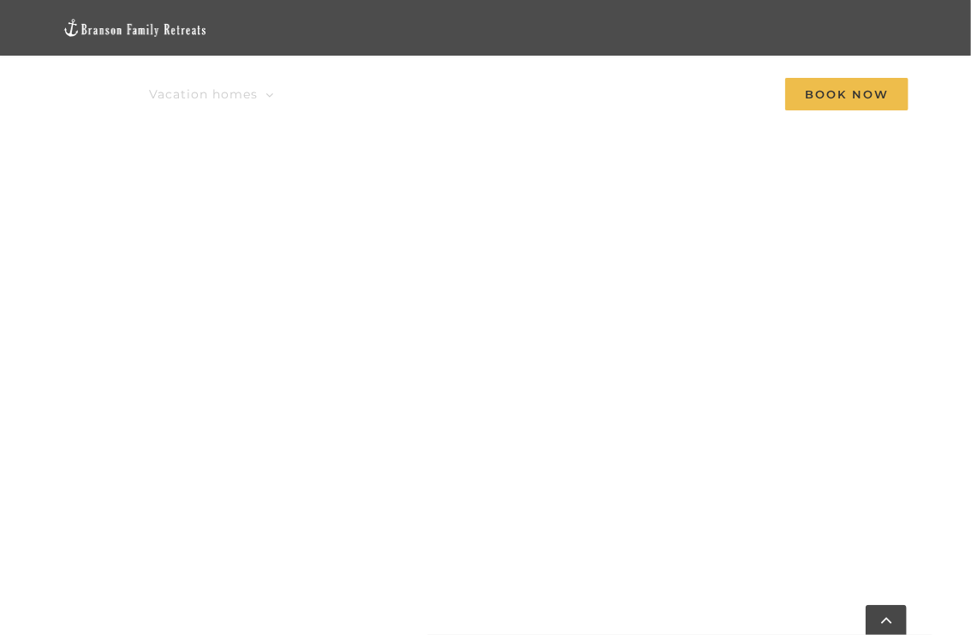
scroll to position [1113, 0]
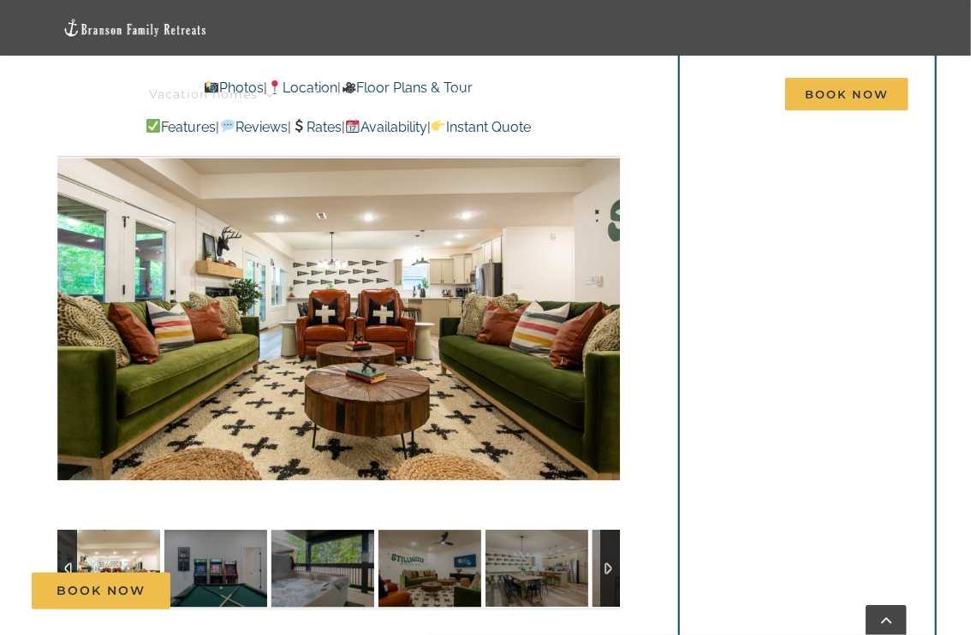
scroll to position [1198, 0]
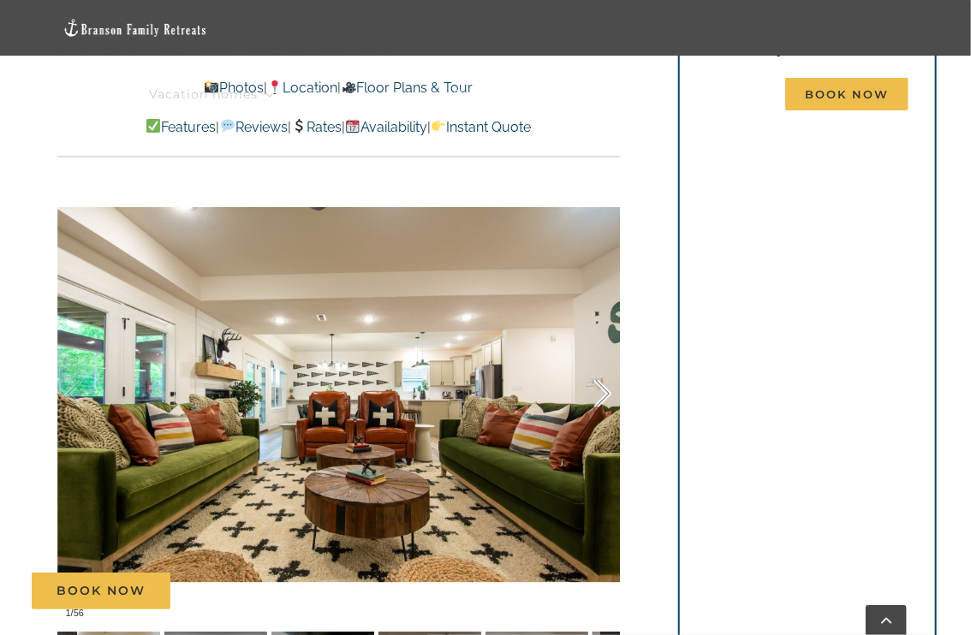
click at [603, 367] on div at bounding box center [584, 394] width 53 height 106
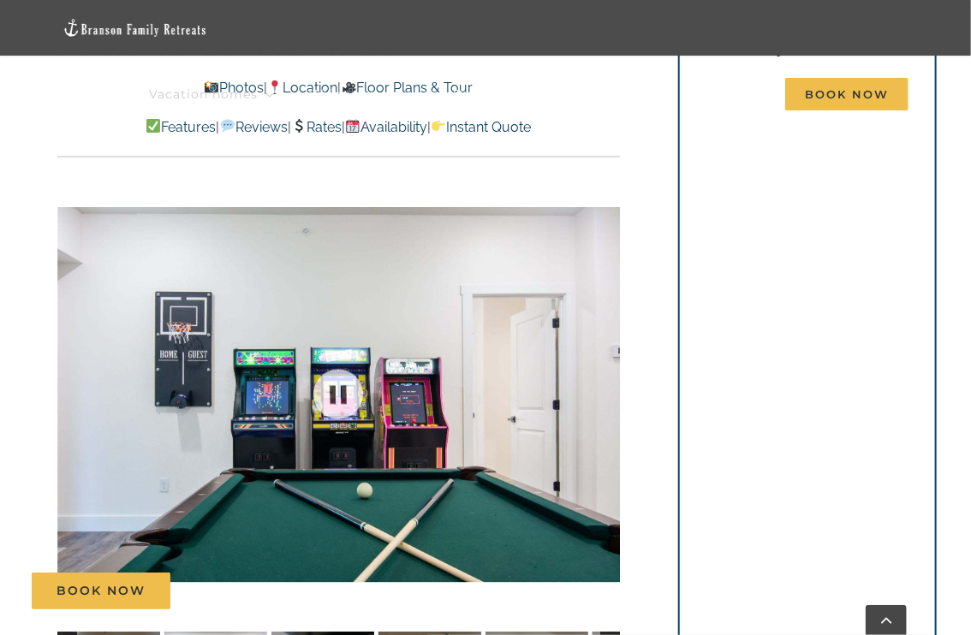
click at [603, 367] on div at bounding box center [338, 395] width 563 height 466
click at [603, 367] on div at bounding box center [584, 394] width 53 height 106
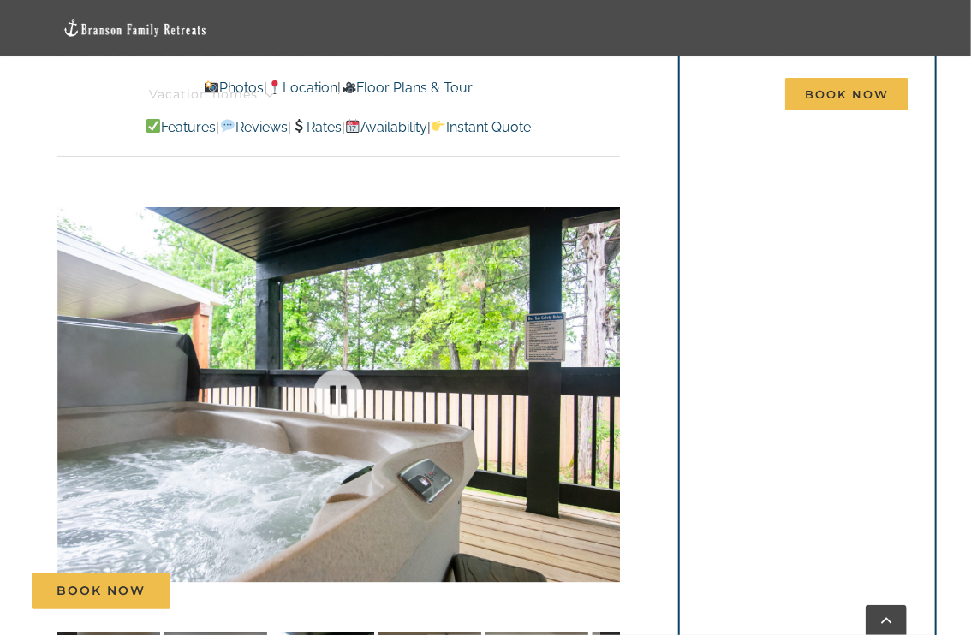
click at [603, 367] on div at bounding box center [338, 395] width 563 height 466
click at [603, 367] on div at bounding box center [584, 394] width 53 height 106
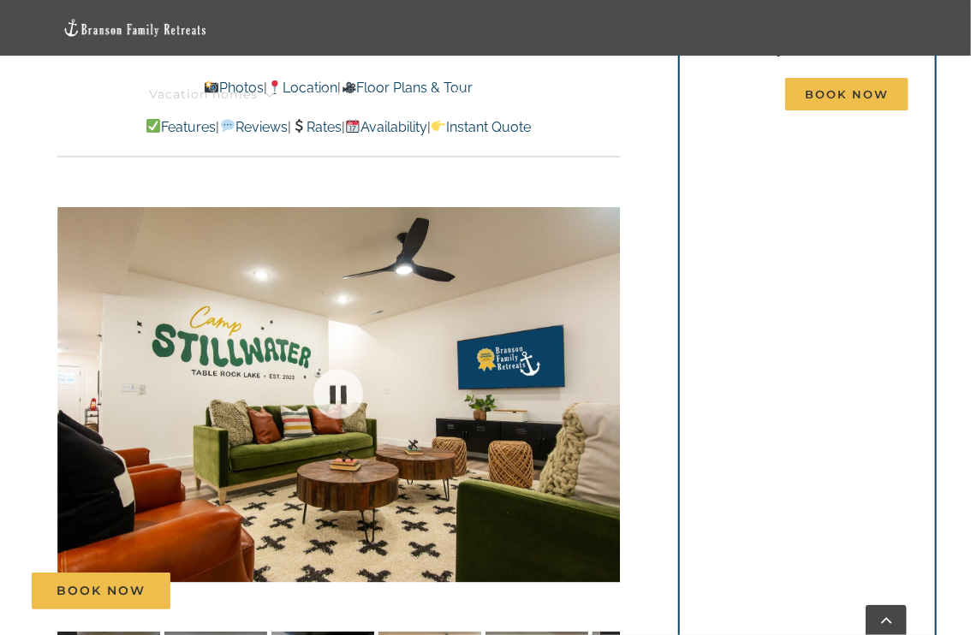
click at [603, 367] on div at bounding box center [338, 395] width 563 height 466
click at [603, 367] on div at bounding box center [584, 394] width 53 height 106
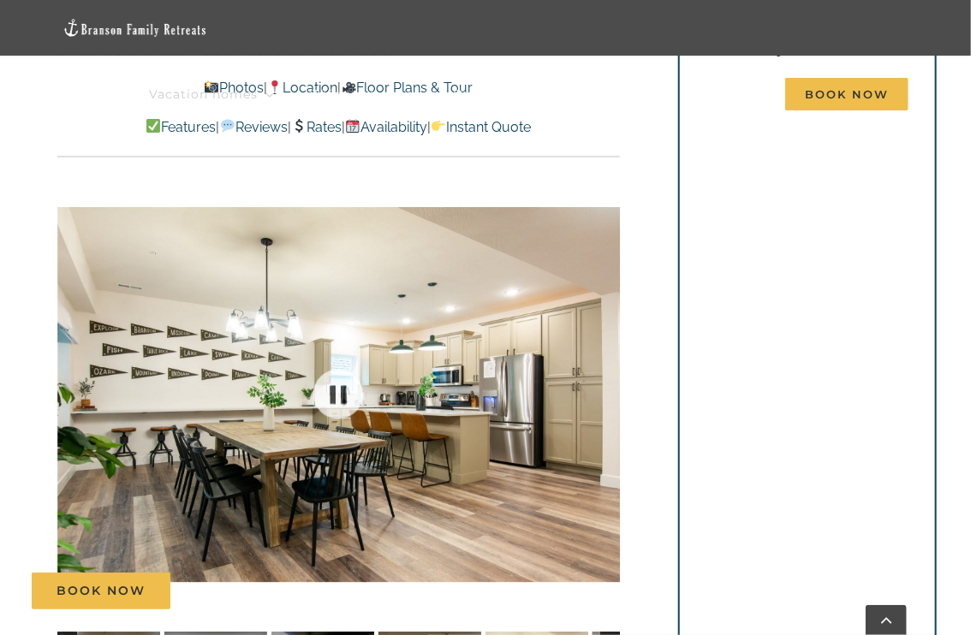
click at [603, 367] on div at bounding box center [338, 395] width 563 height 466
click at [603, 367] on div at bounding box center [584, 394] width 53 height 106
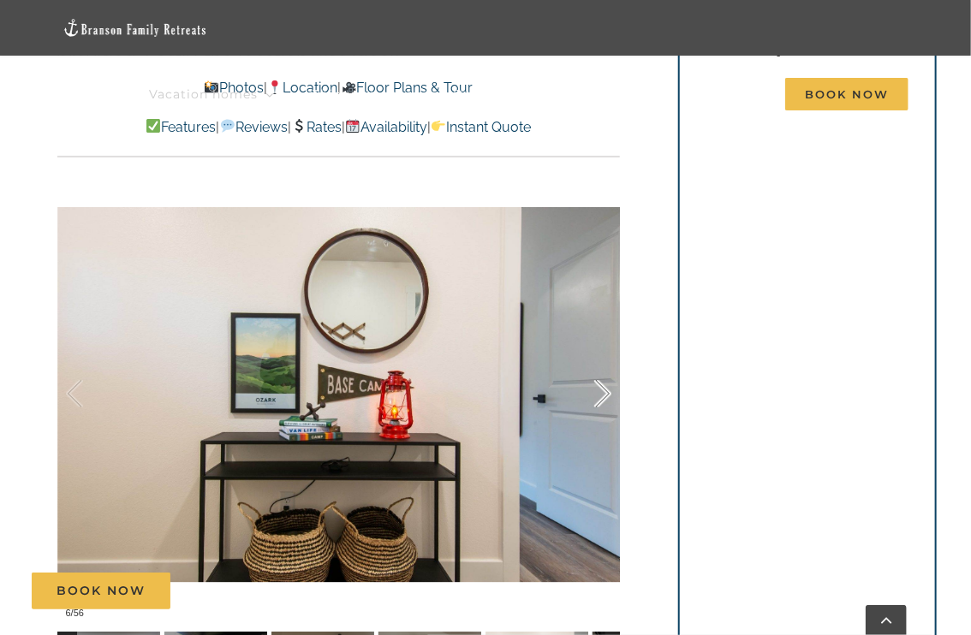
click at [603, 367] on div at bounding box center [584, 394] width 53 height 106
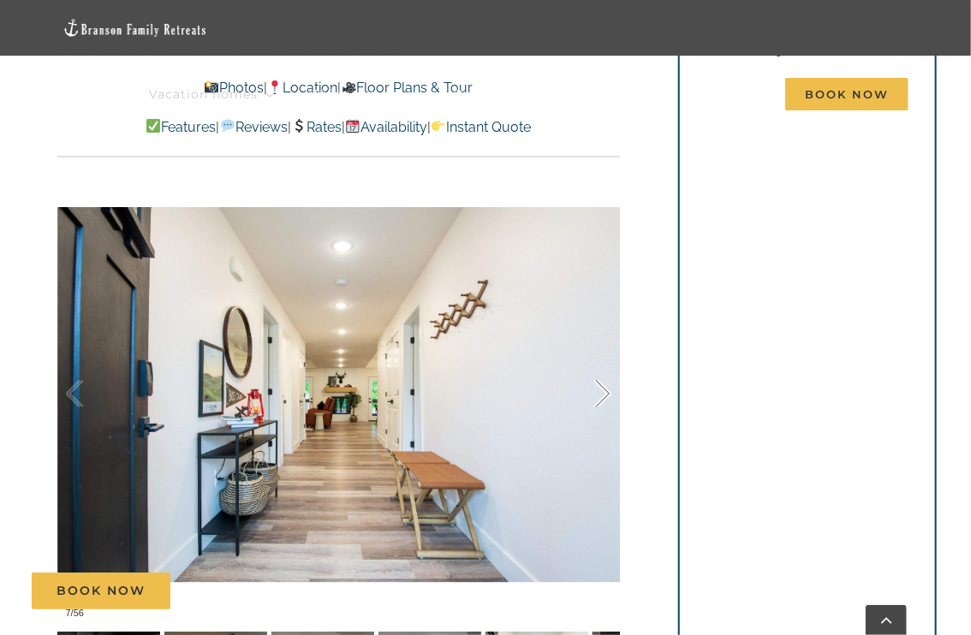
click at [603, 367] on div at bounding box center [584, 394] width 53 height 106
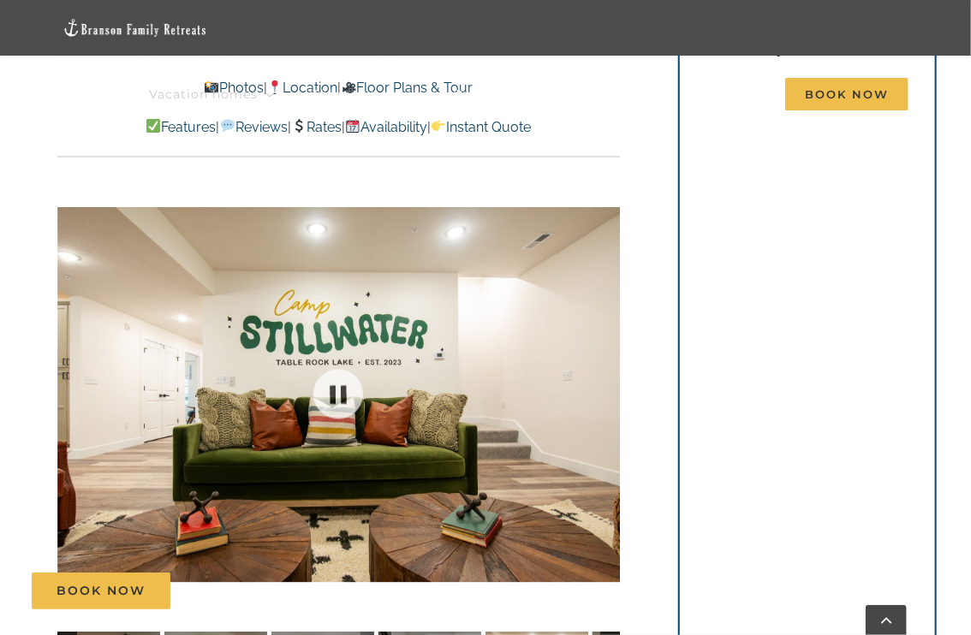
click at [603, 367] on div at bounding box center [338, 395] width 563 height 466
click at [603, 367] on div at bounding box center [584, 394] width 53 height 106
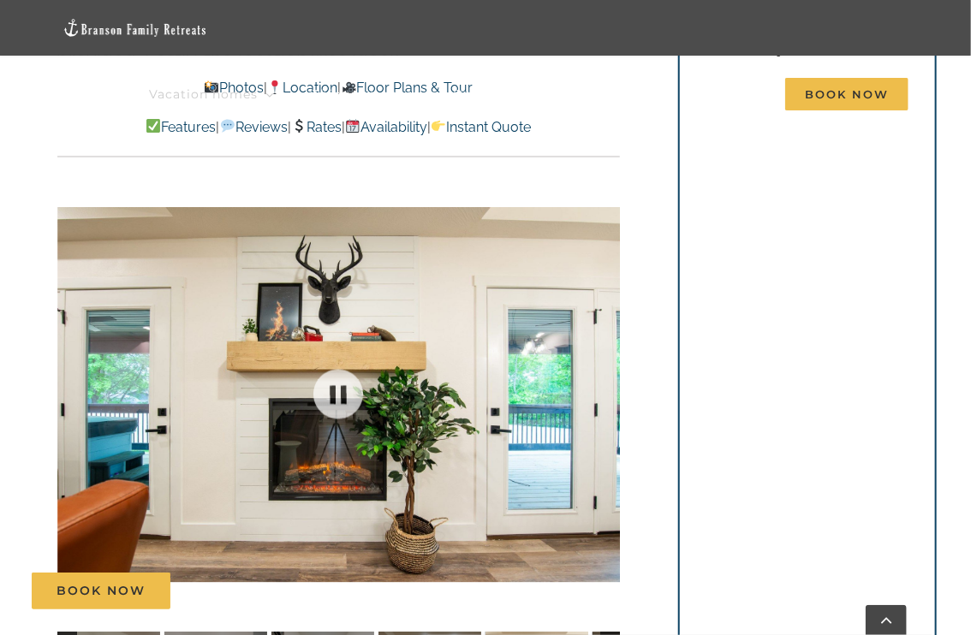
click at [603, 367] on div at bounding box center [338, 395] width 563 height 466
click at [603, 367] on div at bounding box center [584, 394] width 53 height 106
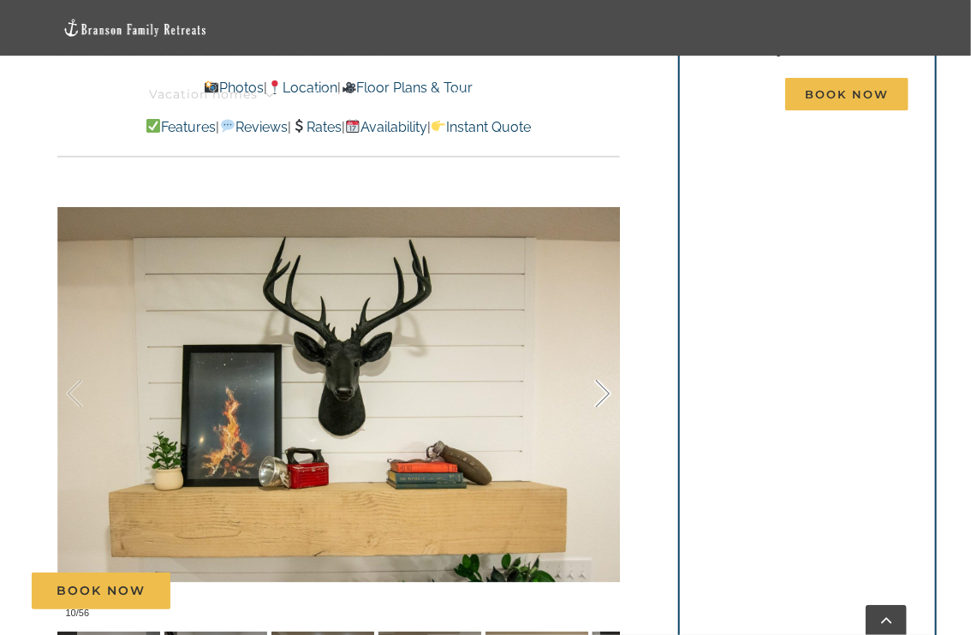
click at [603, 367] on div at bounding box center [584, 394] width 53 height 106
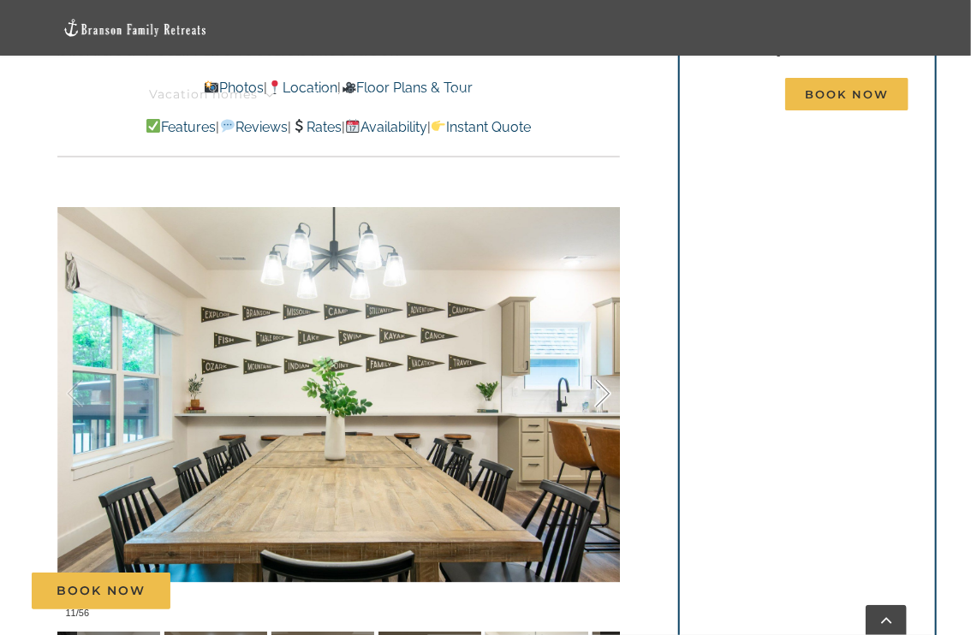
click at [603, 367] on div at bounding box center [584, 394] width 53 height 106
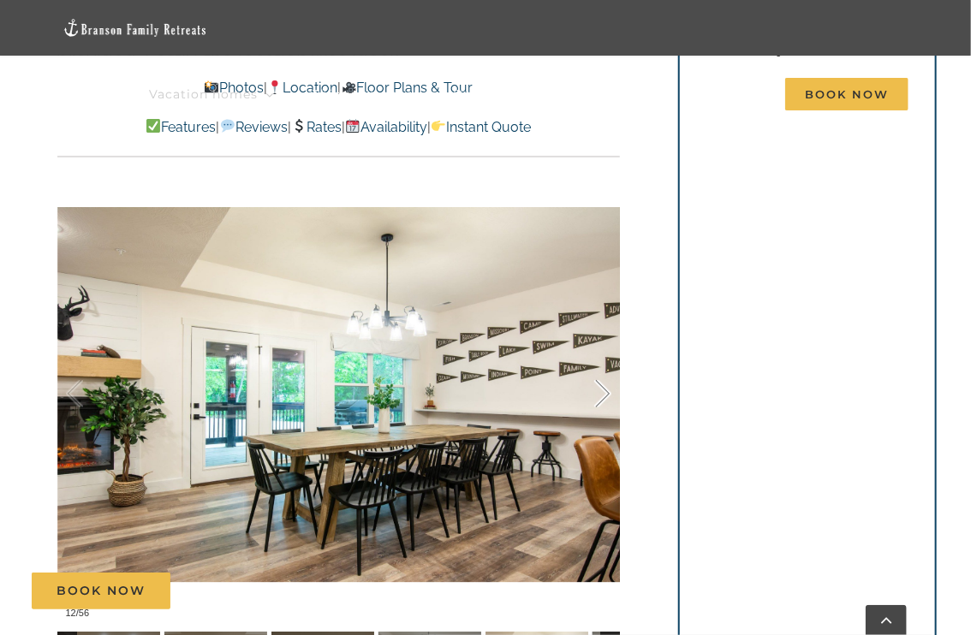
click at [603, 367] on div at bounding box center [584, 394] width 53 height 106
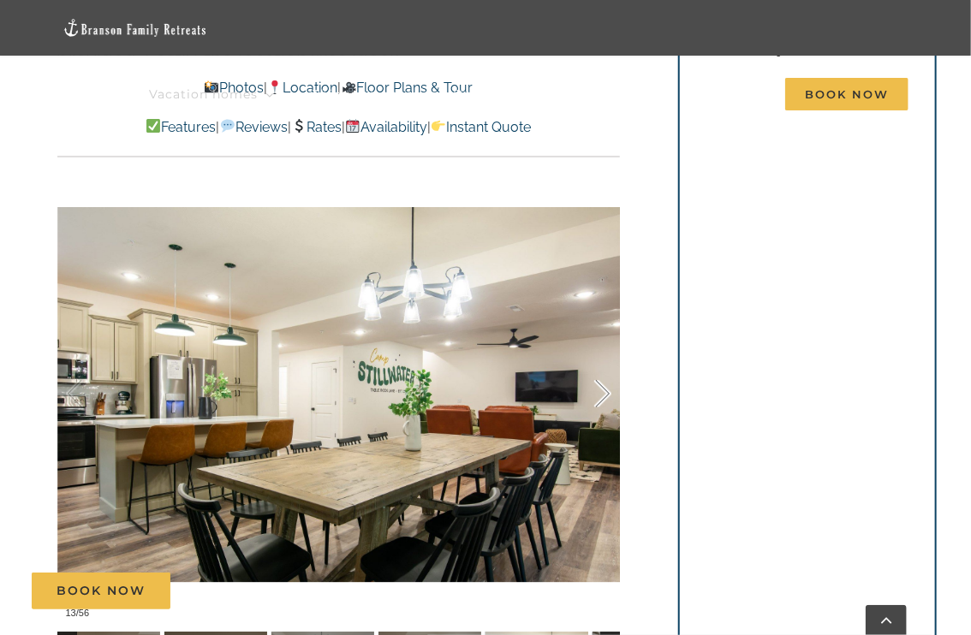
click at [603, 367] on div at bounding box center [584, 394] width 53 height 106
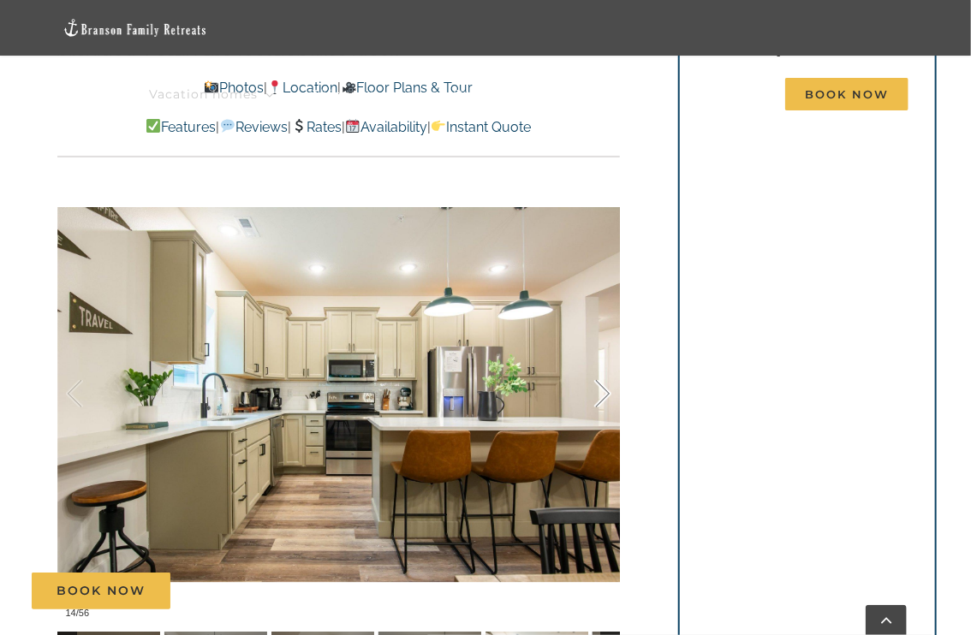
click at [603, 367] on div at bounding box center [584, 394] width 53 height 106
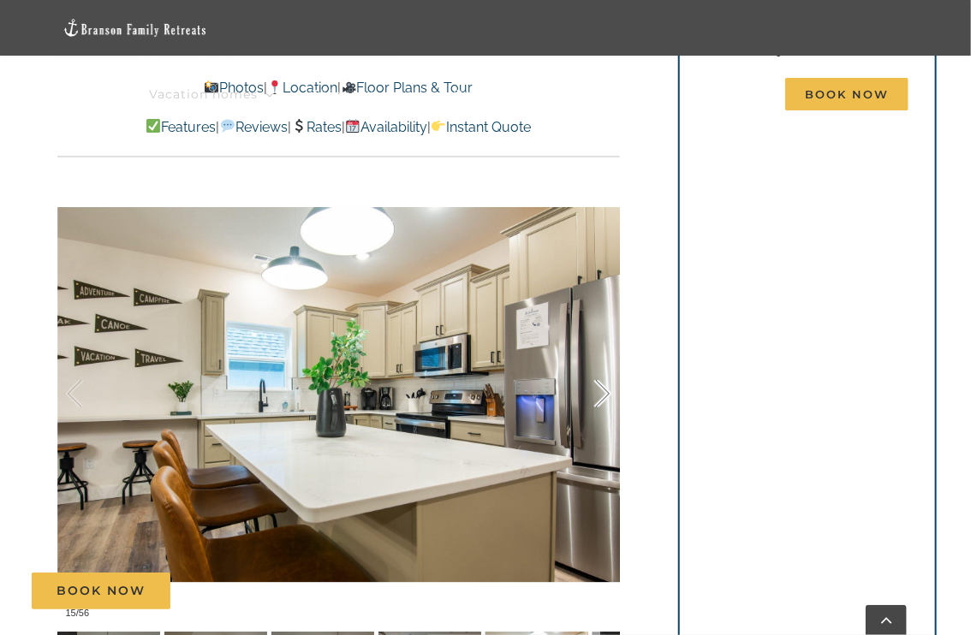
click at [603, 367] on div at bounding box center [584, 394] width 53 height 106
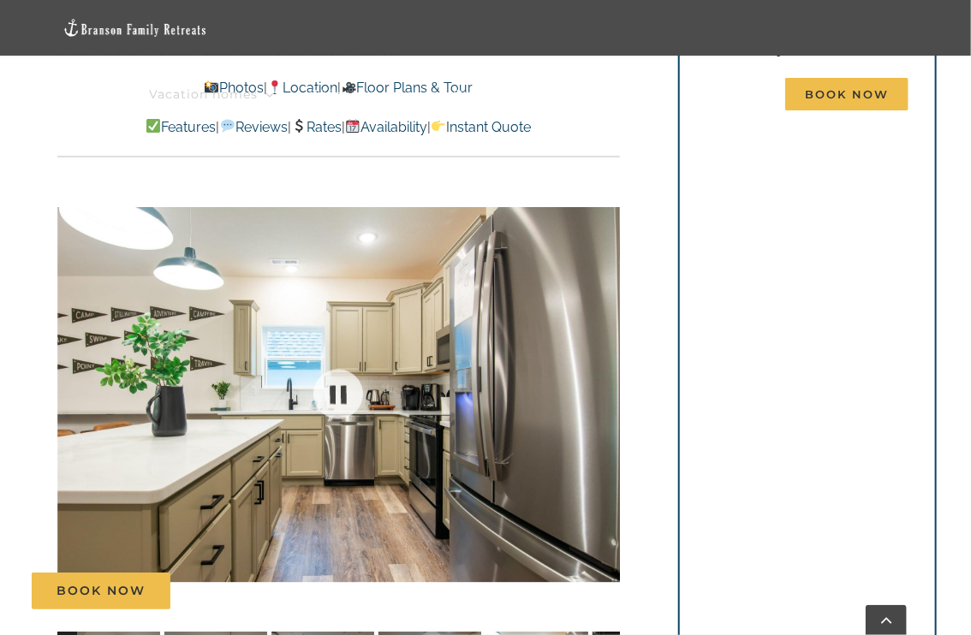
click at [603, 367] on div "16 / 56" at bounding box center [338, 395] width 563 height 466
click at [603, 367] on div at bounding box center [584, 394] width 53 height 106
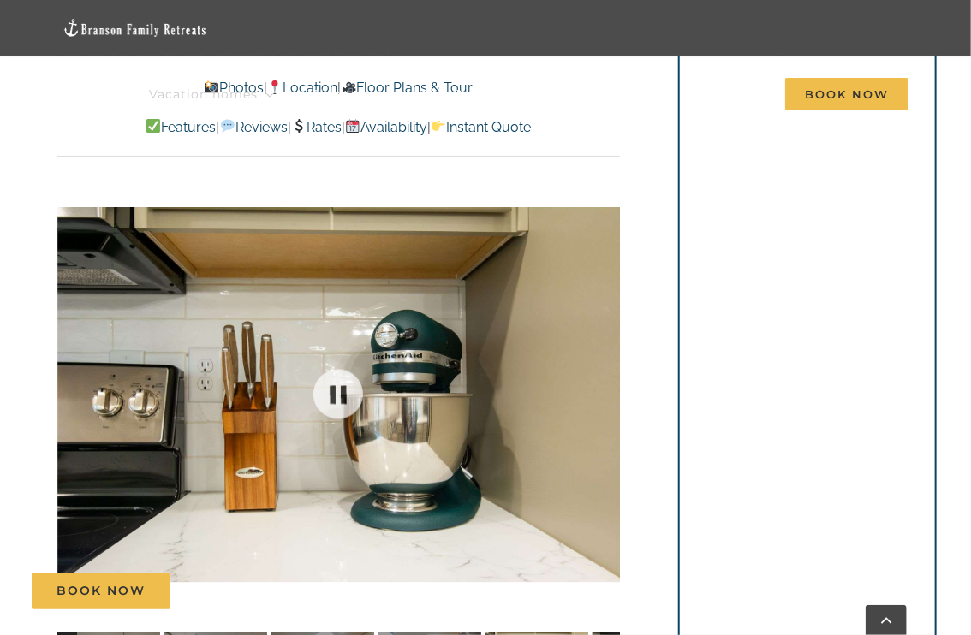
click at [603, 367] on div at bounding box center [338, 395] width 563 height 466
click at [603, 367] on div at bounding box center [584, 394] width 53 height 106
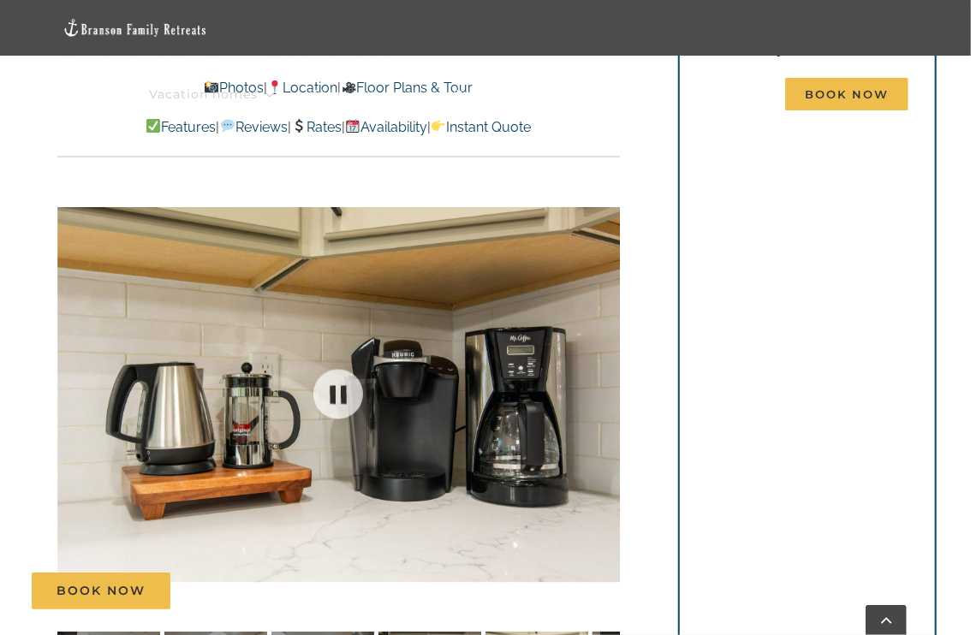
click at [603, 367] on div at bounding box center [338, 395] width 563 height 466
click at [603, 367] on div at bounding box center [584, 394] width 53 height 106
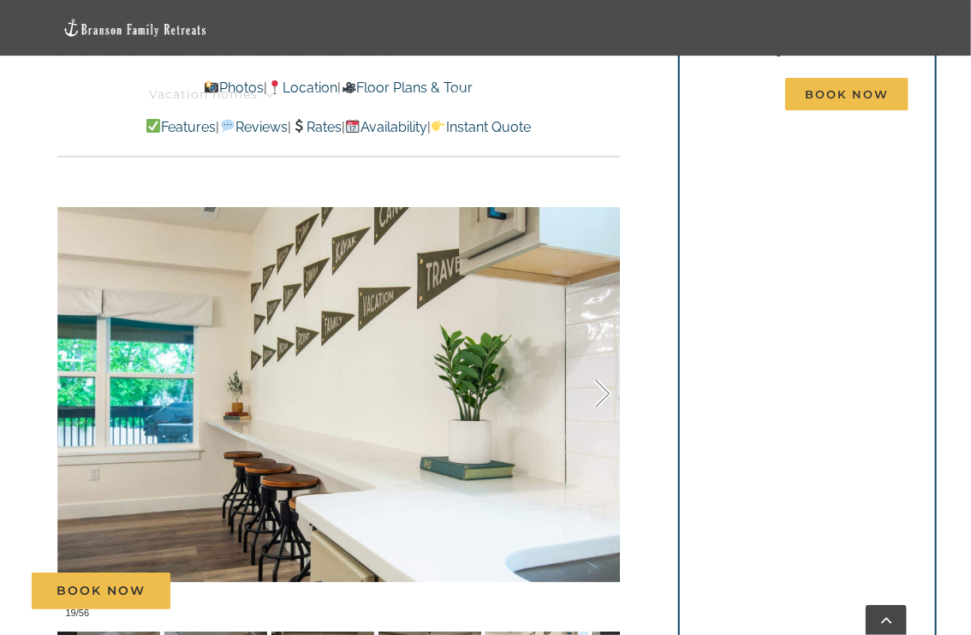
click at [603, 367] on div at bounding box center [584, 394] width 53 height 106
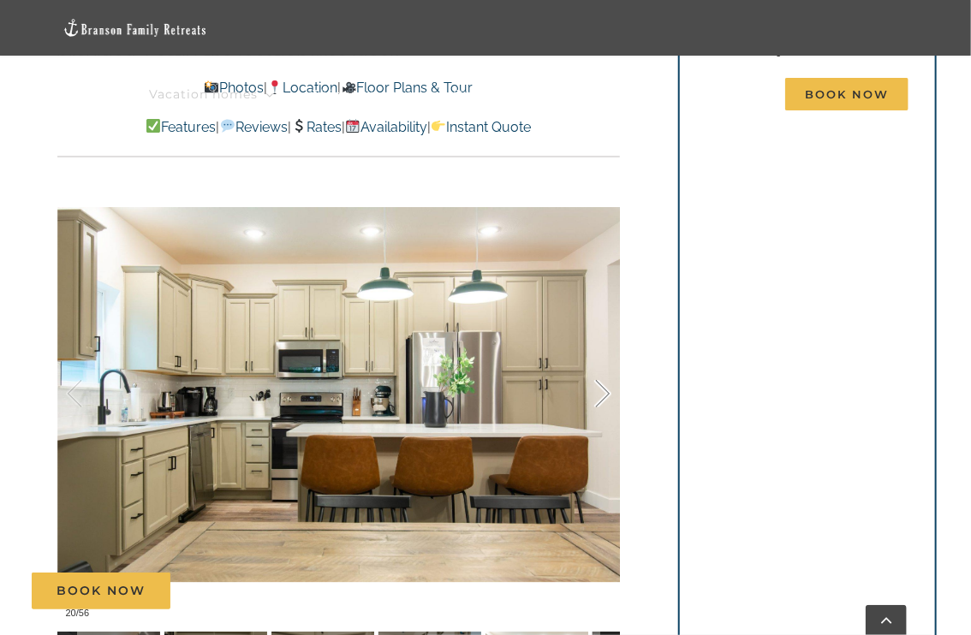
click at [603, 367] on div at bounding box center [584, 394] width 53 height 106
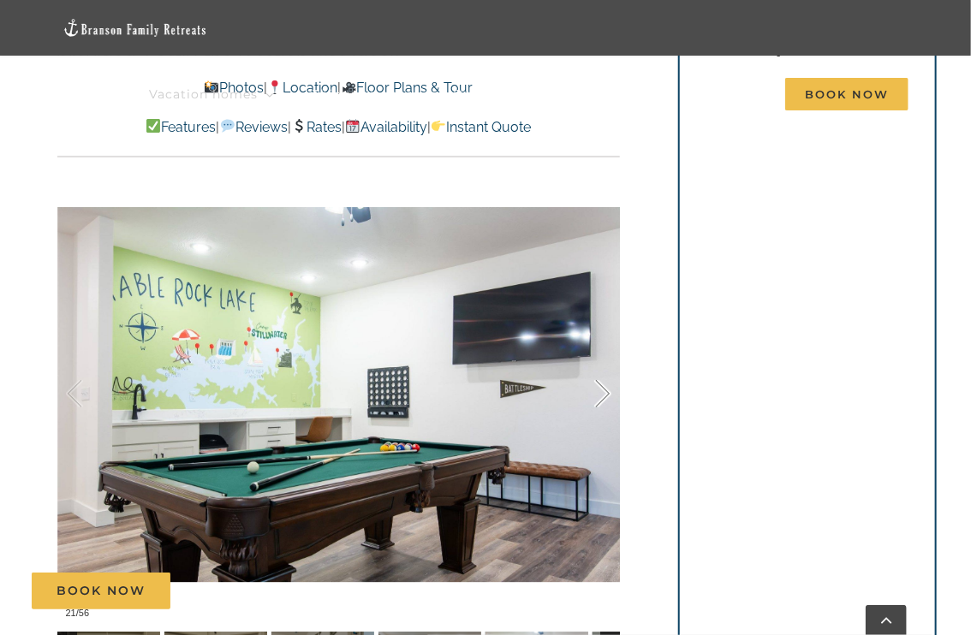
click at [603, 367] on div at bounding box center [584, 394] width 53 height 106
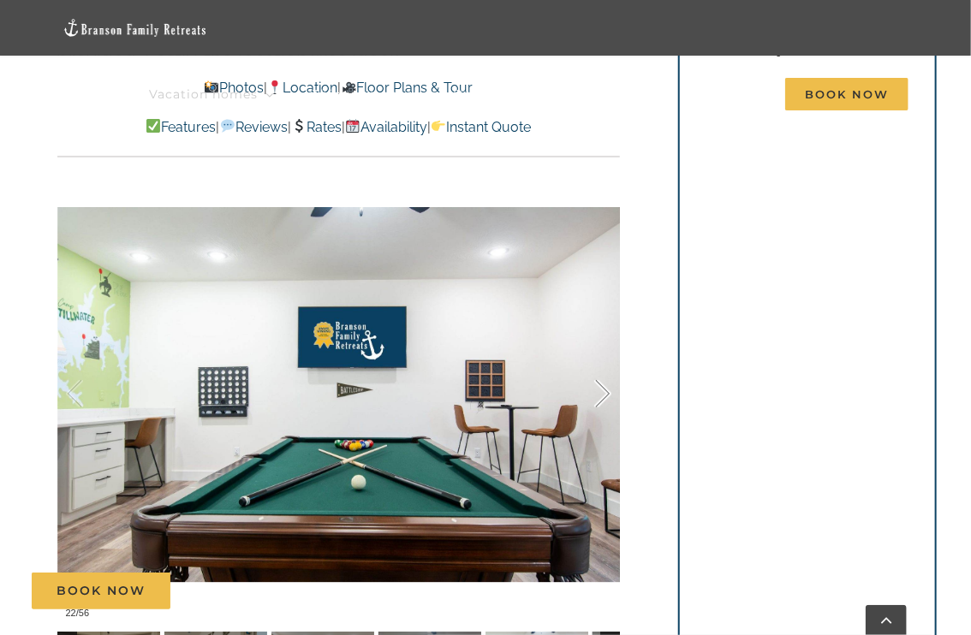
click at [603, 367] on div at bounding box center [584, 394] width 53 height 106
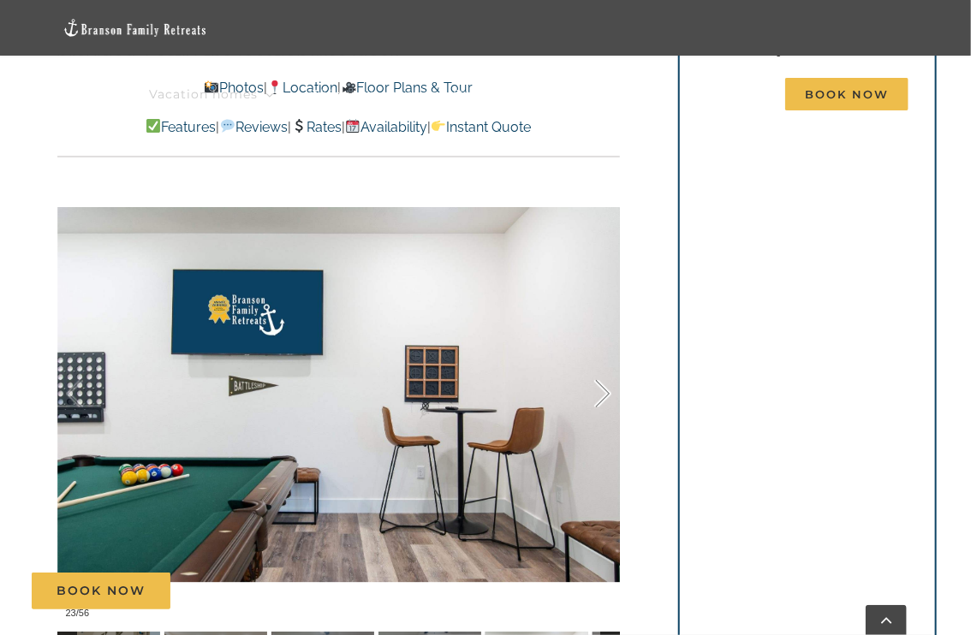
click at [603, 367] on div at bounding box center [584, 394] width 53 height 106
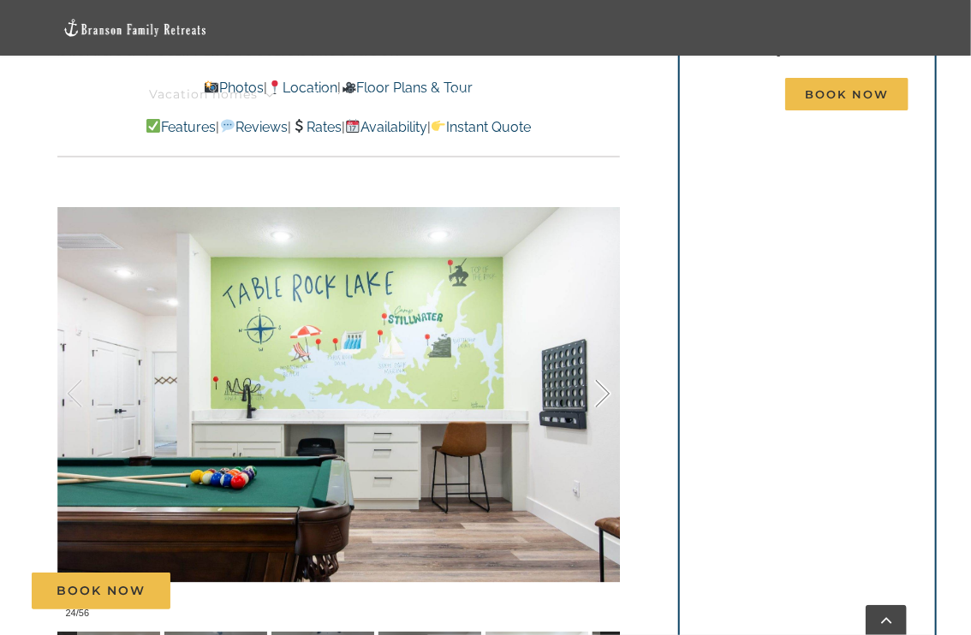
click at [603, 367] on div at bounding box center [584, 394] width 53 height 106
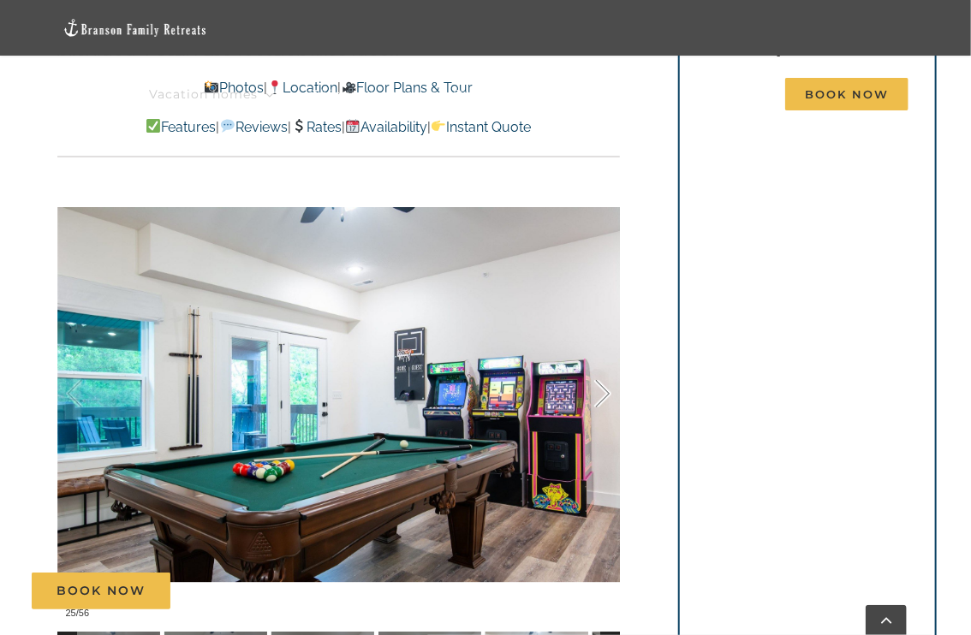
click at [603, 367] on div at bounding box center [584, 394] width 53 height 106
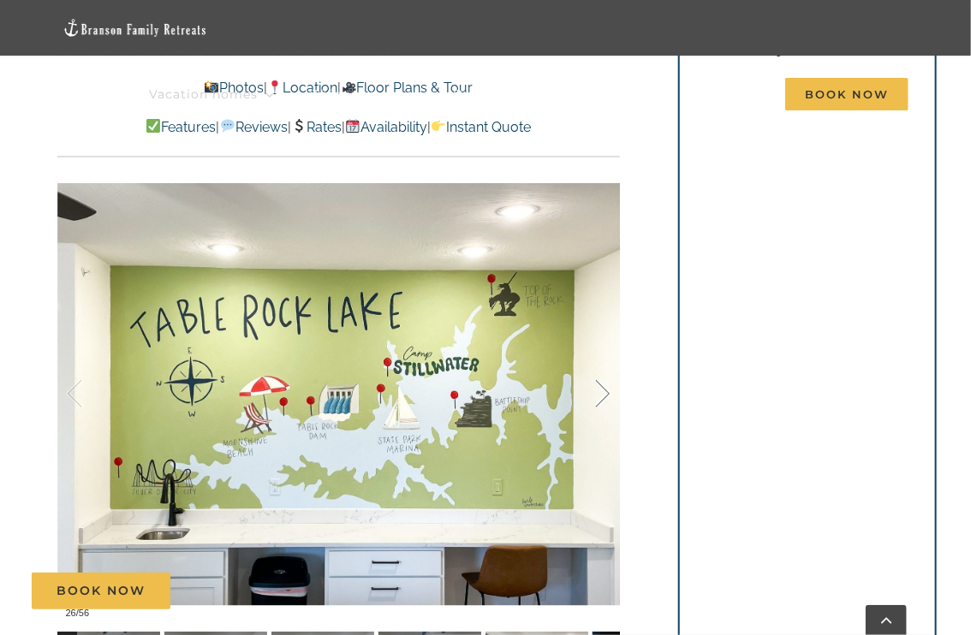
click at [603, 367] on div at bounding box center [584, 394] width 53 height 106
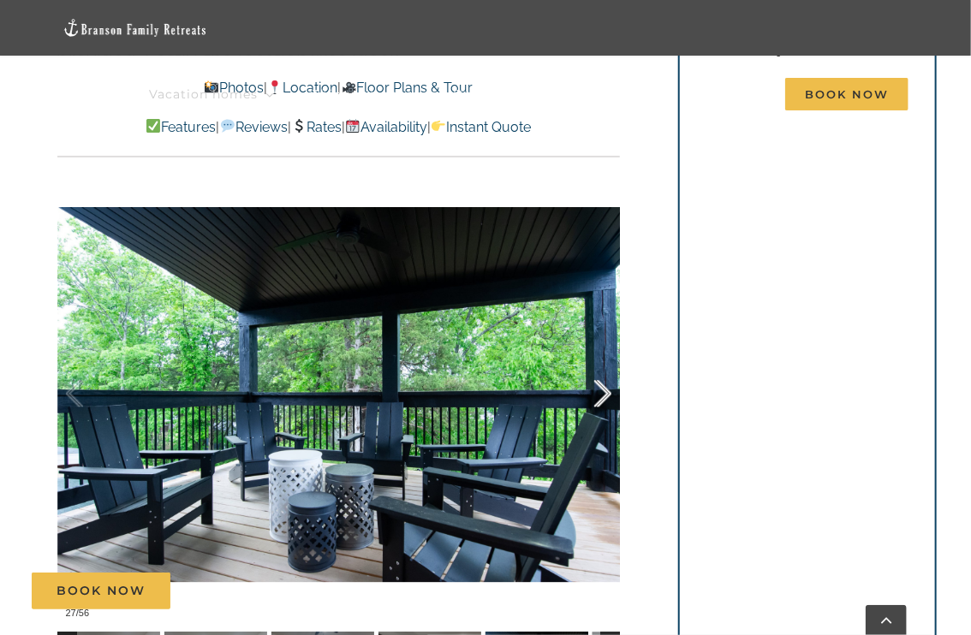
click at [603, 367] on div at bounding box center [584, 394] width 53 height 106
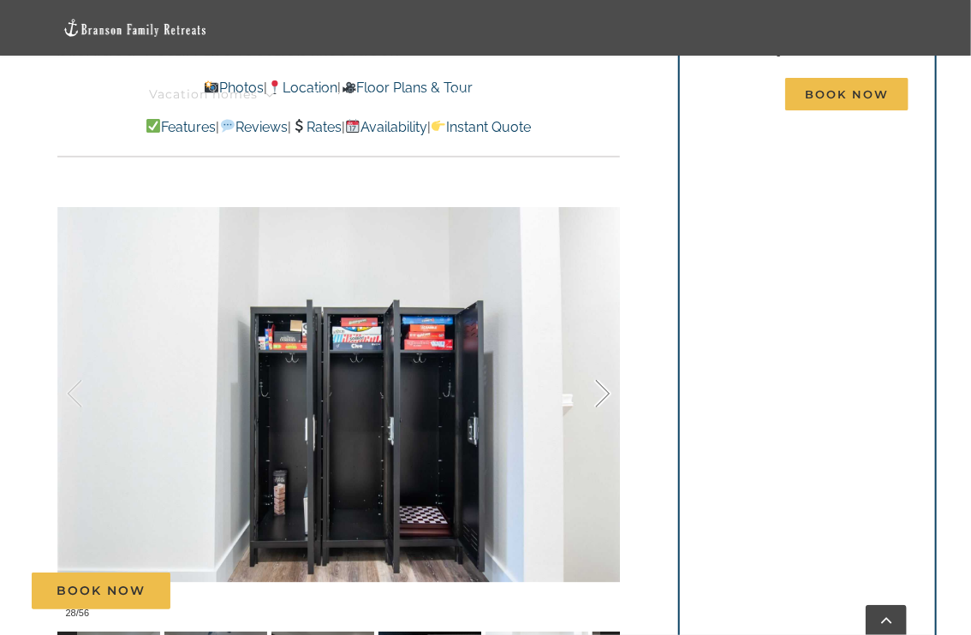
click at [603, 367] on div at bounding box center [584, 394] width 53 height 106
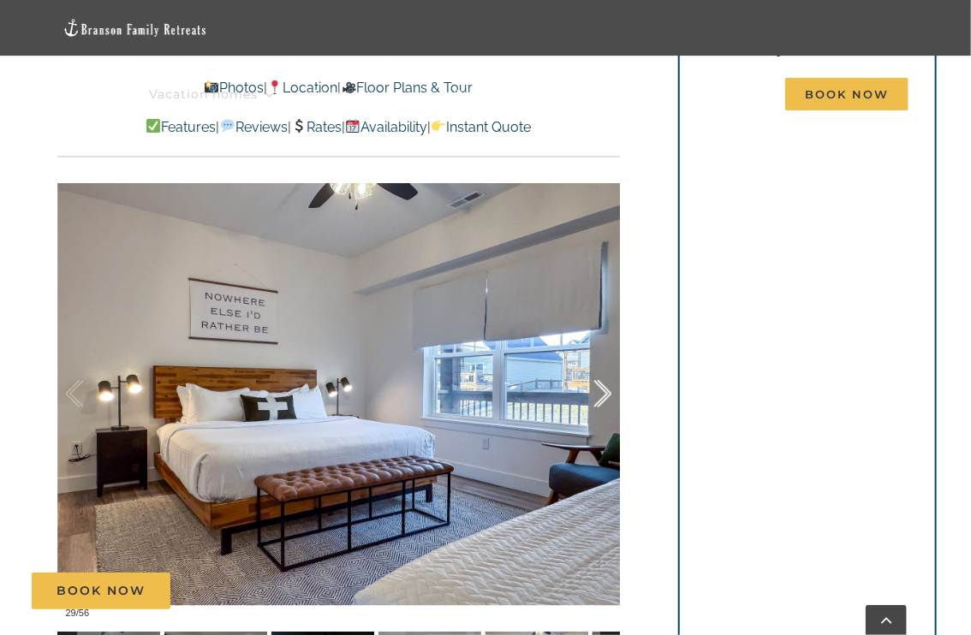
click at [603, 367] on div at bounding box center [584, 394] width 53 height 106
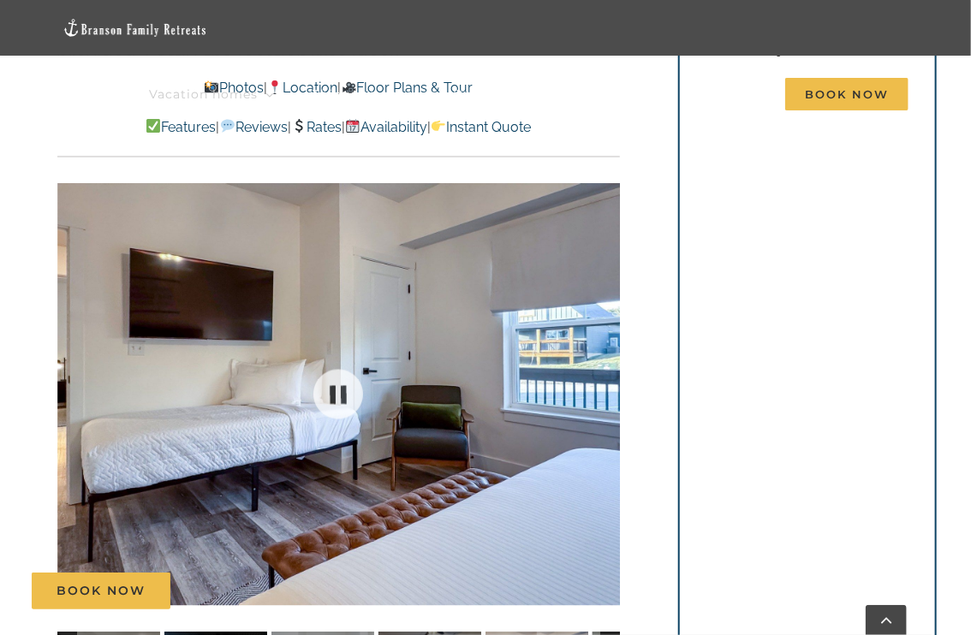
click at [603, 367] on div at bounding box center [338, 395] width 563 height 466
click at [603, 367] on div at bounding box center [584, 394] width 53 height 106
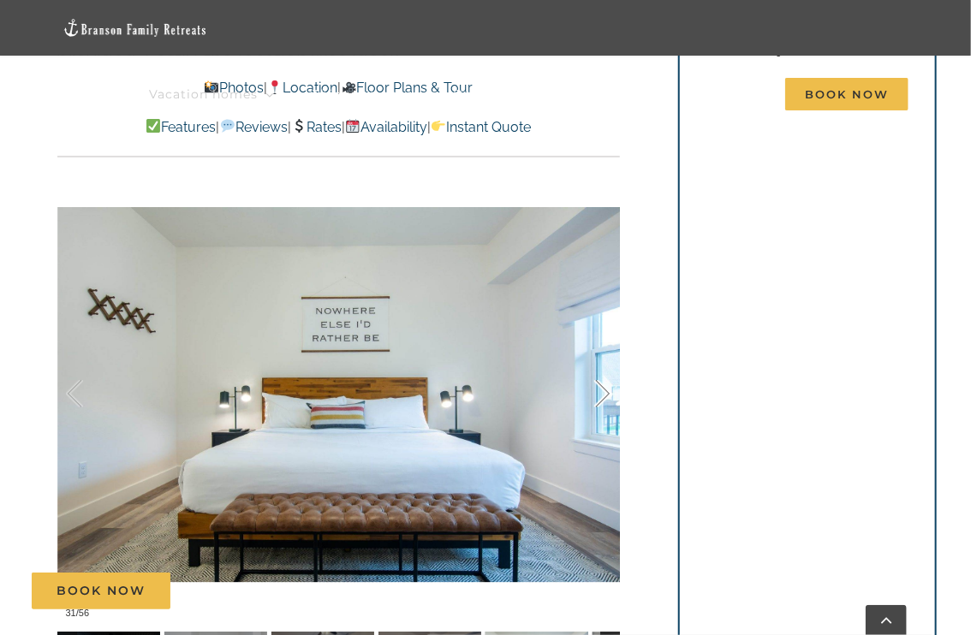
click at [603, 367] on div at bounding box center [584, 394] width 53 height 106
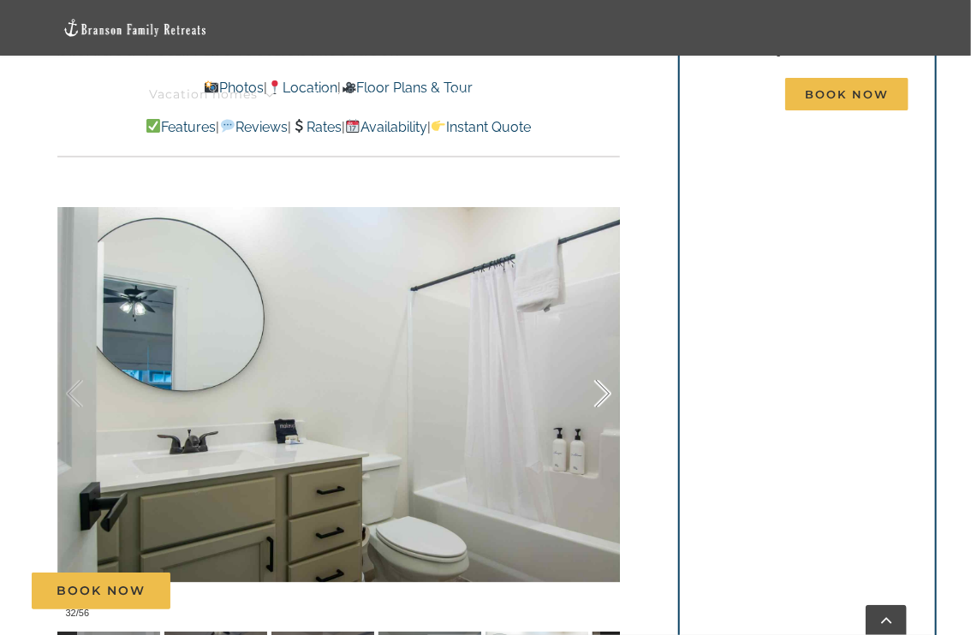
click at [603, 367] on div at bounding box center [584, 394] width 53 height 106
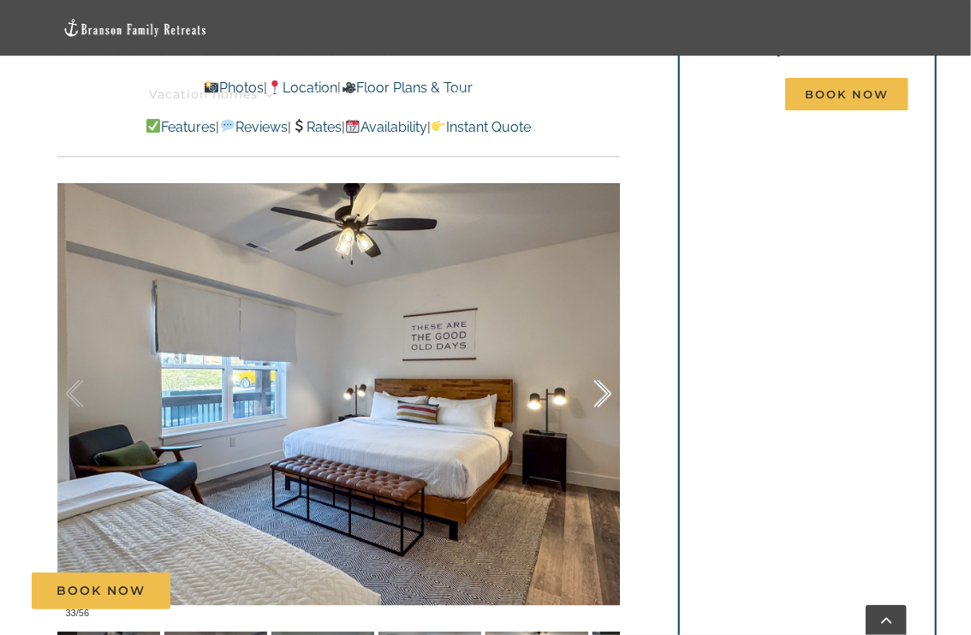
click at [603, 367] on div at bounding box center [584, 394] width 53 height 106
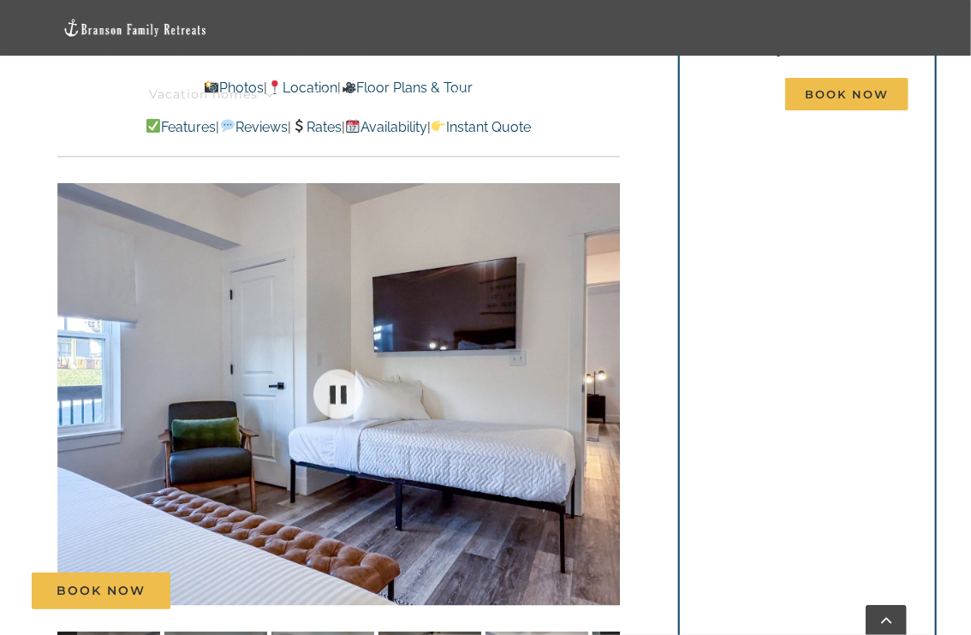
click at [603, 367] on div at bounding box center [338, 395] width 563 height 466
click at [603, 367] on div at bounding box center [584, 394] width 53 height 106
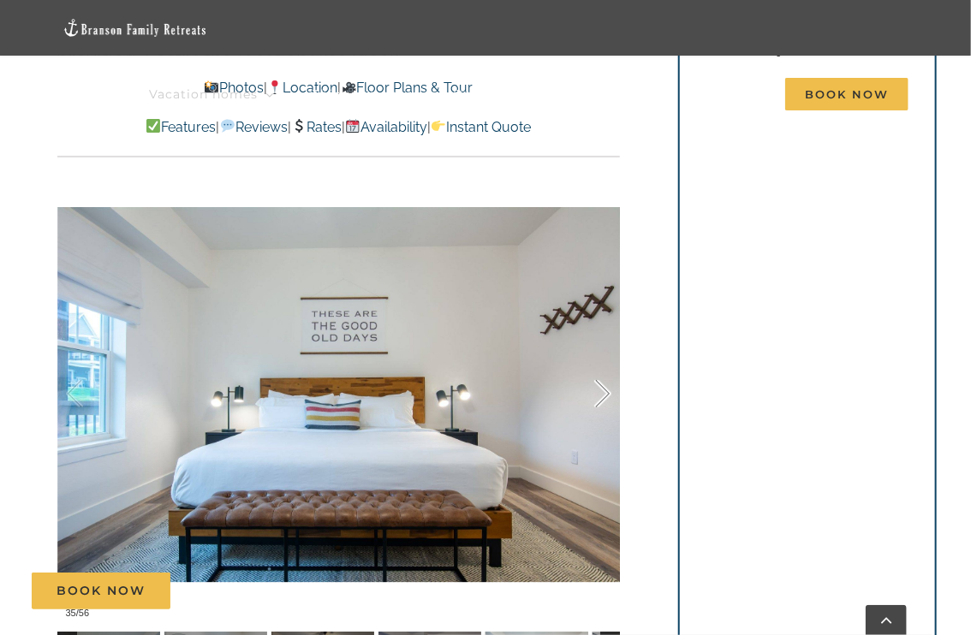
click at [603, 367] on div at bounding box center [584, 394] width 53 height 106
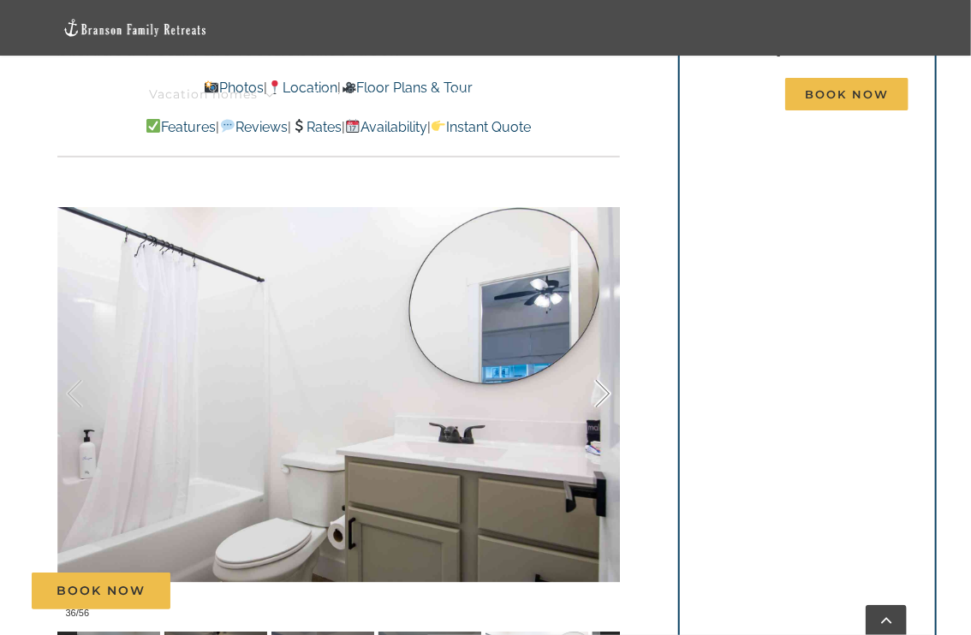
click at [603, 367] on div at bounding box center [584, 394] width 53 height 106
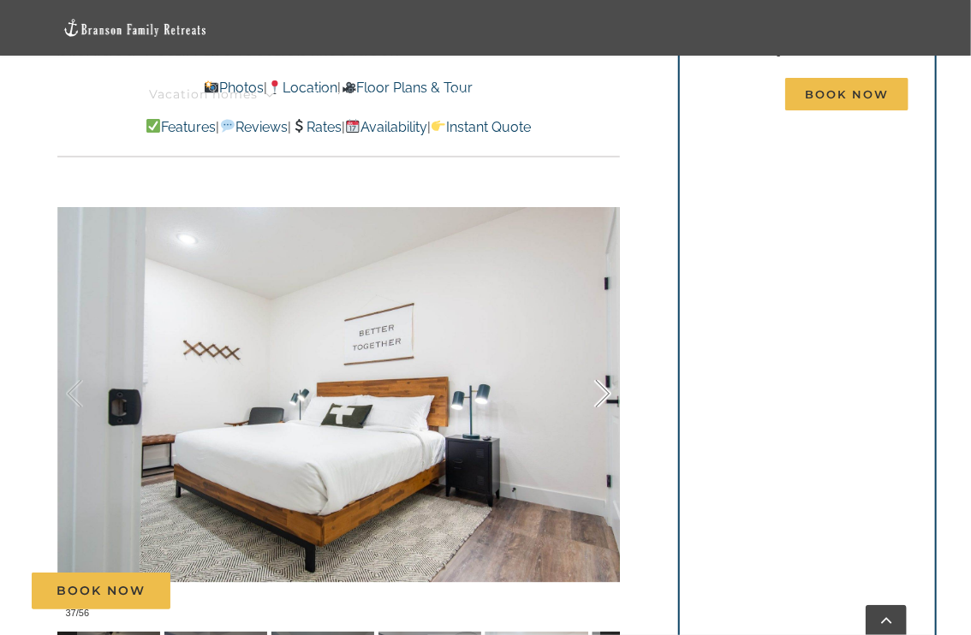
click at [603, 367] on div at bounding box center [584, 394] width 53 height 106
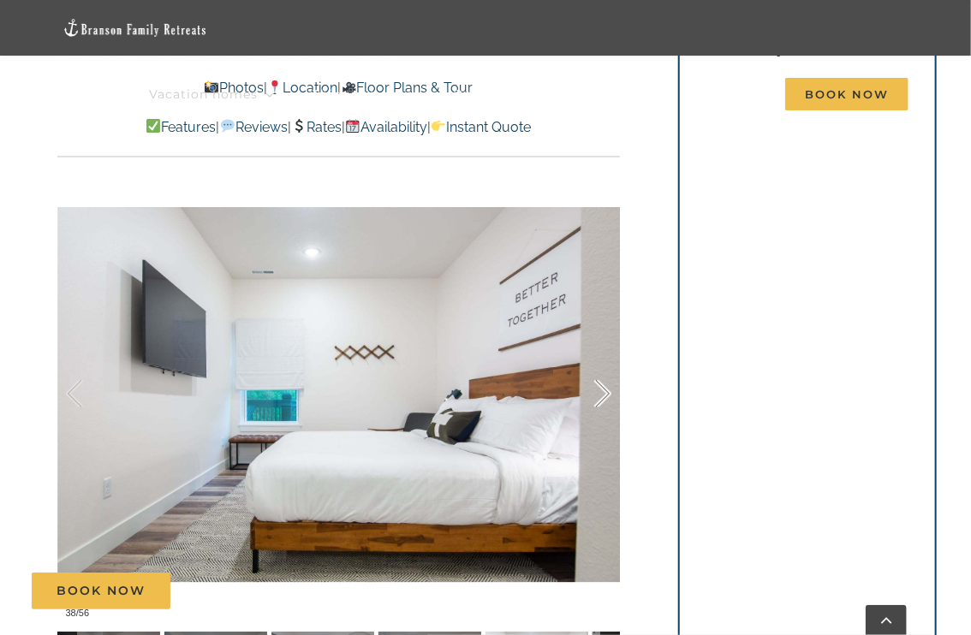
click at [603, 367] on div at bounding box center [584, 394] width 53 height 106
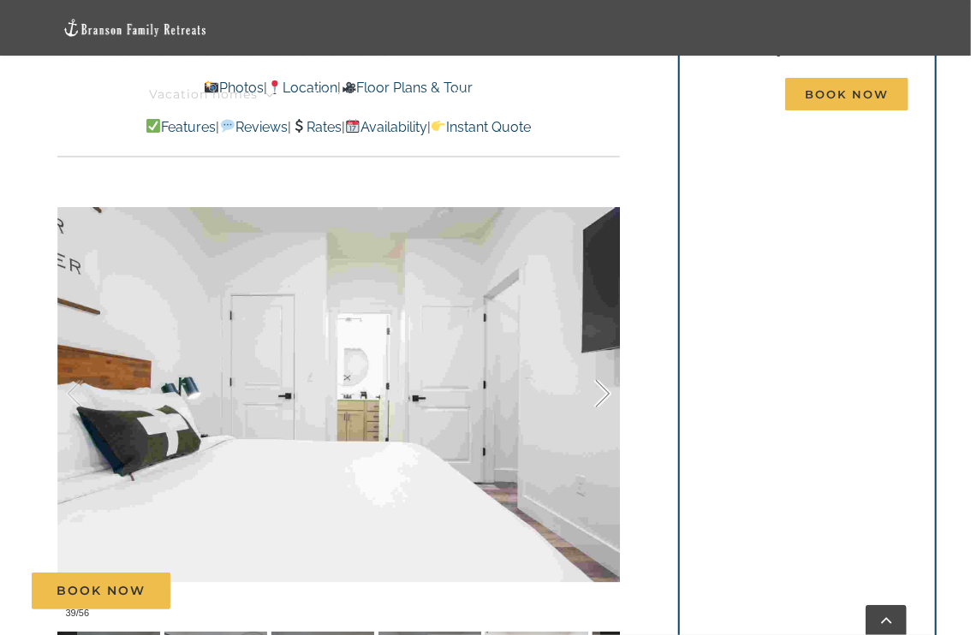
click at [603, 367] on div at bounding box center [584, 394] width 53 height 106
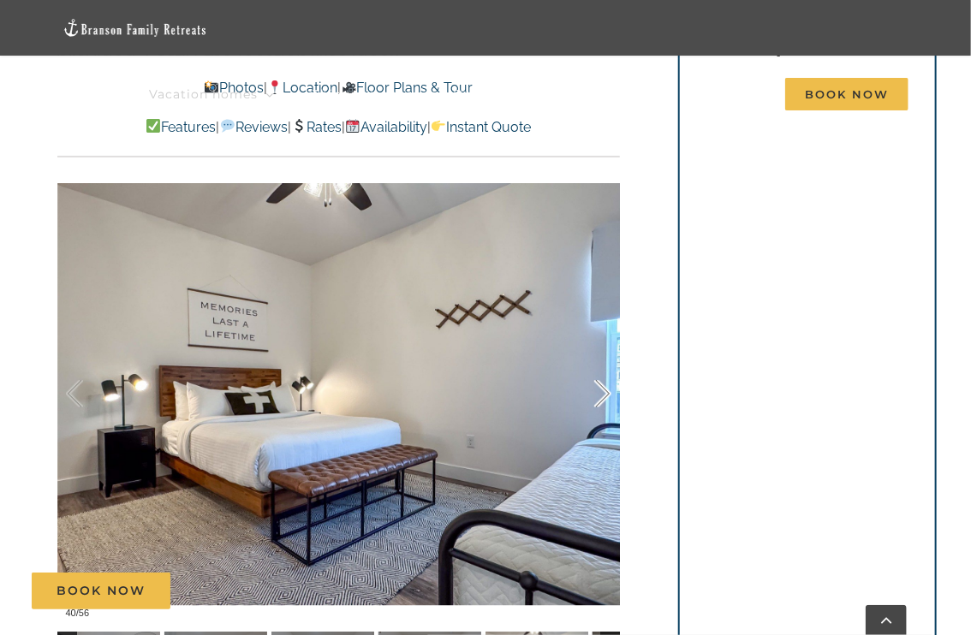
click at [603, 367] on div at bounding box center [584, 394] width 53 height 106
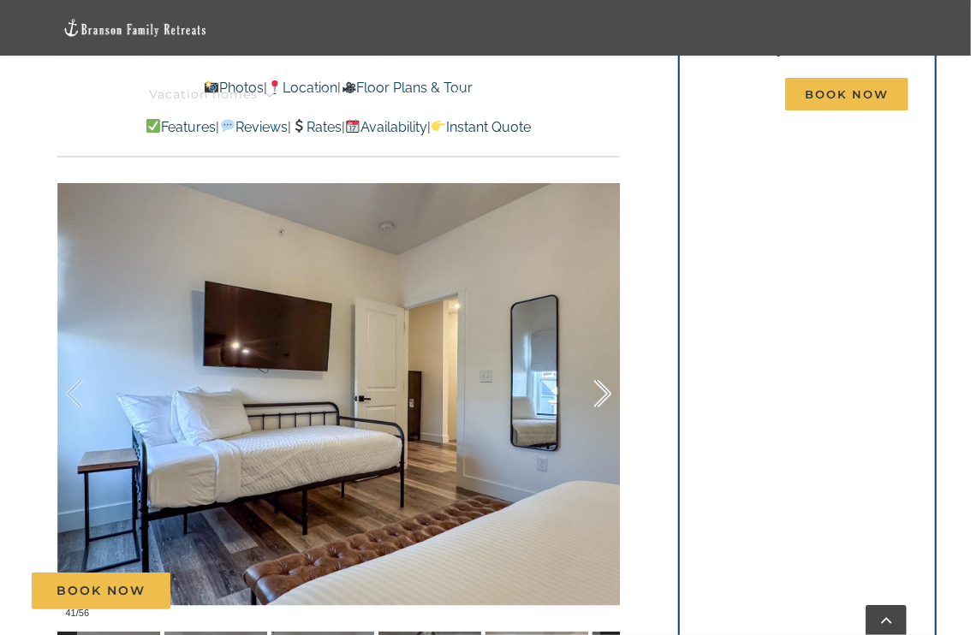
click at [603, 367] on div at bounding box center [584, 394] width 53 height 106
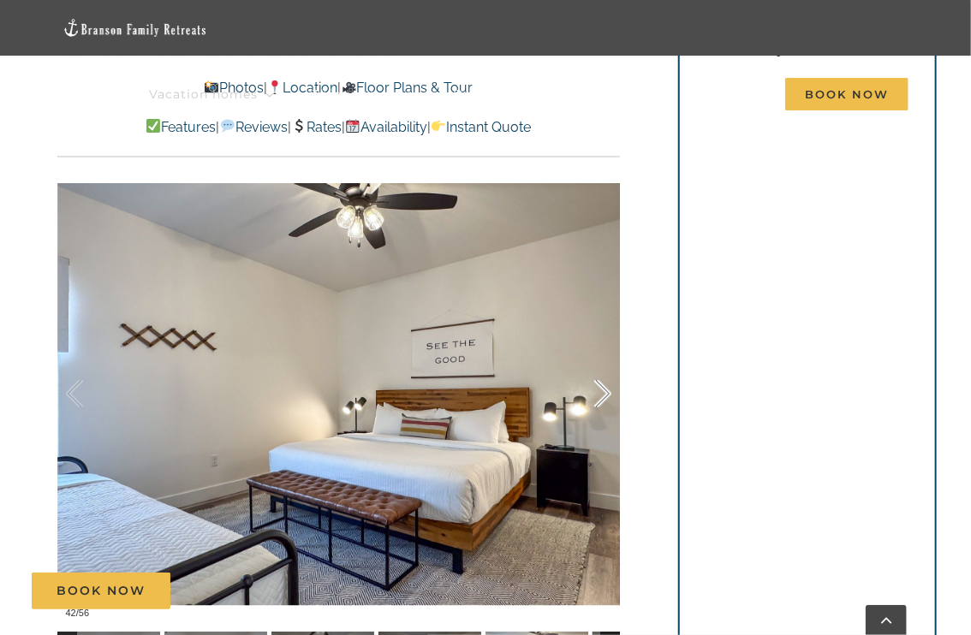
click at [603, 367] on div at bounding box center [584, 394] width 53 height 106
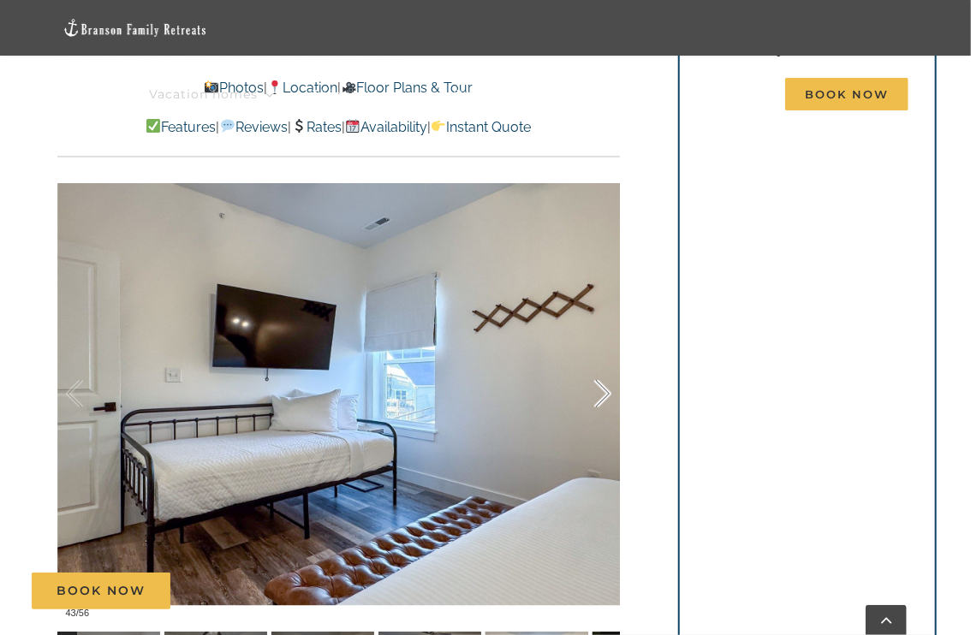
click at [603, 367] on div at bounding box center [584, 394] width 53 height 106
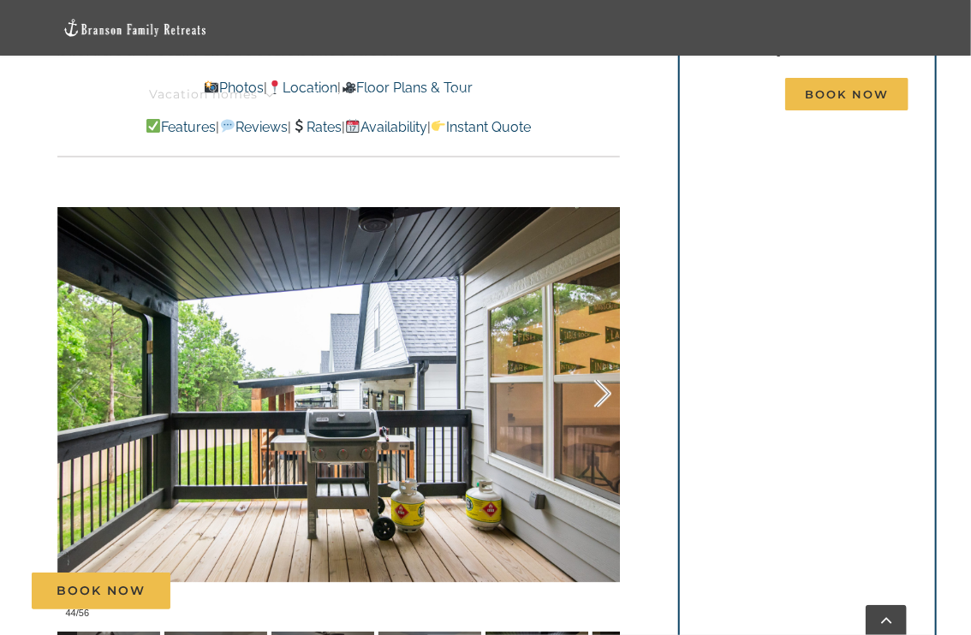
click at [603, 367] on div at bounding box center [584, 394] width 53 height 106
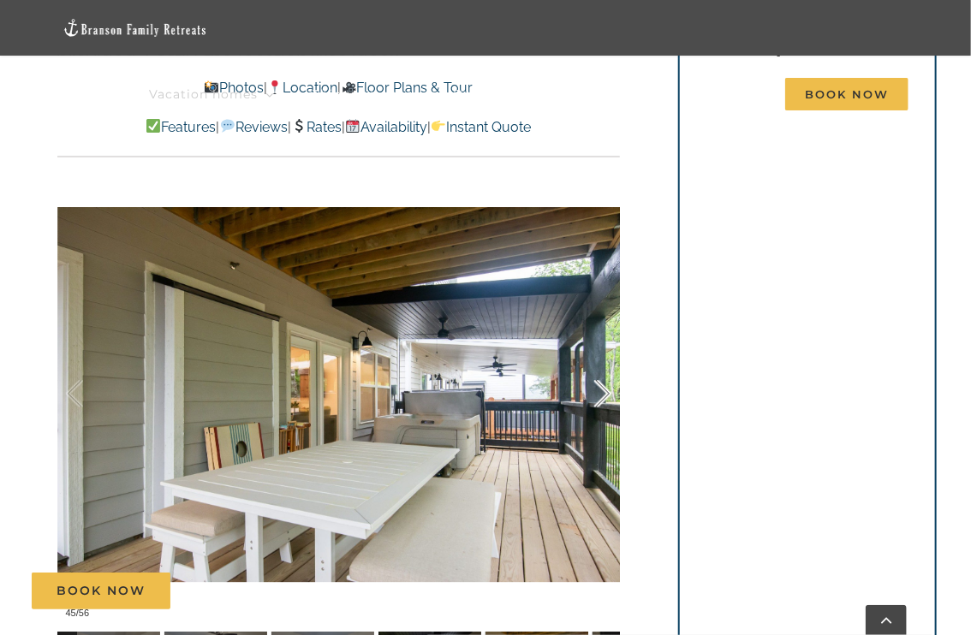
click at [603, 367] on div at bounding box center [584, 394] width 53 height 106
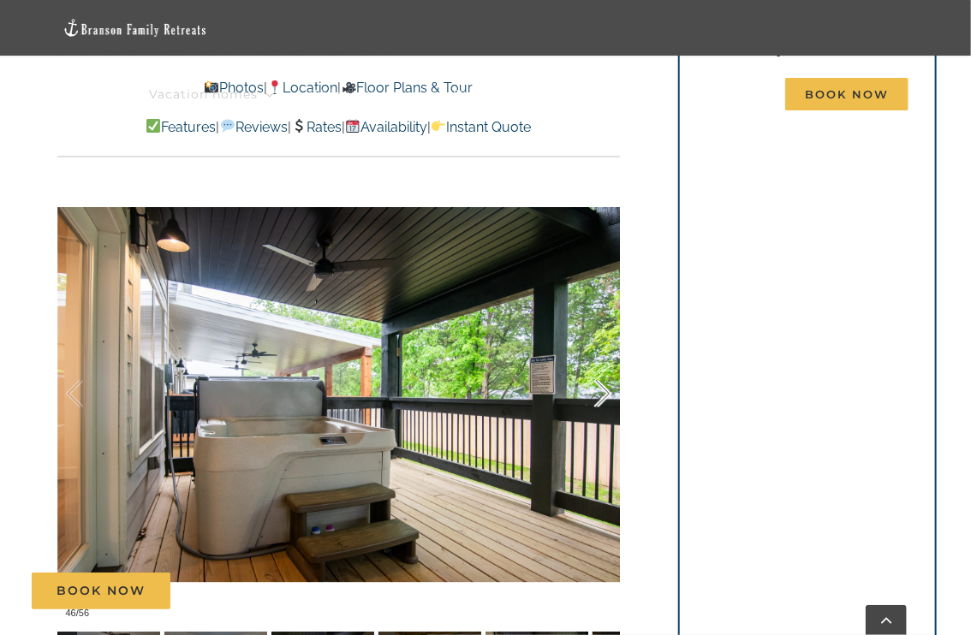
click at [603, 367] on div at bounding box center [584, 394] width 53 height 106
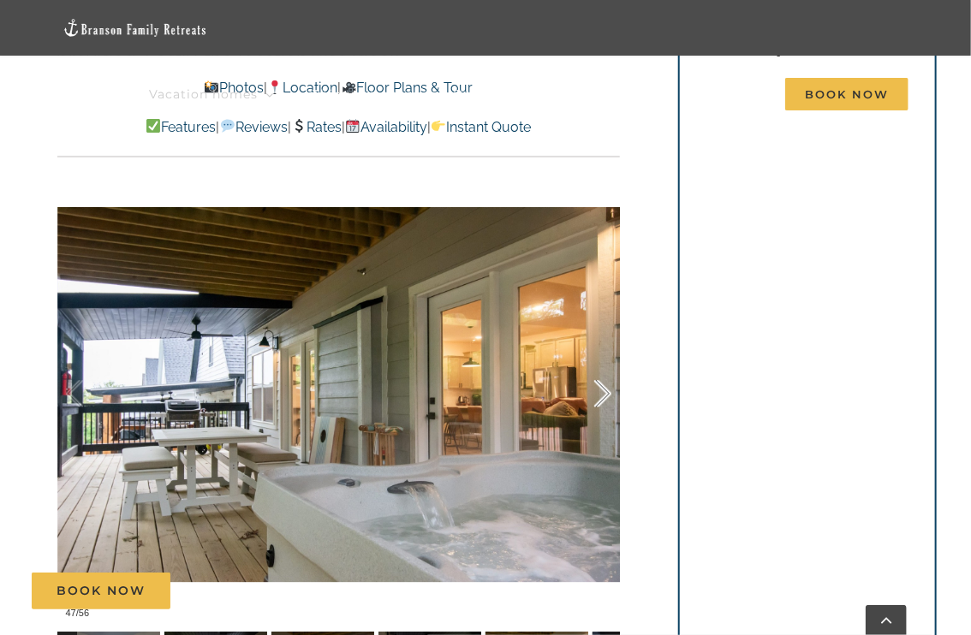
click at [603, 367] on div at bounding box center [584, 394] width 53 height 106
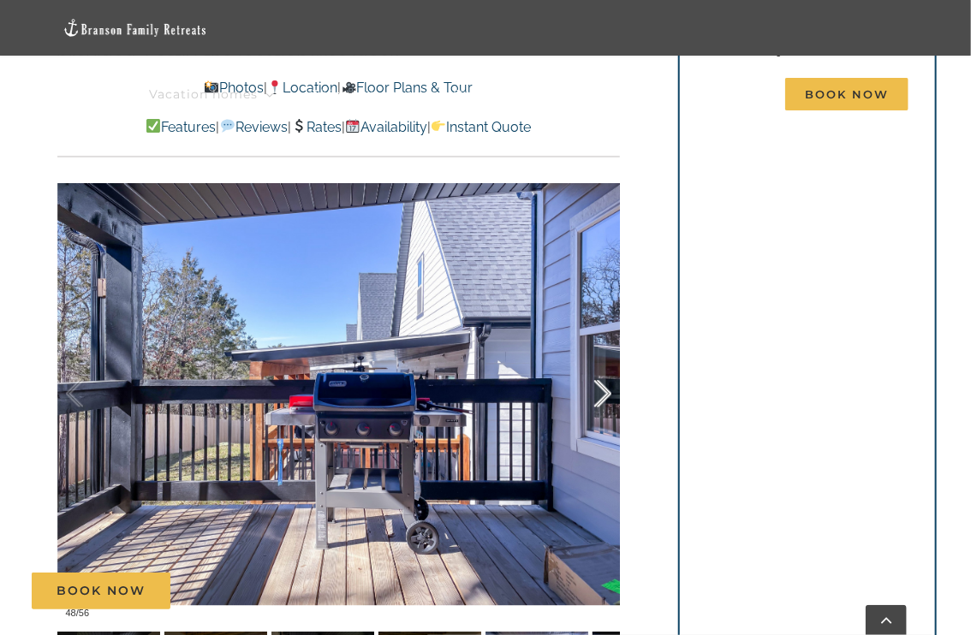
click at [603, 367] on div at bounding box center [584, 394] width 53 height 106
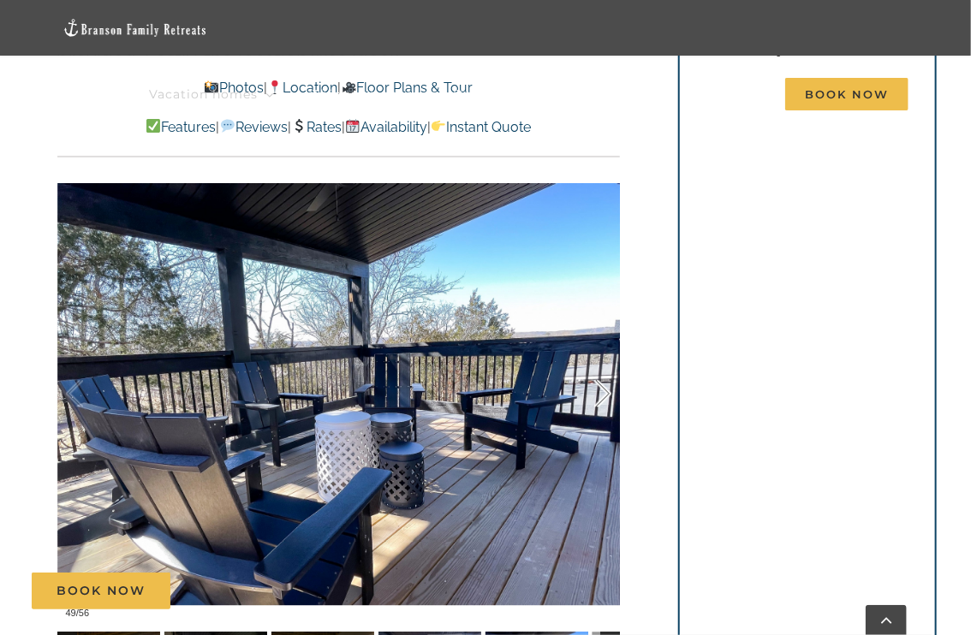
click at [603, 367] on div at bounding box center [584, 394] width 53 height 106
